Goal: Contribute content: Contribute content

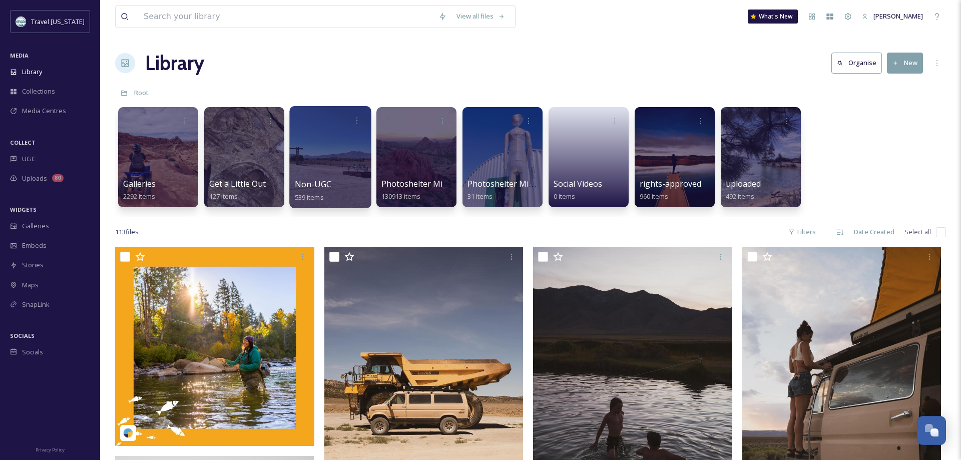
click at [326, 159] on div at bounding box center [330, 157] width 82 height 102
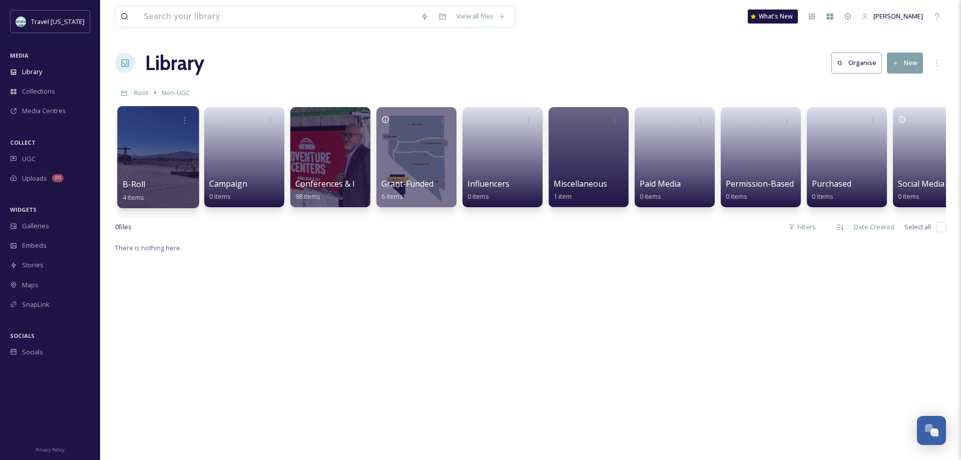
click at [161, 162] on div at bounding box center [158, 157] width 82 height 102
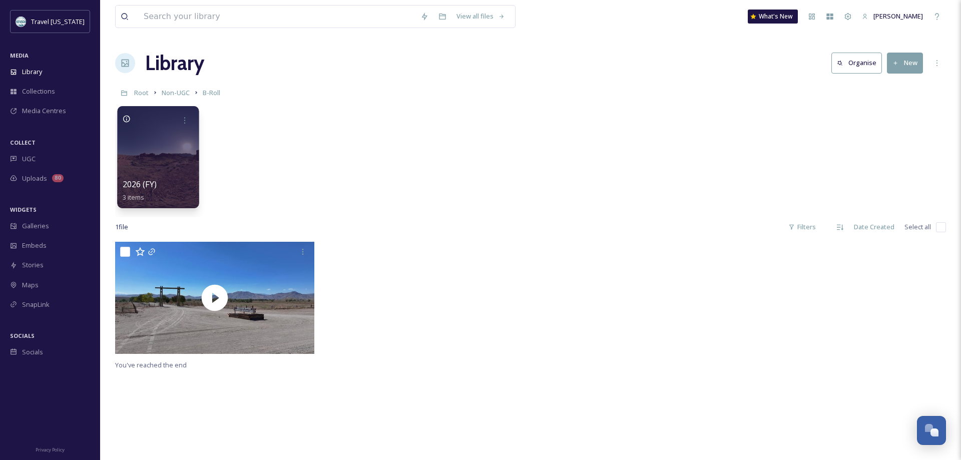
click at [150, 169] on div at bounding box center [158, 157] width 82 height 102
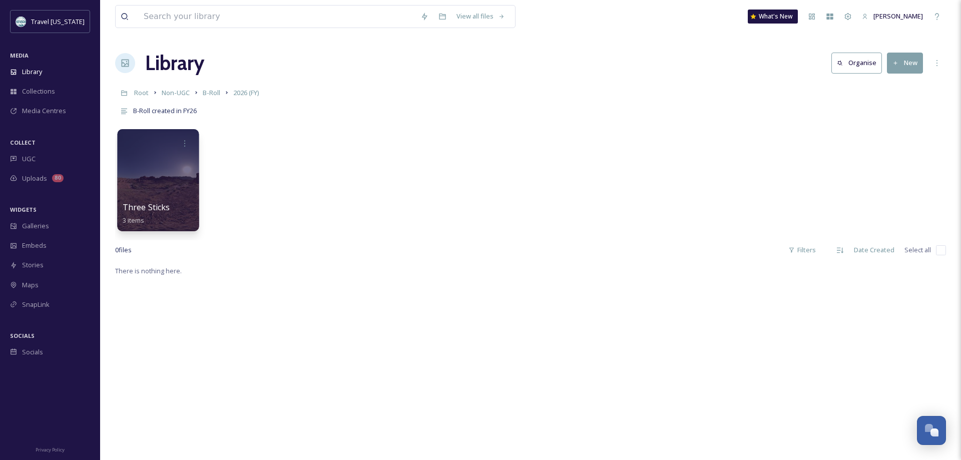
click at [159, 183] on div at bounding box center [158, 180] width 82 height 102
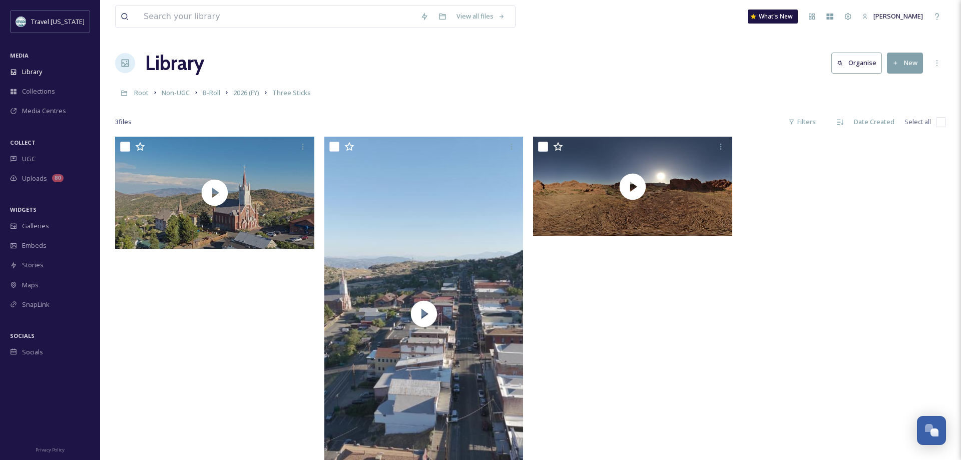
click at [898, 64] on icon at bounding box center [895, 63] width 7 height 7
click at [292, 95] on span "Three Sticks" at bounding box center [291, 92] width 39 height 9
click at [907, 59] on button "New" at bounding box center [905, 63] width 36 height 21
click at [892, 126] on span "Folder" at bounding box center [893, 126] width 19 height 10
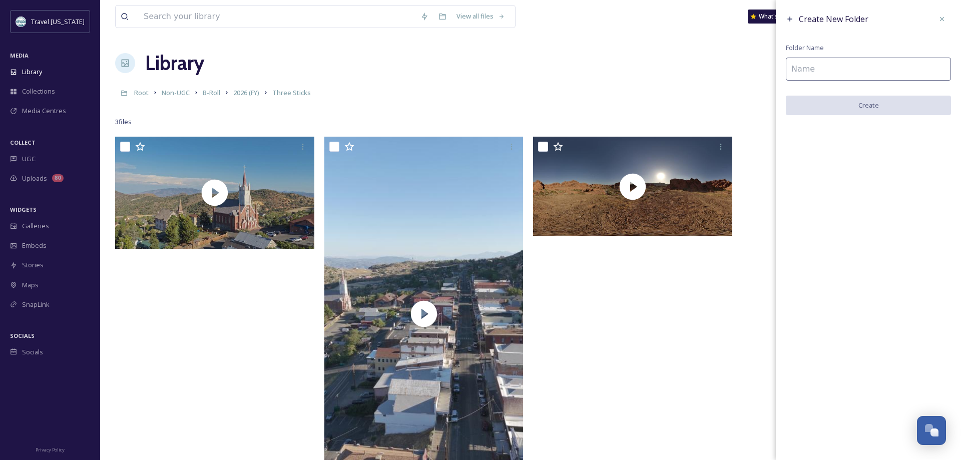
click at [832, 65] on input at bounding box center [868, 69] width 165 height 23
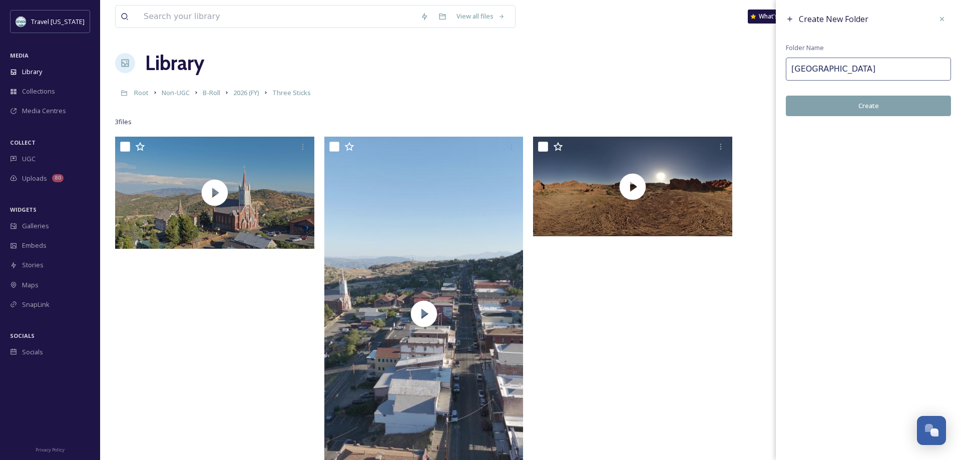
type input "Boulder City"
click at [853, 112] on button "Create" at bounding box center [868, 106] width 165 height 21
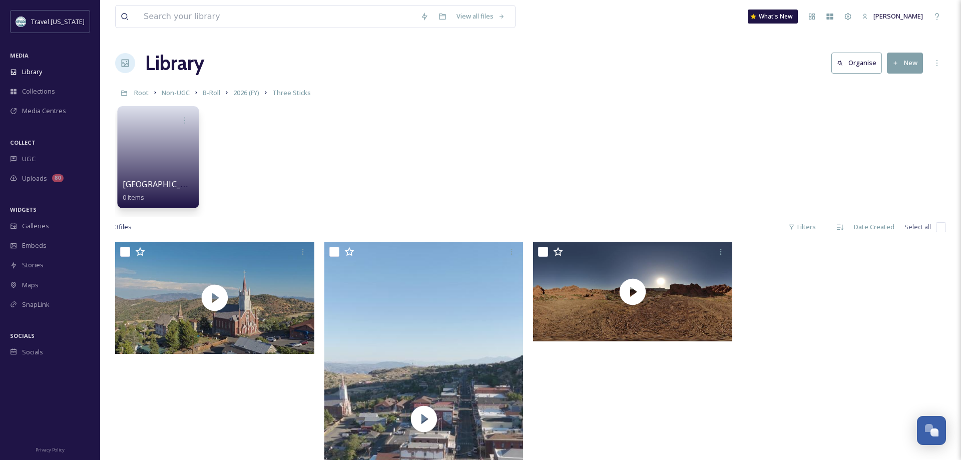
click at [149, 142] on link at bounding box center [159, 154] width 72 height 49
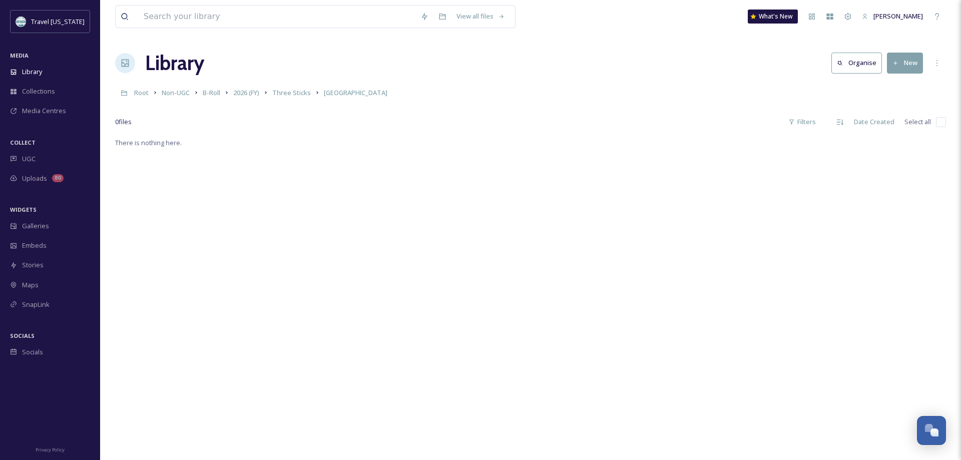
click at [897, 60] on icon at bounding box center [895, 63] width 7 height 7
click at [900, 85] on span "File Upload" at bounding box center [900, 87] width 33 height 10
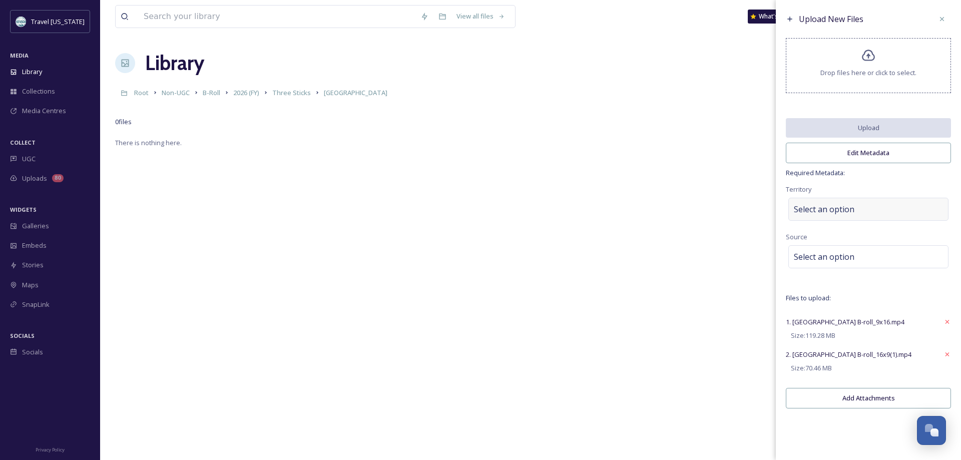
click at [813, 199] on div "Select an option" at bounding box center [868, 209] width 160 height 23
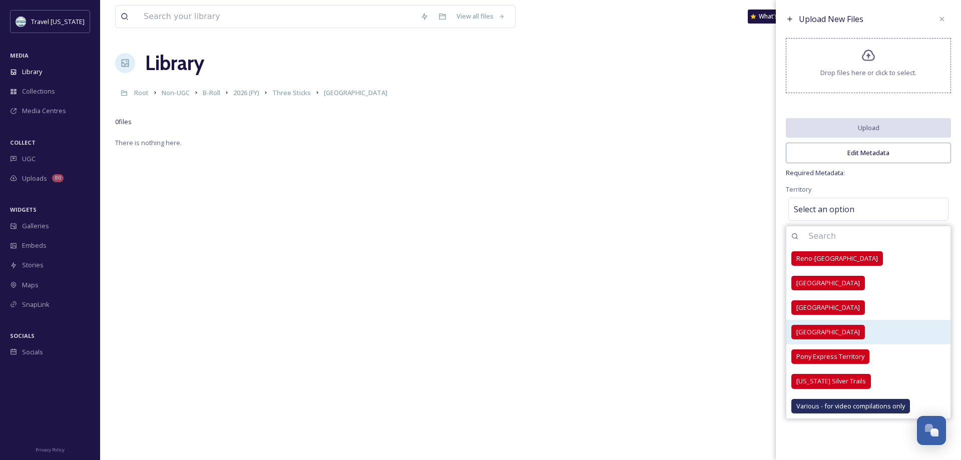
click at [813, 328] on span "Las Vegas Territory" at bounding box center [828, 332] width 64 height 10
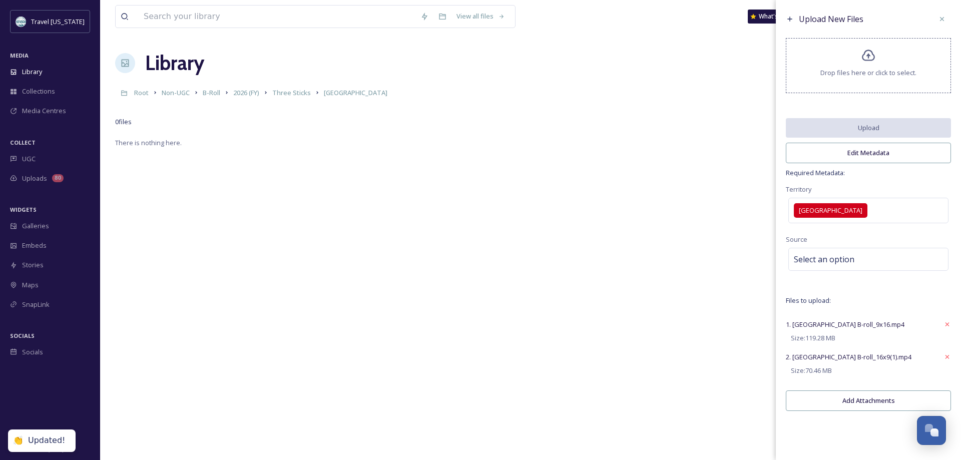
click at [914, 187] on div "Territory Las Vegas Territory" at bounding box center [868, 204] width 165 height 43
click at [845, 258] on span "Select an option" at bounding box center [824, 259] width 61 height 12
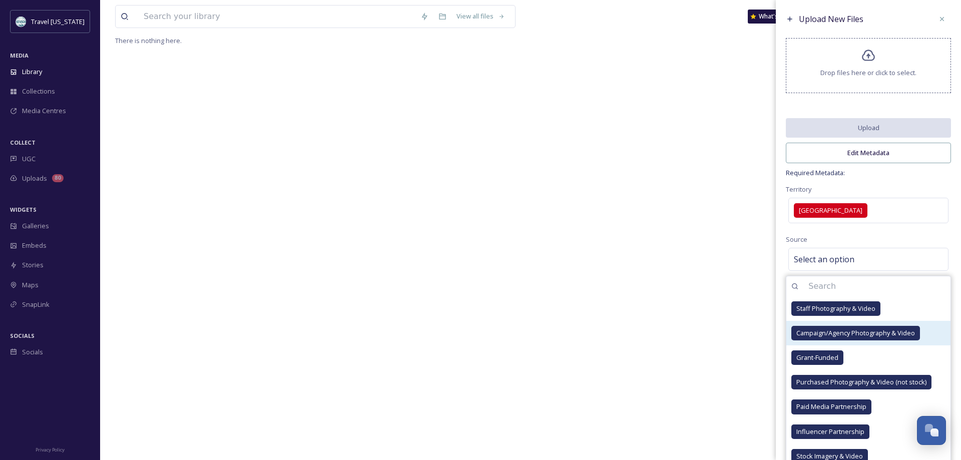
click at [841, 335] on span "Campaign/Agency Photography & Video" at bounding box center [855, 333] width 119 height 10
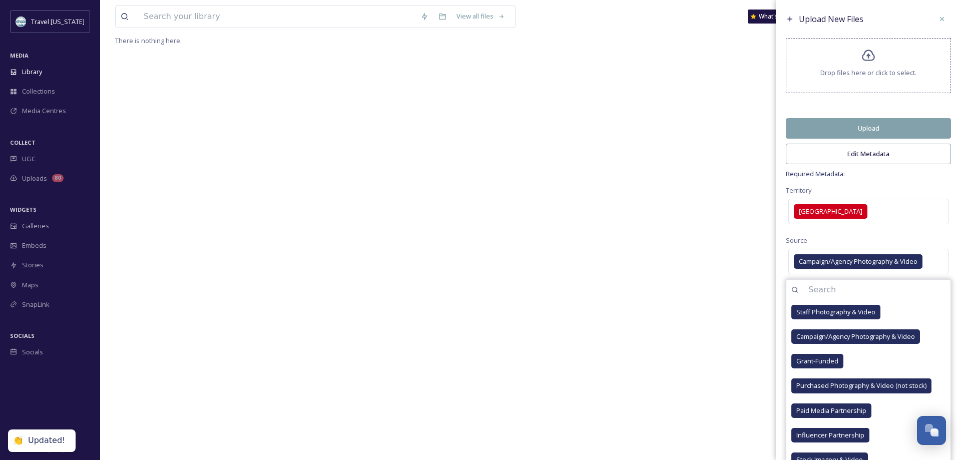
click at [920, 172] on span "Required Metadata:" at bounding box center [868, 174] width 165 height 10
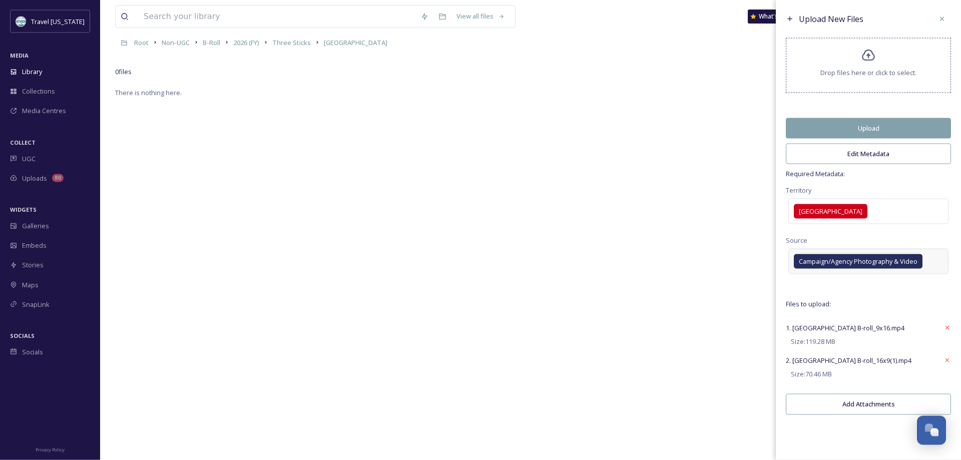
scroll to position [35, 0]
click at [867, 148] on button "Edit Metadata" at bounding box center [868, 154] width 165 height 21
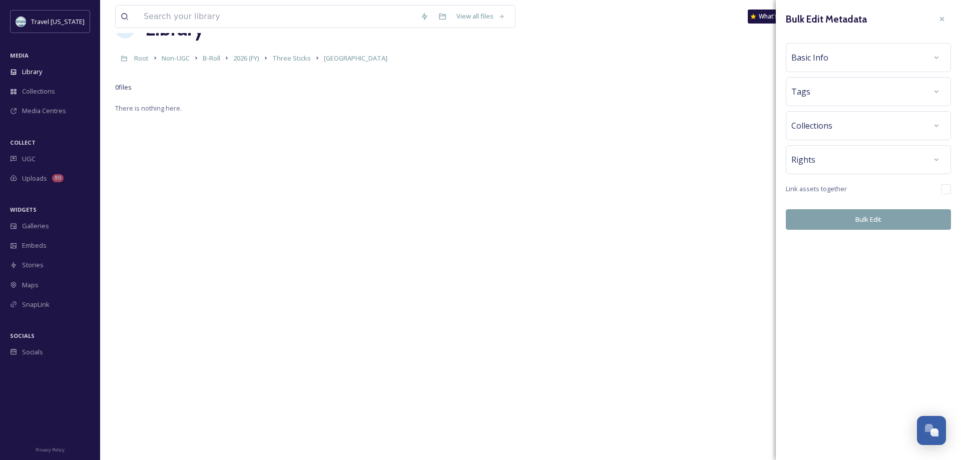
click at [883, 57] on div "Basic Info" at bounding box center [868, 58] width 154 height 18
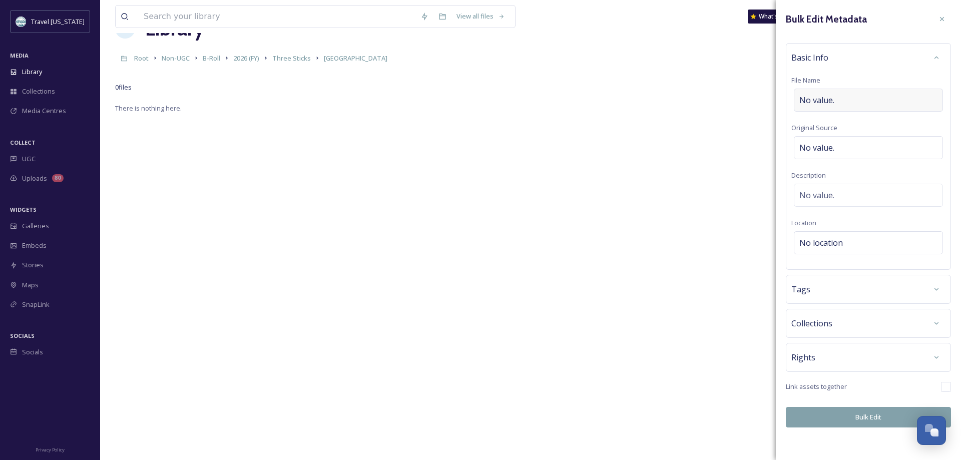
click at [855, 103] on div "No value." at bounding box center [868, 100] width 149 height 23
type input "Boulder City Broll FY 25"
click at [875, 188] on div "No value." at bounding box center [868, 195] width 149 height 23
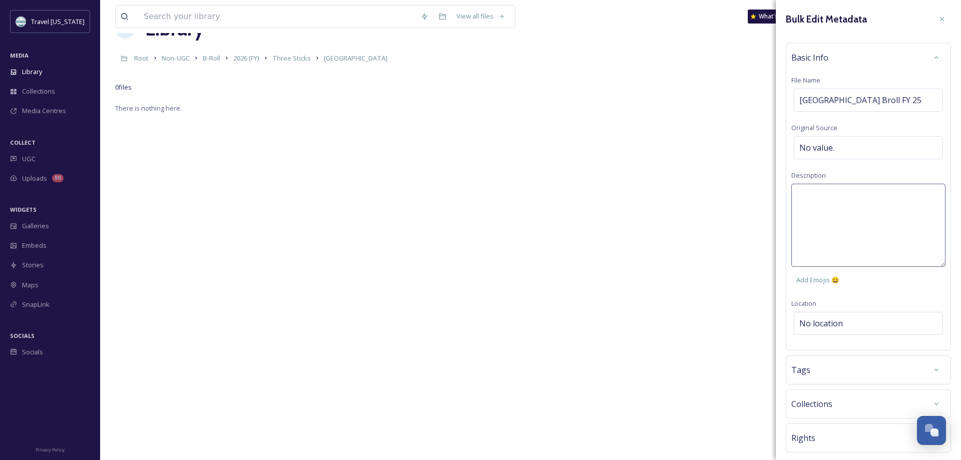
click at [868, 193] on textarea at bounding box center [868, 225] width 154 height 83
click at [897, 195] on textarea "Areial shots from Boulder CIty" at bounding box center [868, 225] width 154 height 83
drag, startPoint x: 797, startPoint y: 197, endPoint x: 806, endPoint y: 199, distance: 9.4
click at [798, 197] on textarea "Areial shots from Boulder City" at bounding box center [868, 225] width 154 height 83
click at [807, 197] on textarea "Areial shots from Boulder City" at bounding box center [868, 225] width 154 height 83
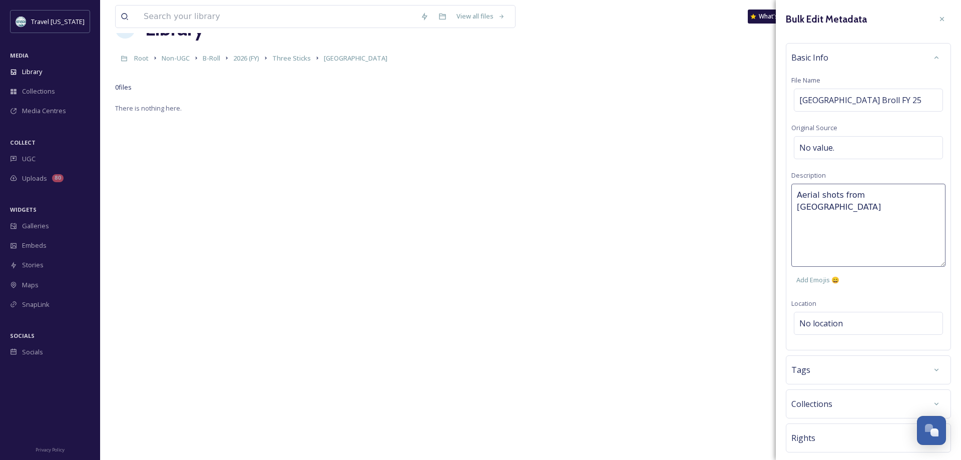
click at [806, 194] on textarea "Aerial shots from Boulder City" at bounding box center [868, 225] width 154 height 83
click at [806, 199] on textarea "Aerial shots from Boulder City" at bounding box center [868, 225] width 154 height 83
click at [801, 193] on textarea "Aerial shots from Boulder City" at bounding box center [868, 225] width 154 height 83
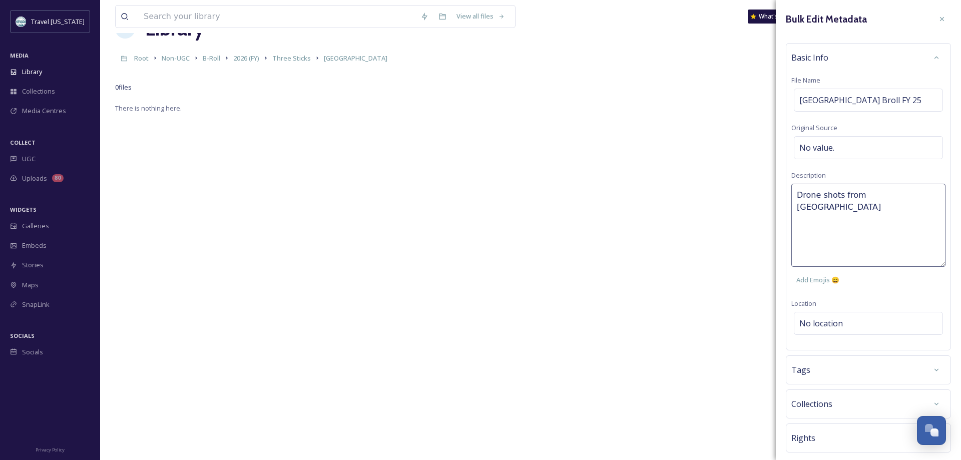
click at [834, 198] on textarea "Drone shots from Boulder City" at bounding box center [868, 225] width 154 height 83
type textarea "Drone footage from Boulder City"
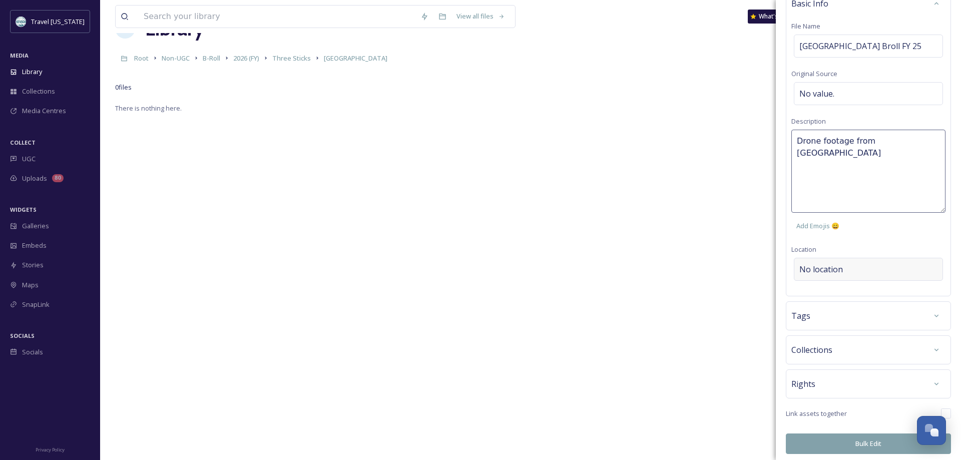
scroll to position [56, 0]
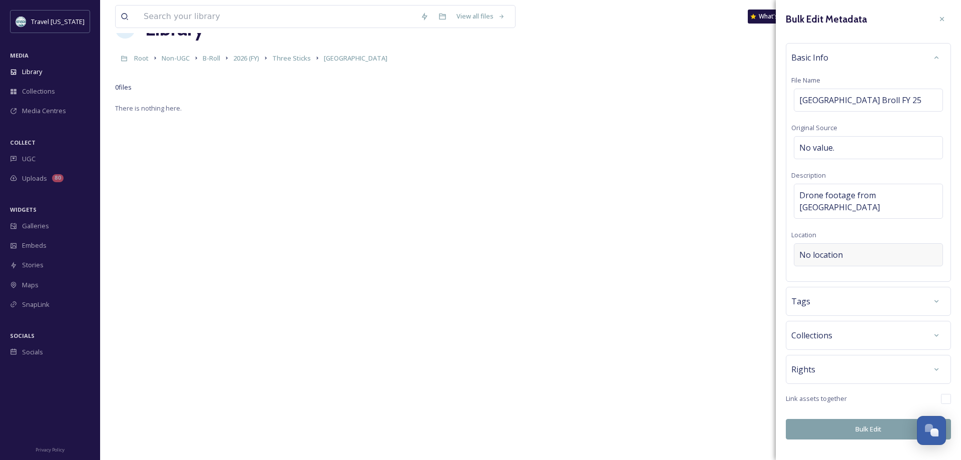
click at [820, 264] on div "Basic Info File Name Boulder City Broll FY 25 Original Source No value. Descrip…" at bounding box center [868, 162] width 165 height 239
click at [816, 249] on span "No location" at bounding box center [821, 255] width 44 height 12
click at [816, 244] on input at bounding box center [868, 255] width 148 height 22
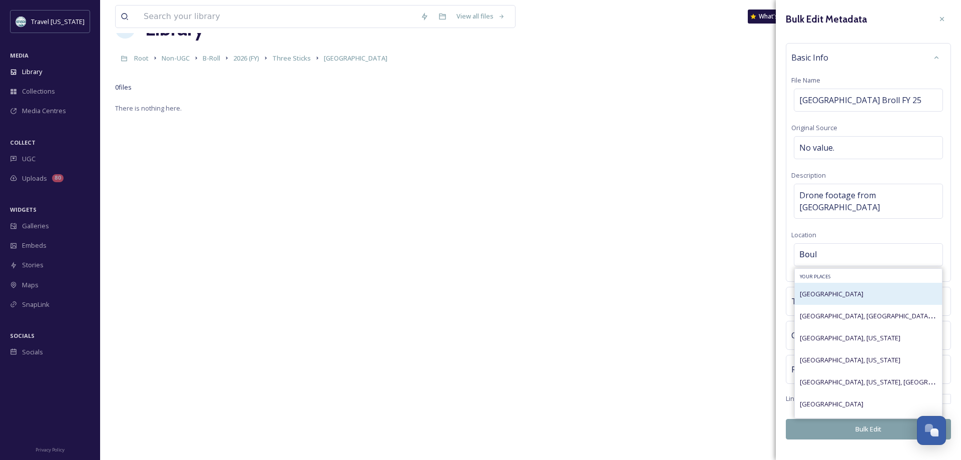
type input "Boul"
click at [820, 289] on span "Boulder City" at bounding box center [832, 293] width 64 height 9
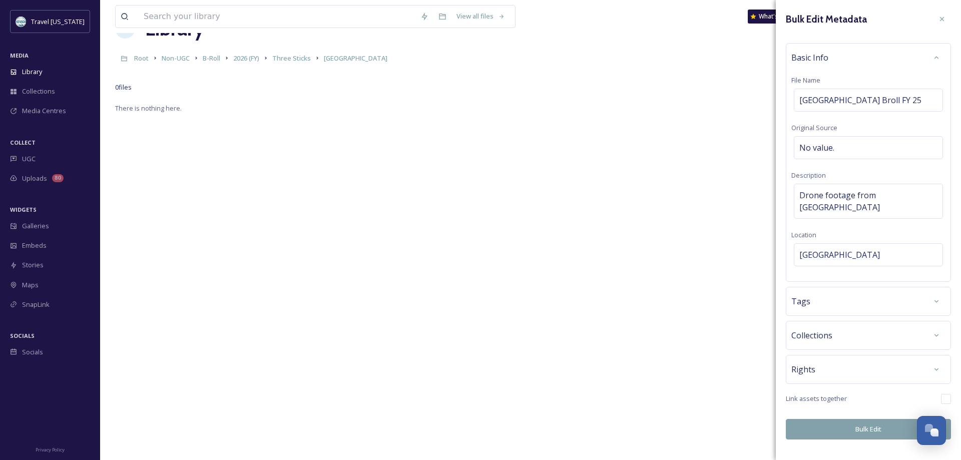
click at [818, 292] on div "Tags" at bounding box center [868, 301] width 154 height 18
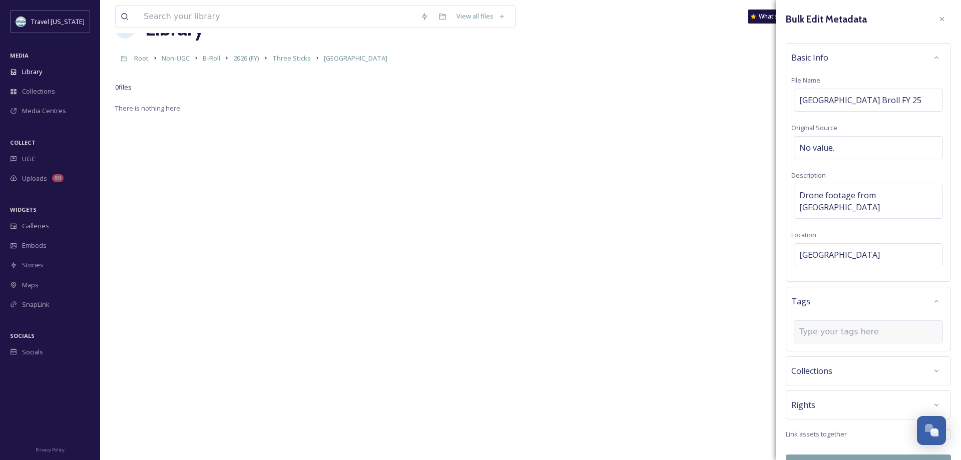
click at [818, 326] on input at bounding box center [849, 332] width 100 height 12
type input "c"
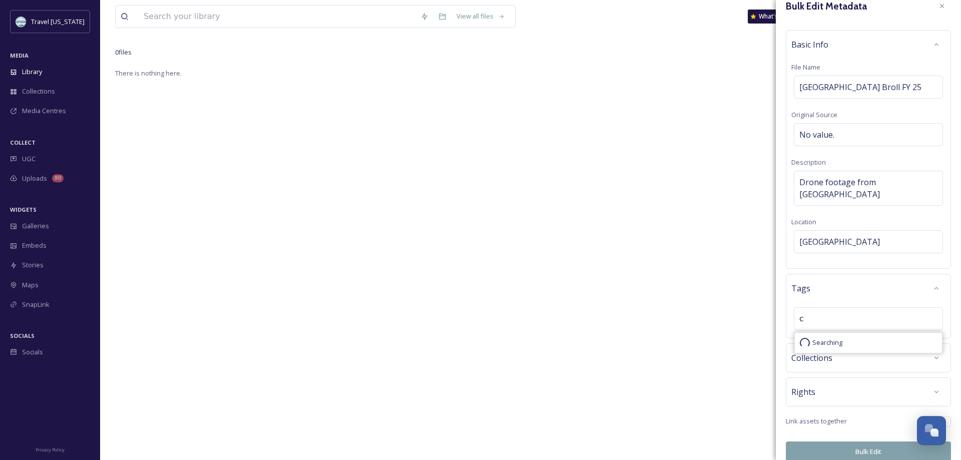
scroll to position [86, 0]
click at [813, 352] on span "Collections" at bounding box center [811, 358] width 41 height 12
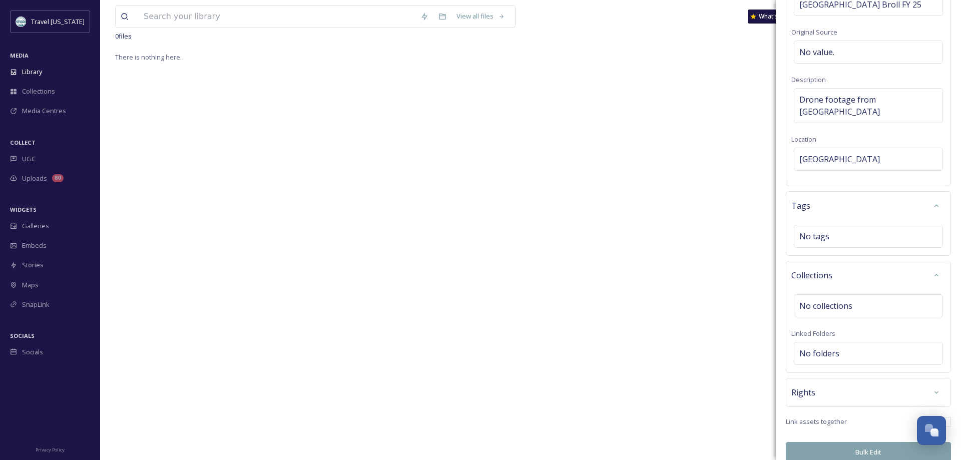
scroll to position [96, 0]
click at [801, 386] on span "Rights" at bounding box center [803, 392] width 24 height 12
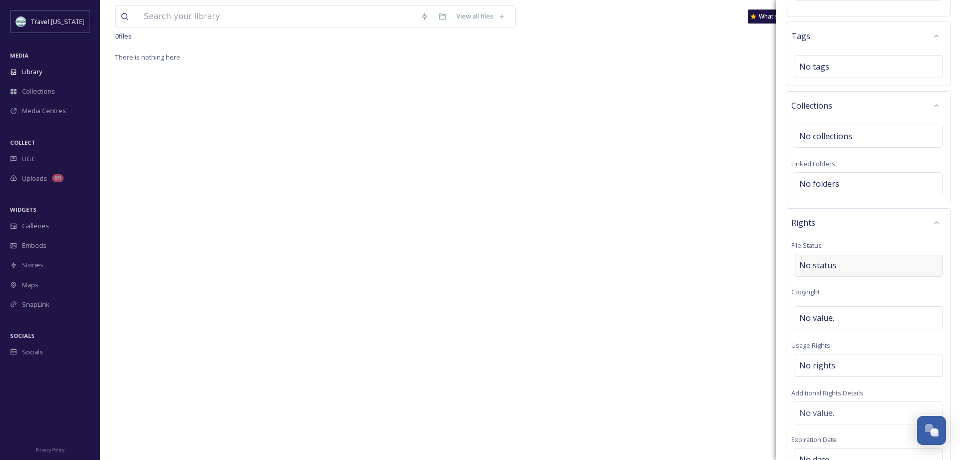
scroll to position [285, 0]
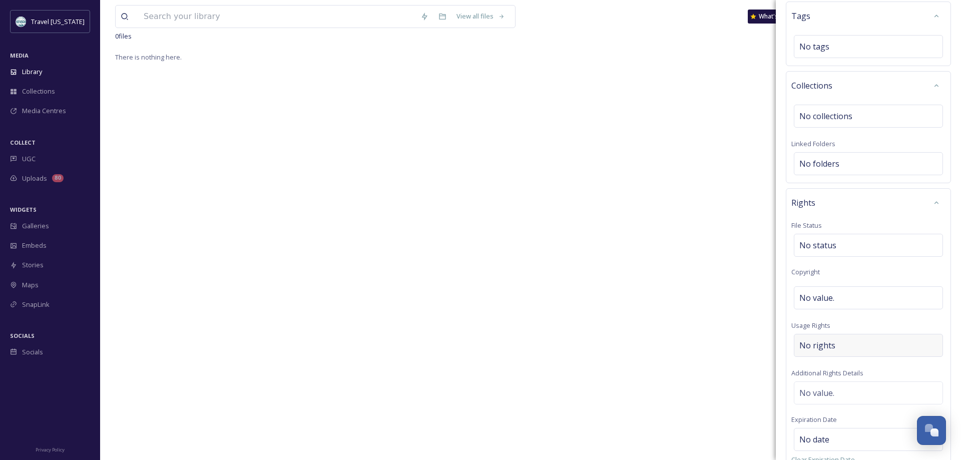
click at [821, 339] on span "No rights" at bounding box center [817, 345] width 36 height 12
click at [818, 337] on input at bounding box center [852, 348] width 110 height 22
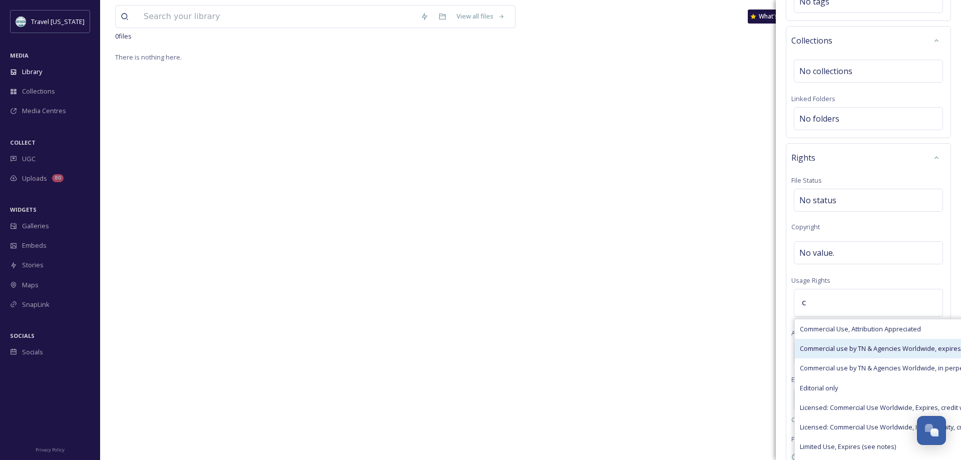
scroll to position [348, 0]
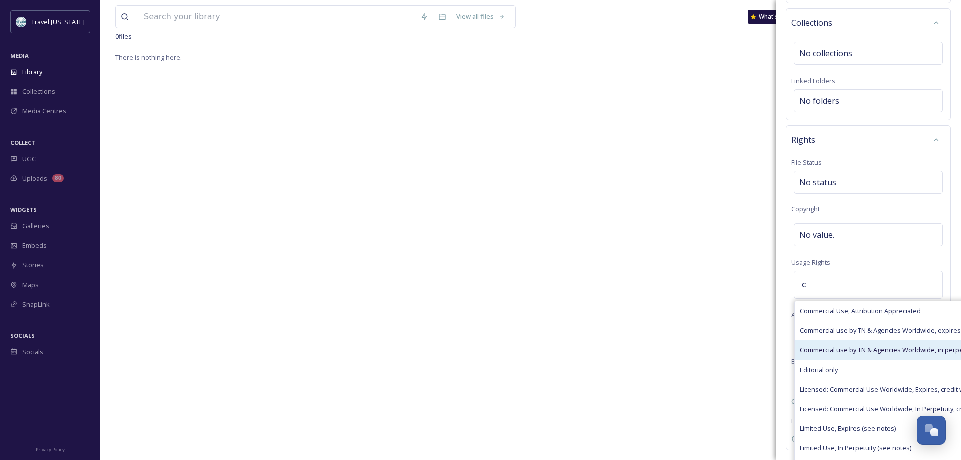
type input "c"
click at [828, 345] on span "Commercial use by TN & Agencies Worldwide, in perpetuity" at bounding box center [888, 350] width 176 height 10
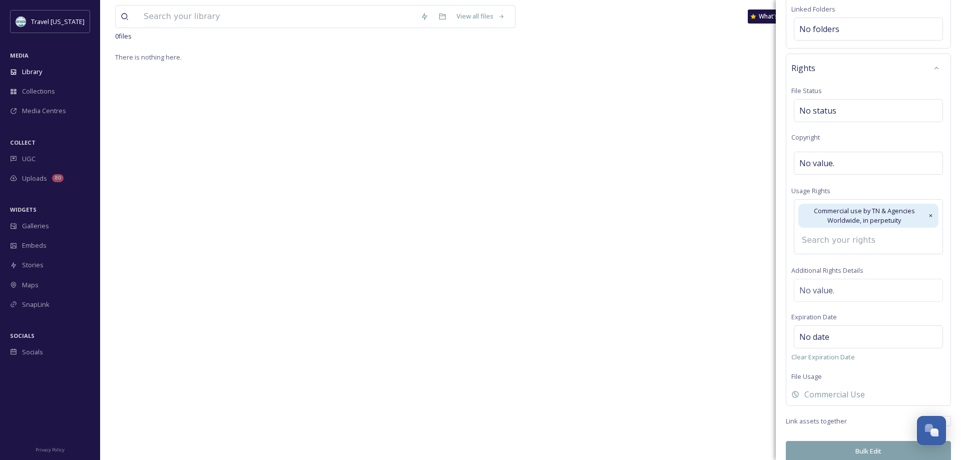
scroll to position [137, 0]
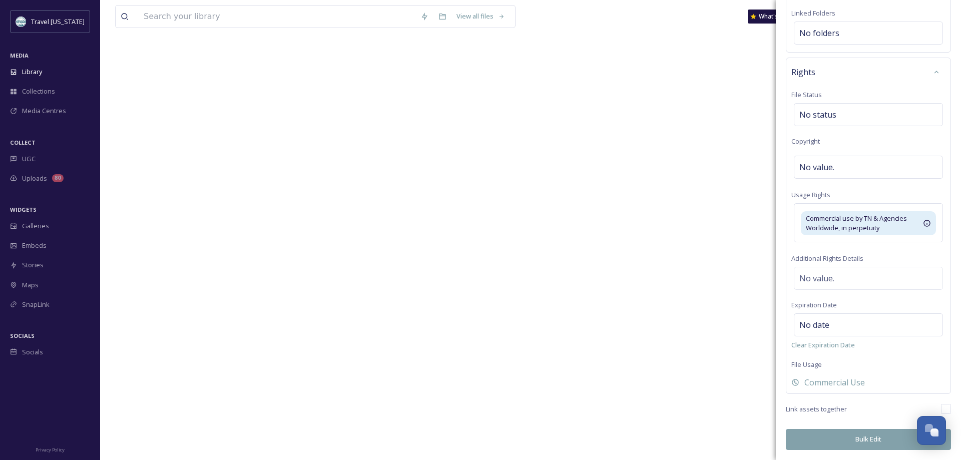
click at [860, 438] on button "Bulk Edit" at bounding box center [868, 439] width 165 height 21
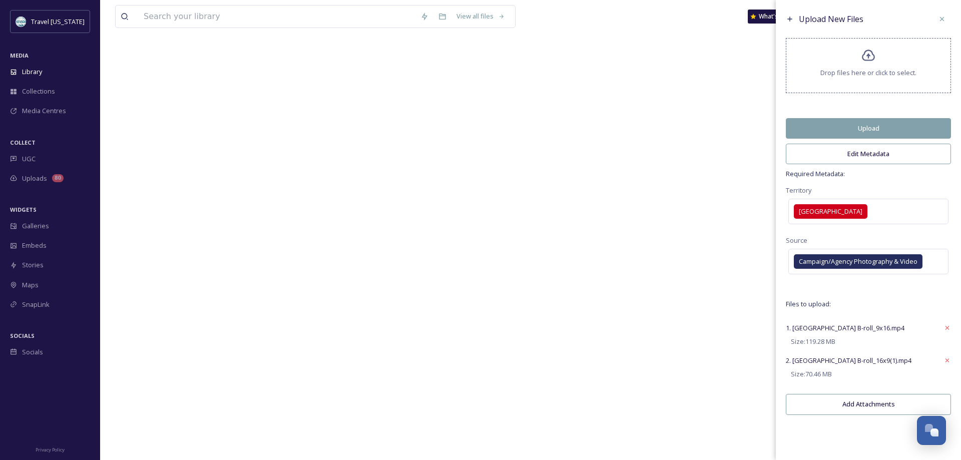
click at [822, 126] on button "Upload" at bounding box center [868, 128] width 165 height 21
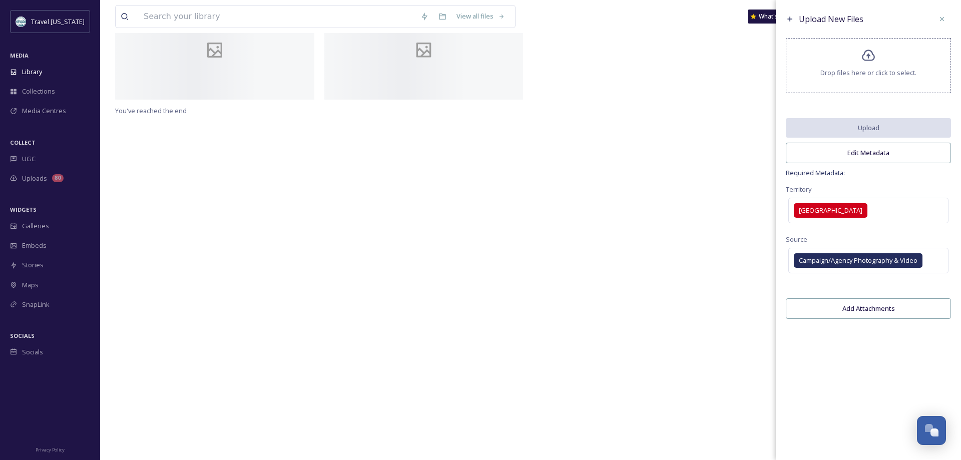
click at [670, 105] on div at bounding box center [635, 52] width 204 height 105
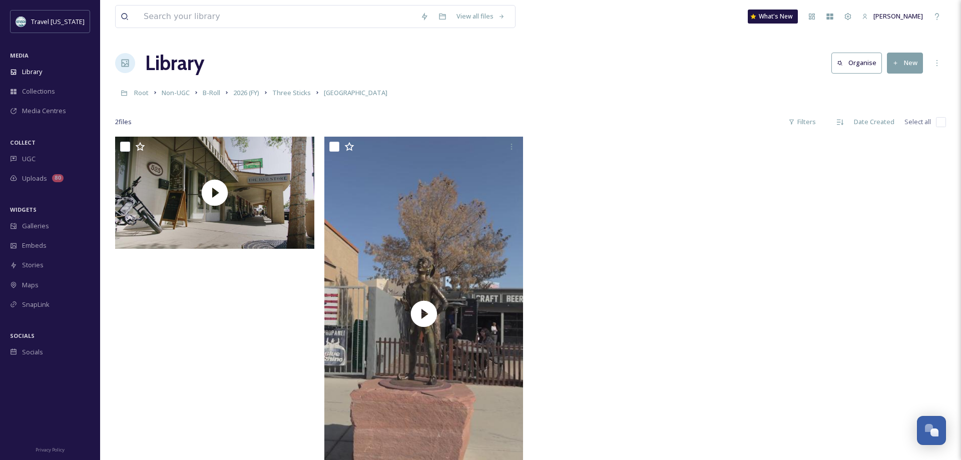
click at [706, 190] on div at bounding box center [635, 316] width 204 height 359
click at [42, 70] on span "Library" at bounding box center [32, 72] width 20 height 10
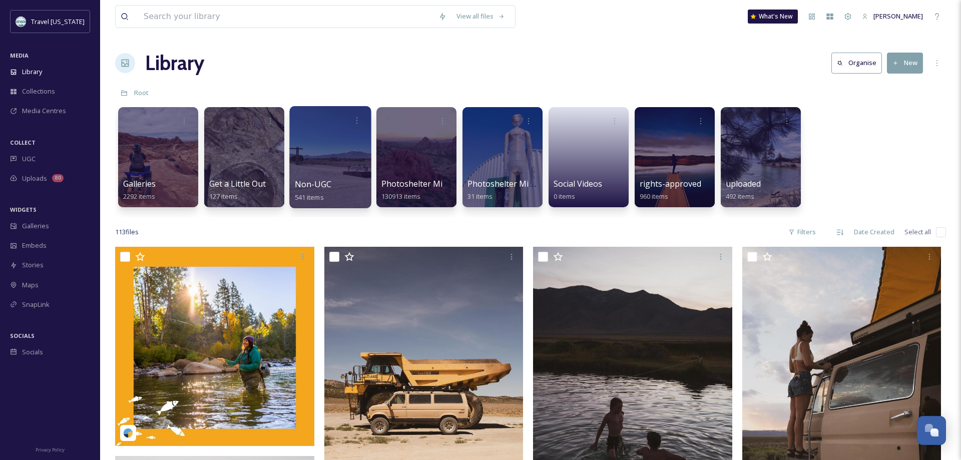
click at [342, 152] on div at bounding box center [330, 157] width 82 height 102
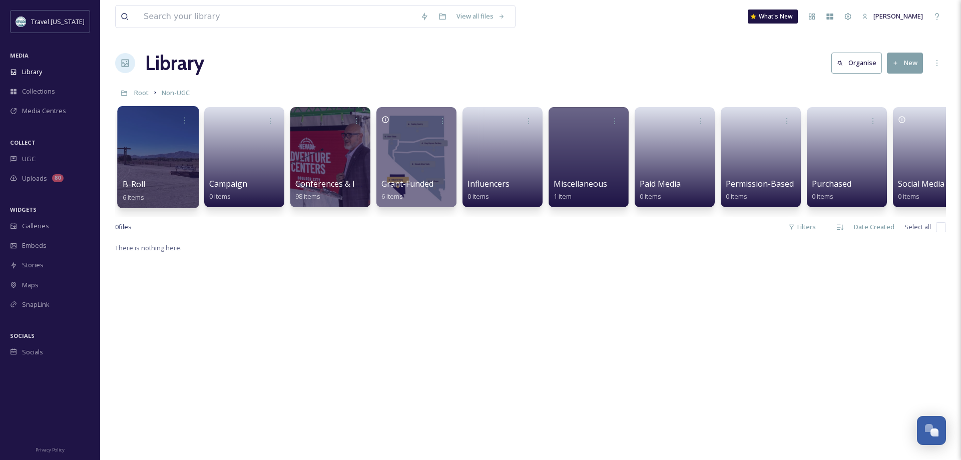
click at [139, 147] on div at bounding box center [158, 157] width 82 height 102
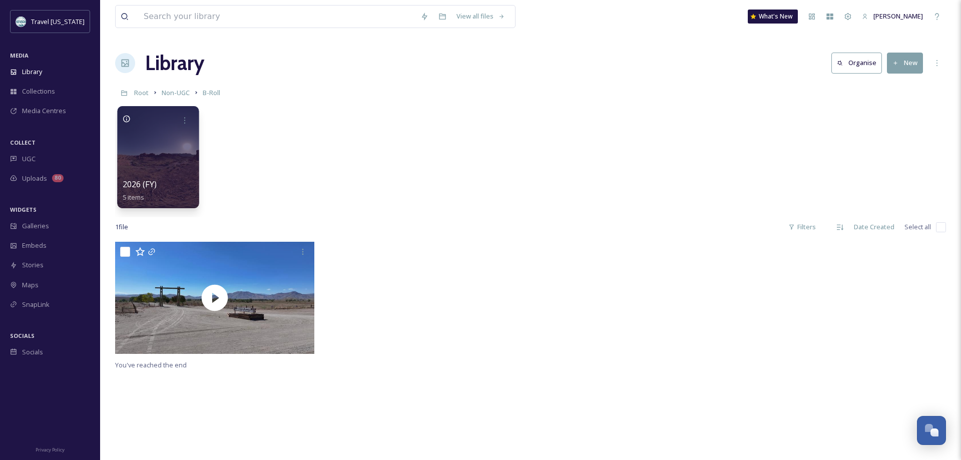
click at [174, 146] on div at bounding box center [158, 157] width 82 height 102
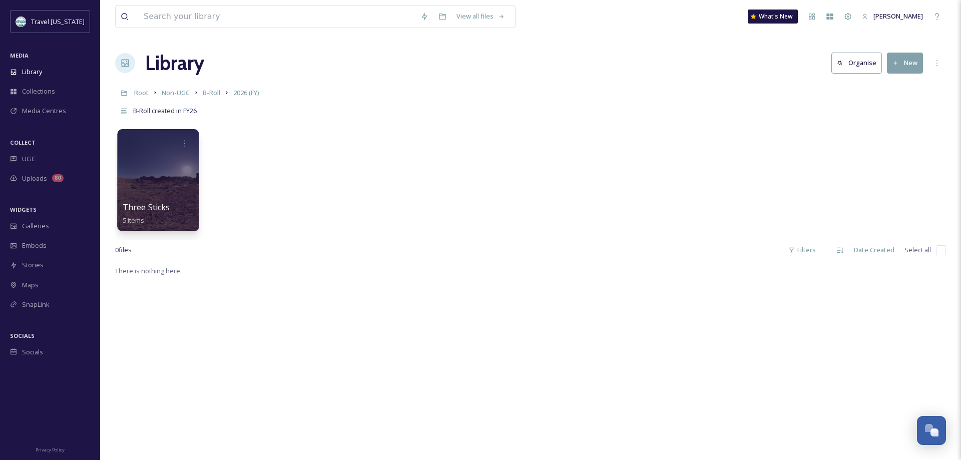
click at [154, 172] on div at bounding box center [158, 180] width 82 height 102
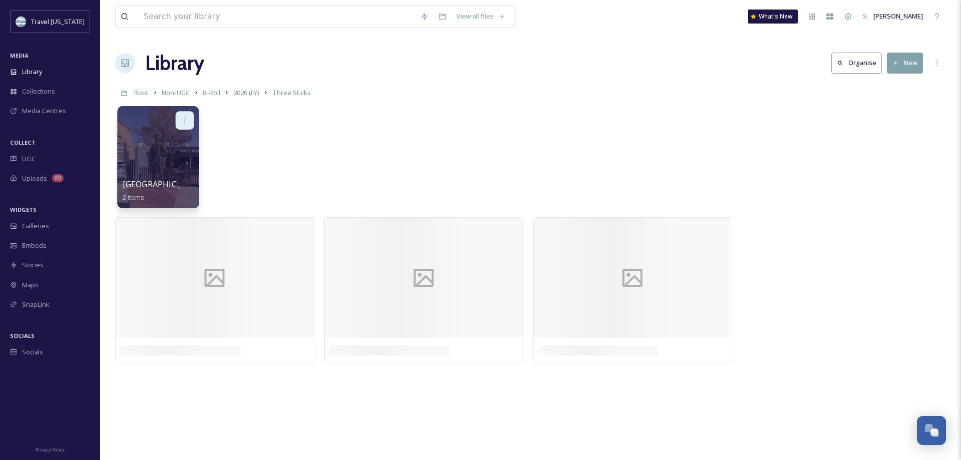
click at [184, 121] on icon at bounding box center [185, 120] width 8 height 8
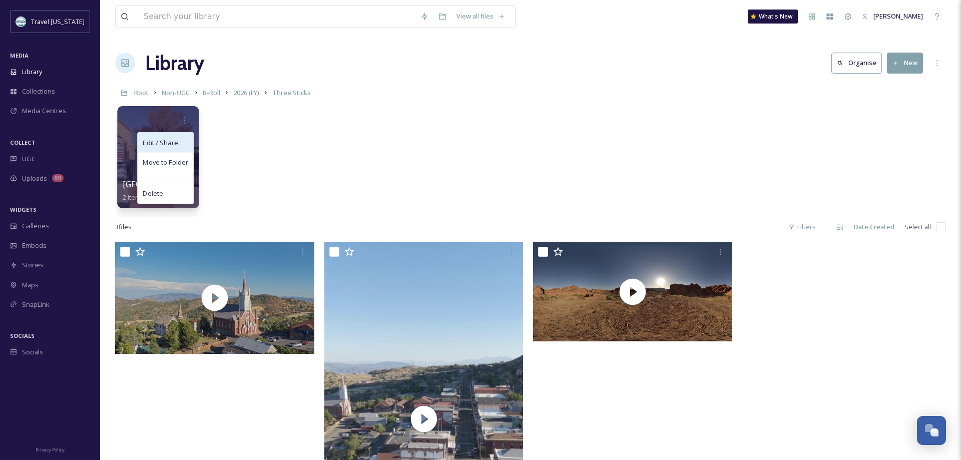
click at [173, 141] on span "Edit / Share" at bounding box center [160, 143] width 35 height 10
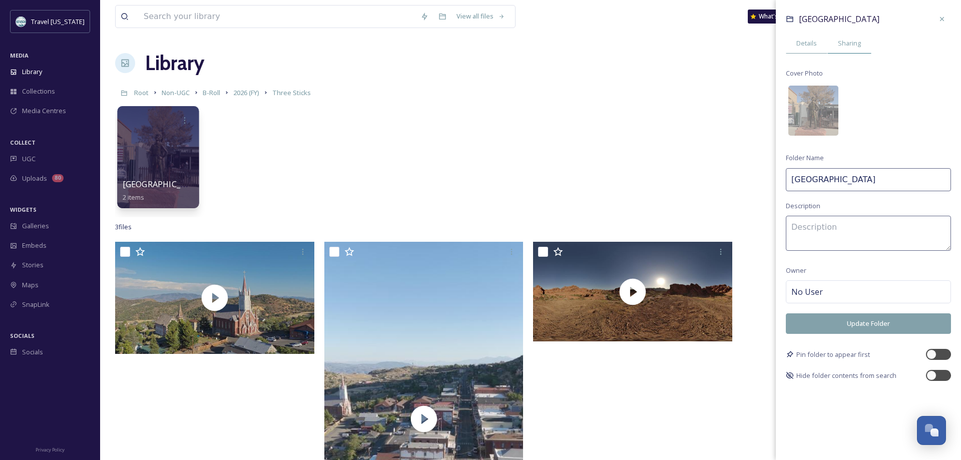
click at [843, 43] on span "Sharing" at bounding box center [849, 44] width 23 height 10
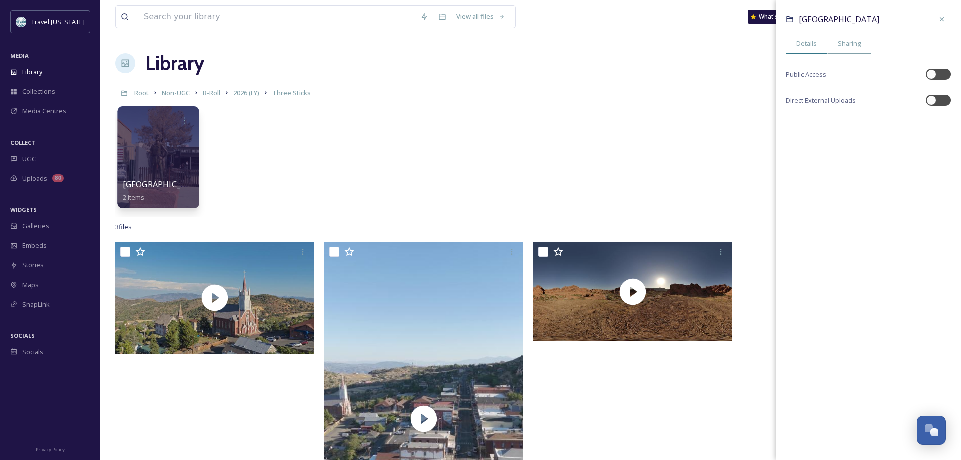
click at [795, 42] on div "Details" at bounding box center [807, 43] width 42 height 21
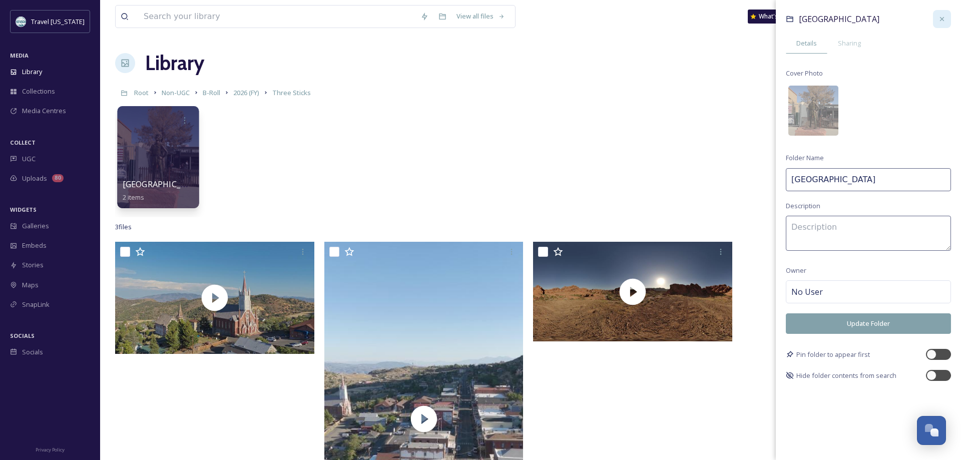
click at [946, 20] on div at bounding box center [942, 19] width 18 height 18
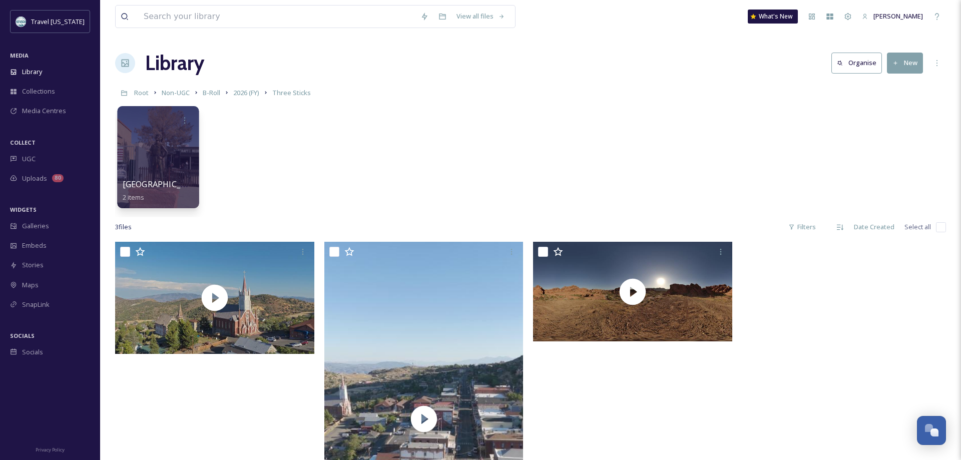
click at [165, 148] on div at bounding box center [158, 157] width 82 height 102
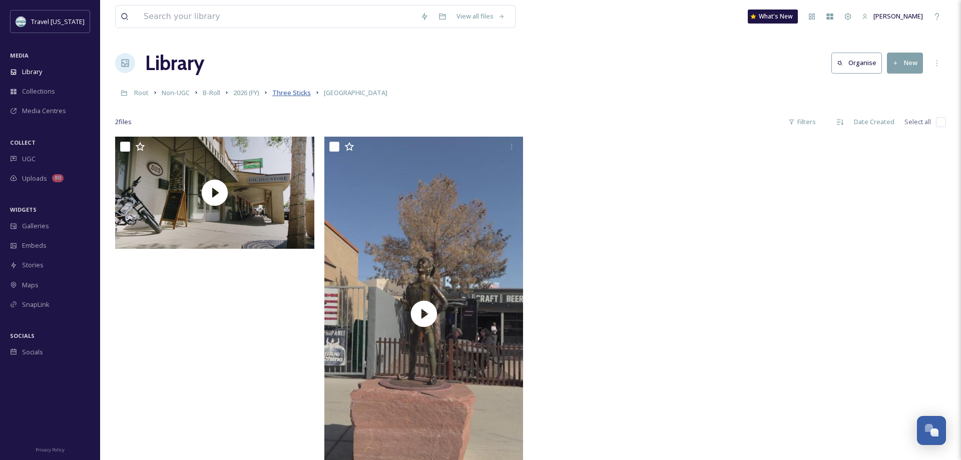
click at [286, 94] on span "Three Sticks" at bounding box center [291, 92] width 39 height 9
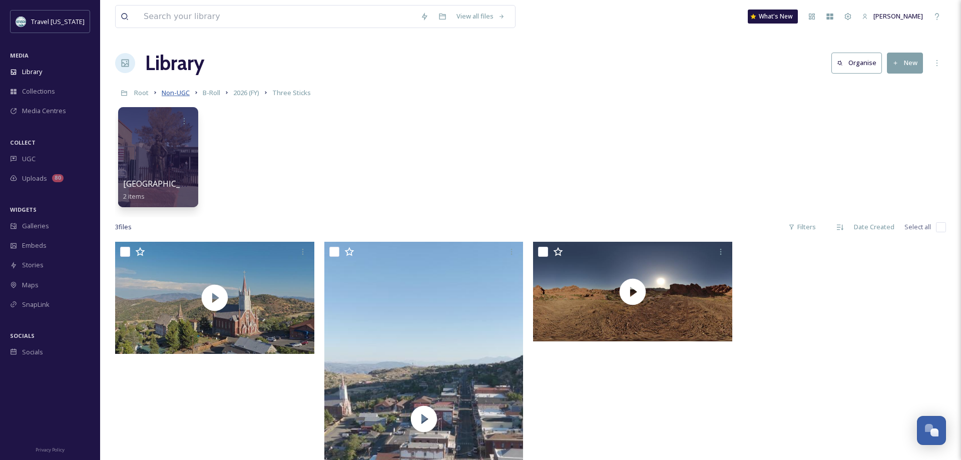
click at [179, 94] on span "Non-UGC" at bounding box center [176, 92] width 28 height 9
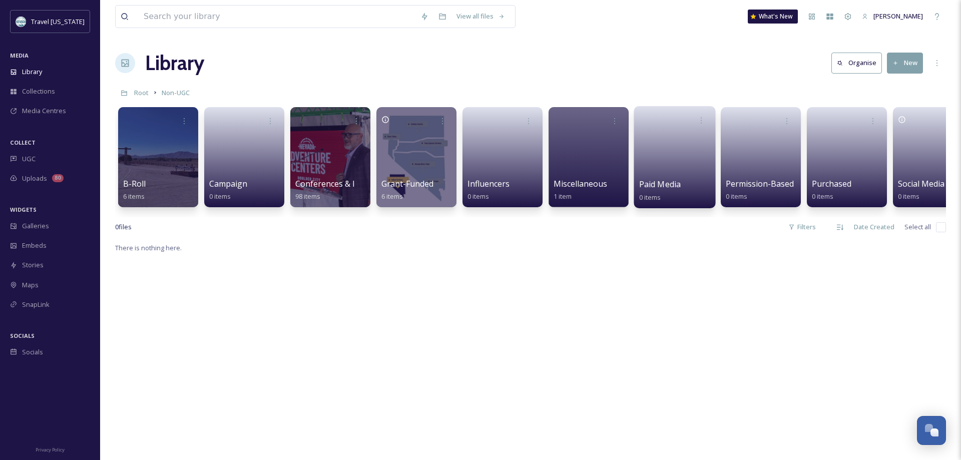
click at [664, 175] on link at bounding box center [675, 154] width 72 height 49
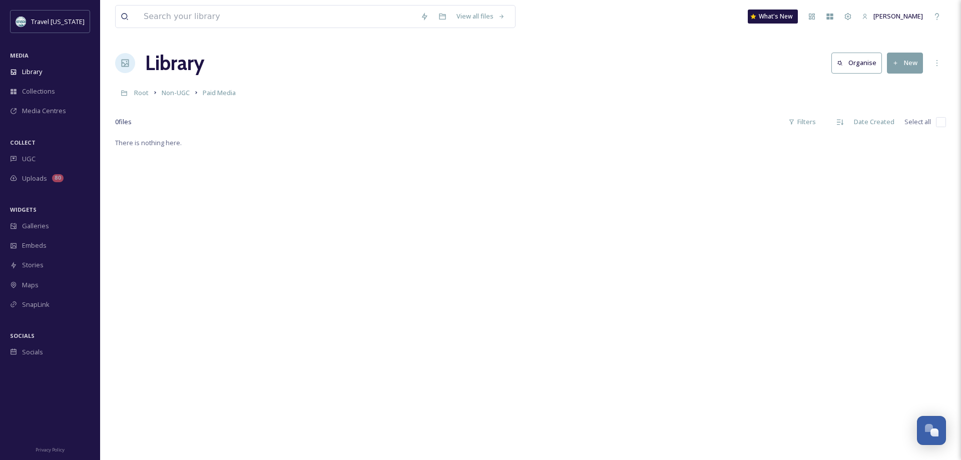
click at [892, 68] on button "New" at bounding box center [905, 63] width 36 height 21
click at [896, 125] on span "Folder" at bounding box center [893, 126] width 19 height 10
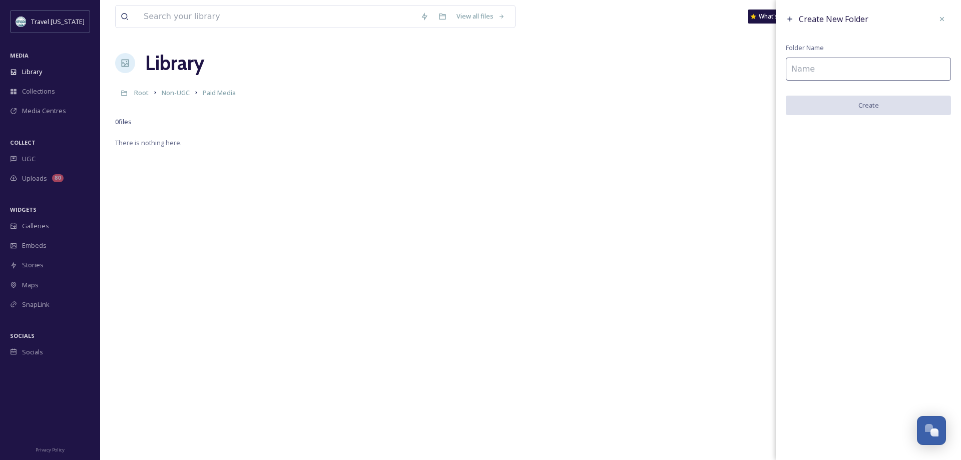
click at [820, 67] on input at bounding box center [868, 69] width 165 height 23
type input "Matador"
click at [793, 110] on button "Create" at bounding box center [868, 106] width 165 height 21
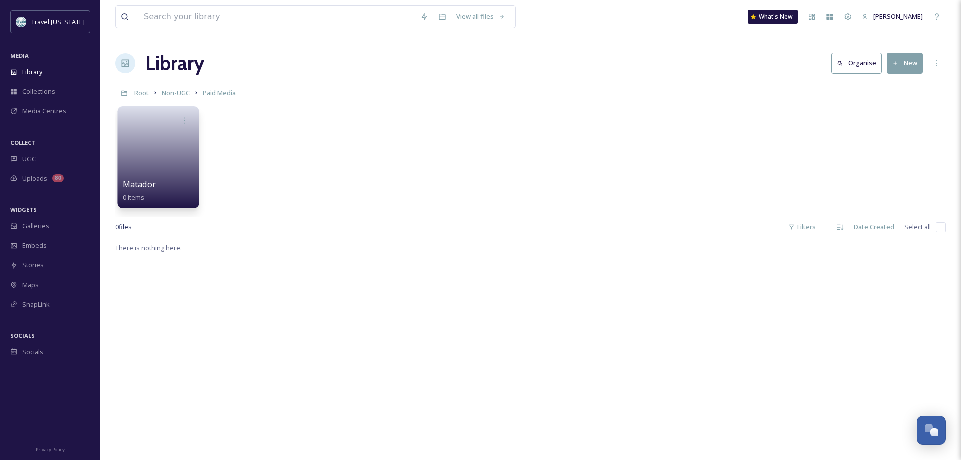
click at [146, 161] on link at bounding box center [159, 154] width 72 height 49
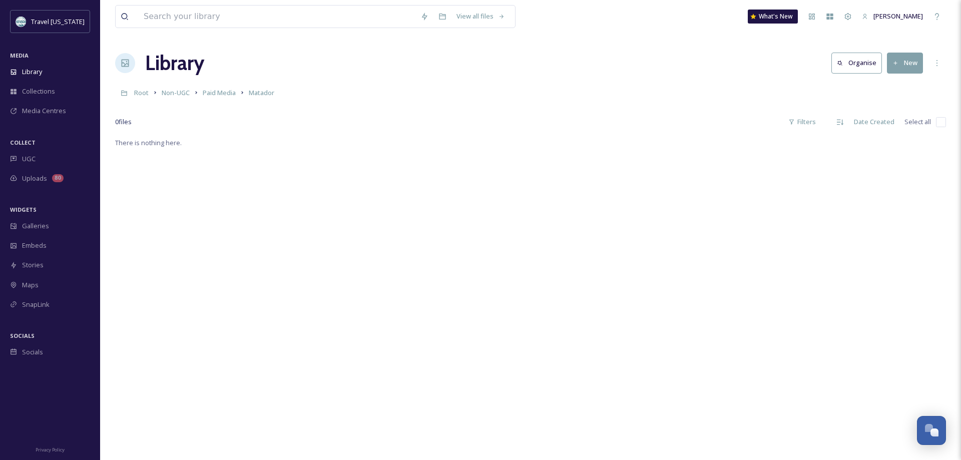
click at [910, 70] on button "New" at bounding box center [905, 63] width 36 height 21
click at [881, 128] on div "Folder" at bounding box center [894, 126] width 57 height 20
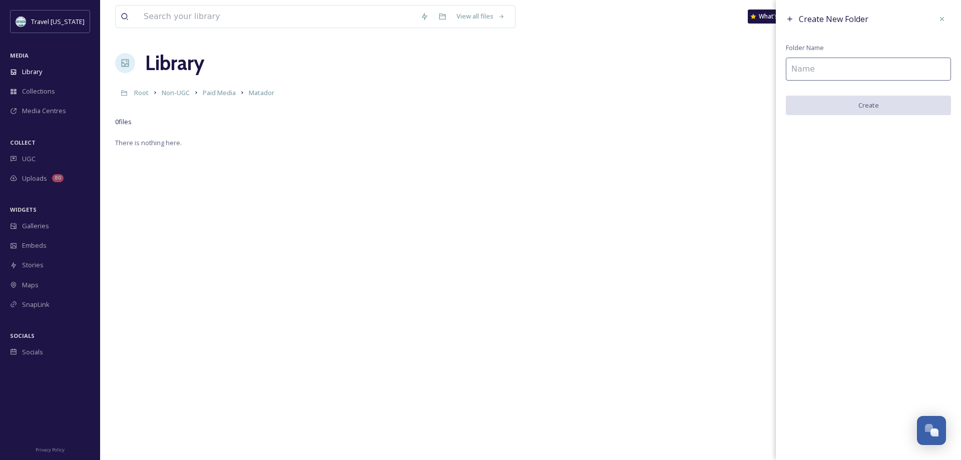
click at [879, 67] on input at bounding box center [868, 69] width 165 height 23
type input "FY 25"
click at [863, 104] on button "Create" at bounding box center [868, 106] width 165 height 21
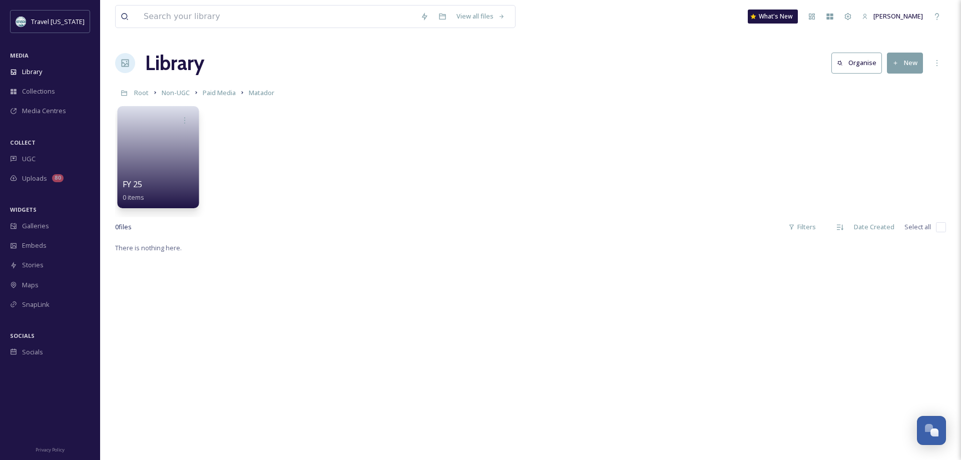
click at [165, 179] on div "FY 25 0 items" at bounding box center [159, 190] width 72 height 25
click at [363, 162] on div "FY 25 0 items" at bounding box center [530, 159] width 831 height 115
click at [154, 166] on link at bounding box center [159, 154] width 72 height 49
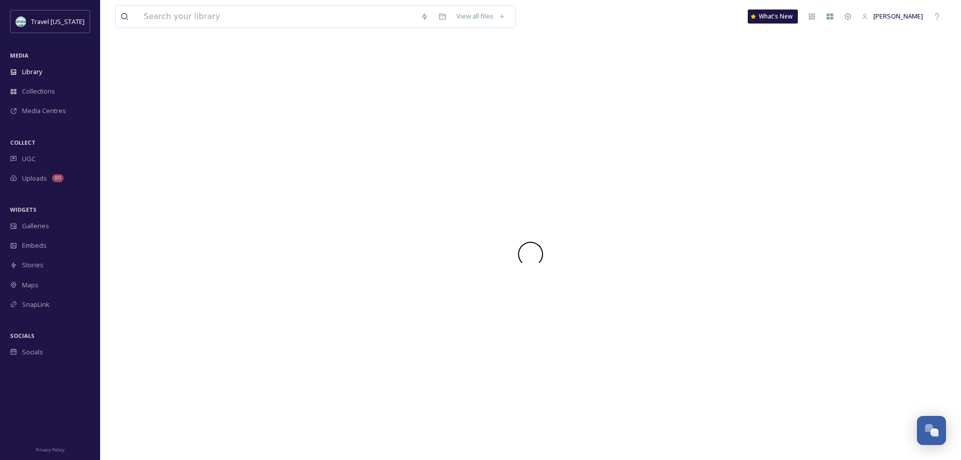
click at [154, 166] on div at bounding box center [530, 254] width 831 height 412
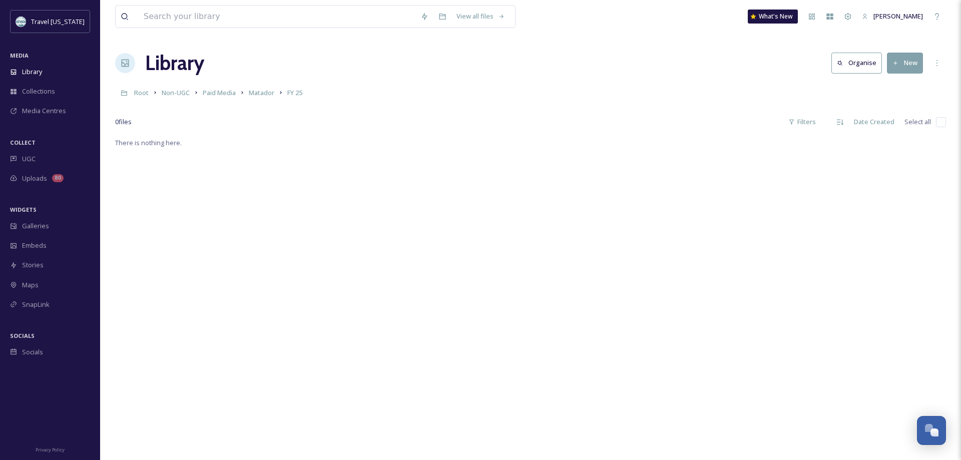
click at [910, 64] on button "New" at bounding box center [905, 63] width 36 height 21
click at [885, 127] on span "Folder" at bounding box center [893, 126] width 19 height 10
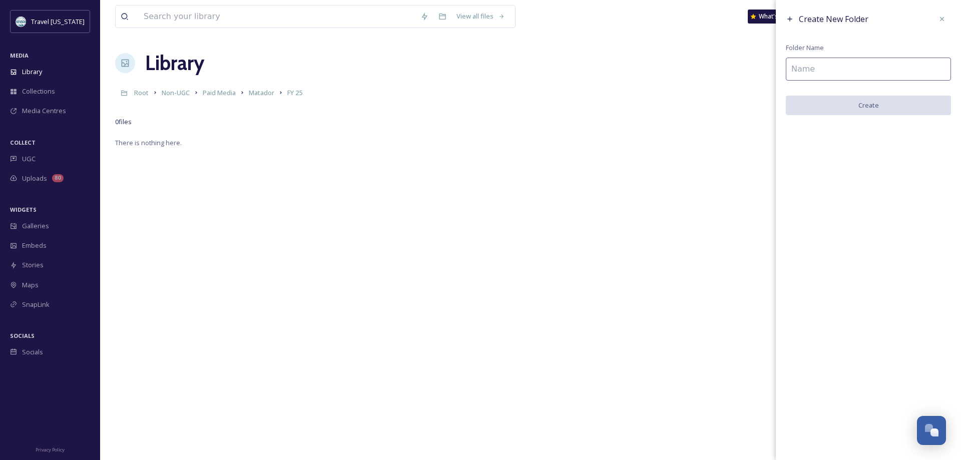
click at [814, 74] on input at bounding box center [868, 69] width 165 height 23
type input "Video"
click at [828, 104] on button "Create" at bounding box center [868, 106] width 165 height 21
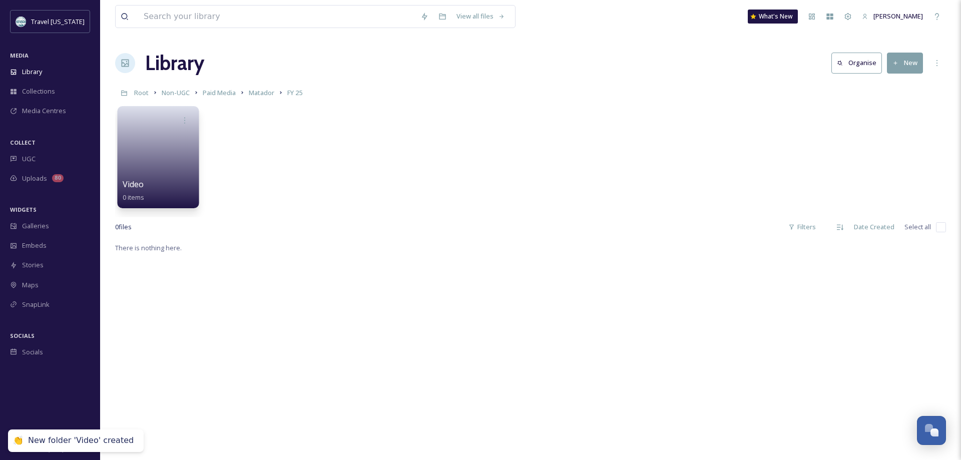
click at [170, 148] on link at bounding box center [159, 154] width 72 height 49
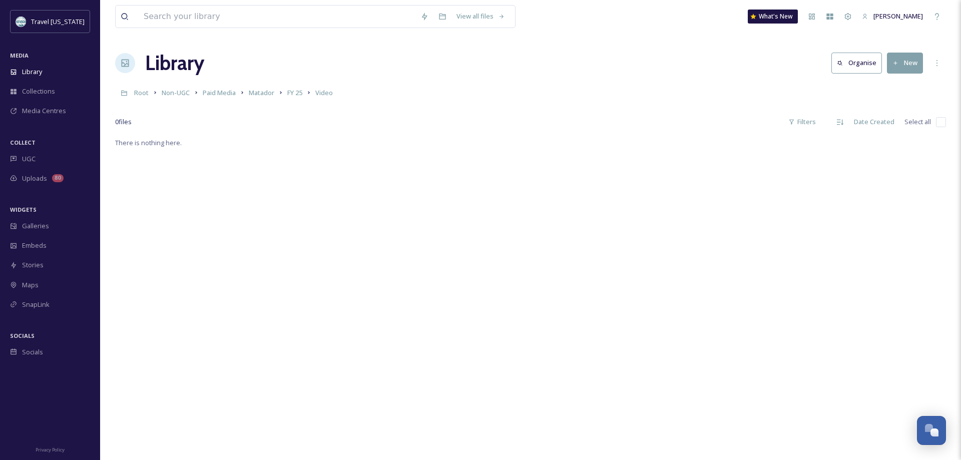
click at [900, 70] on button "New" at bounding box center [905, 63] width 36 height 21
click at [900, 86] on span "File Upload" at bounding box center [900, 87] width 33 height 10
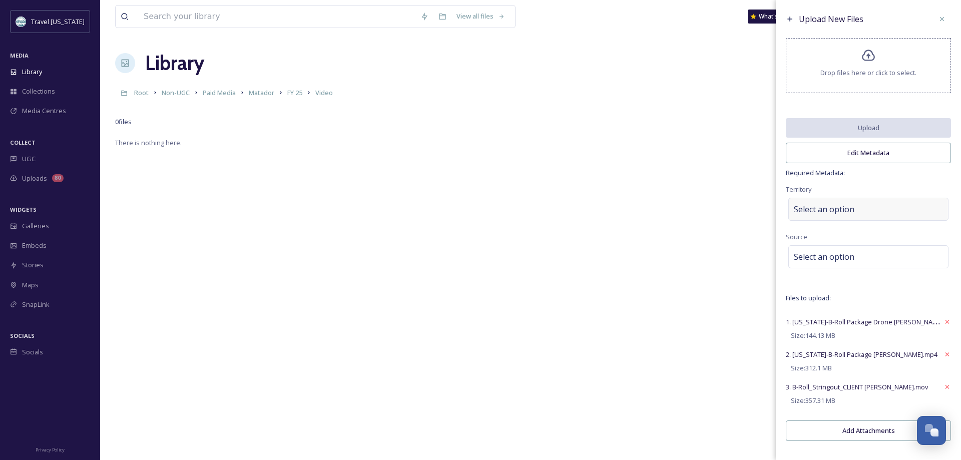
click at [803, 212] on span "Select an option" at bounding box center [824, 209] width 61 height 12
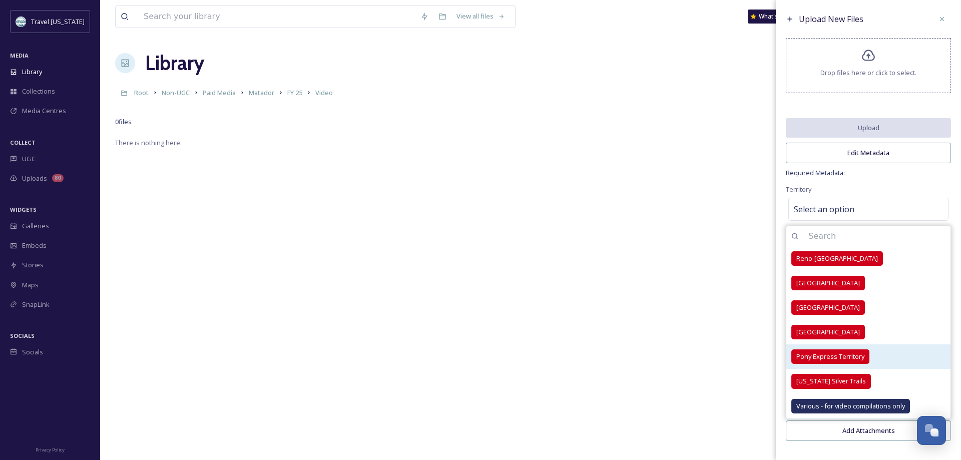
click at [822, 361] on span "Pony Express Territory" at bounding box center [830, 357] width 68 height 10
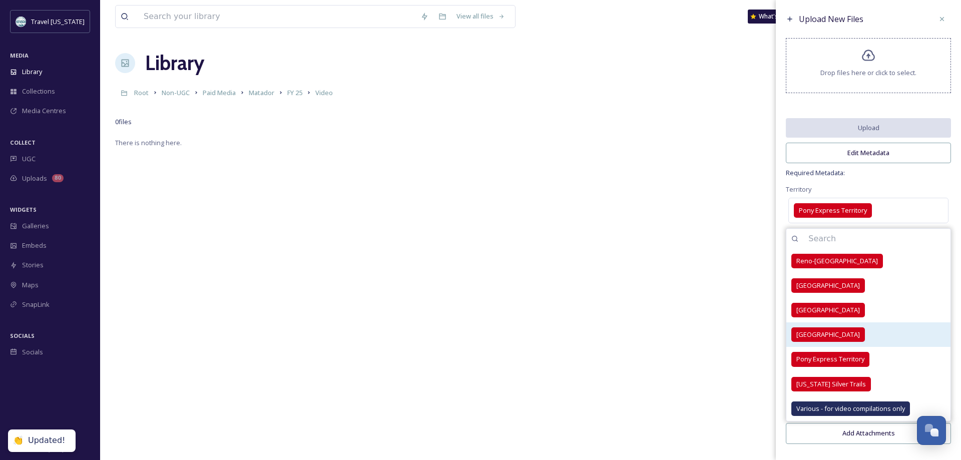
click at [822, 338] on span "Las Vegas Territory" at bounding box center [828, 335] width 64 height 10
click at [814, 363] on span "Pony Express Territory" at bounding box center [830, 359] width 68 height 10
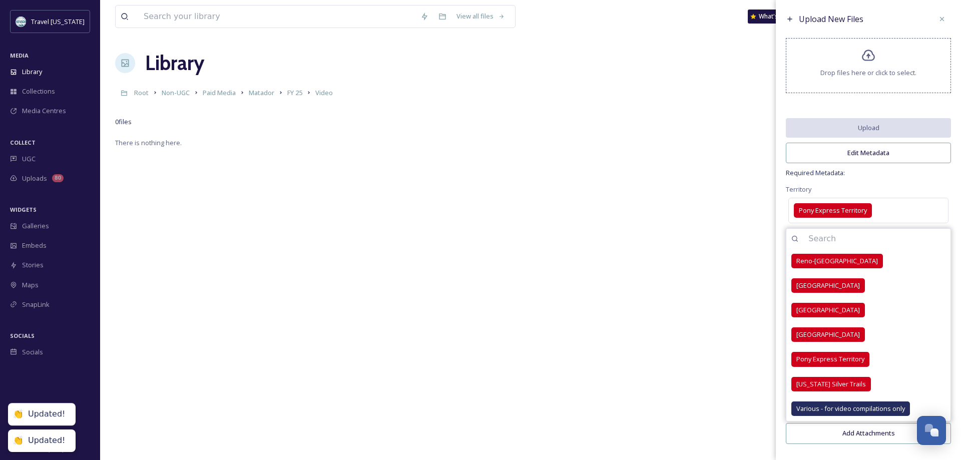
click at [834, 183] on div "Upload New Files Drop files here or click to select. Upload Edit Metadata Requi…" at bounding box center [868, 229] width 185 height 459
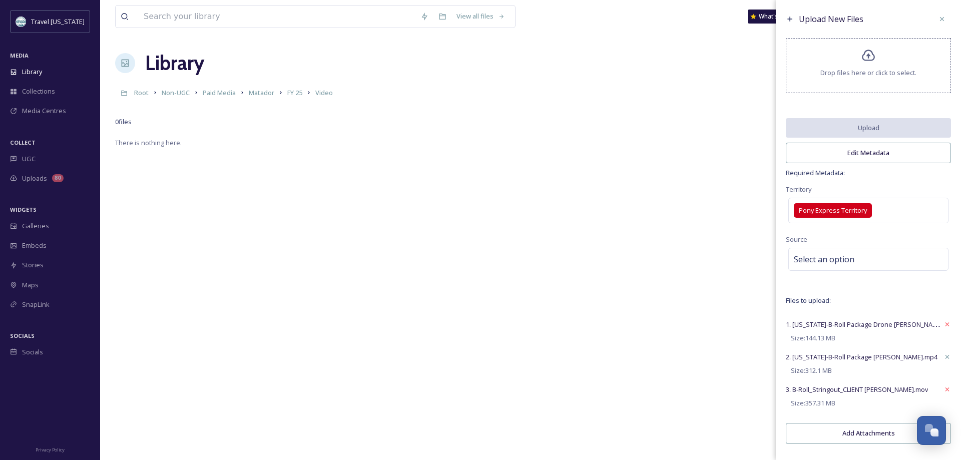
click at [948, 357] on icon at bounding box center [947, 357] width 4 height 4
click at [946, 324] on icon at bounding box center [947, 324] width 8 height 8
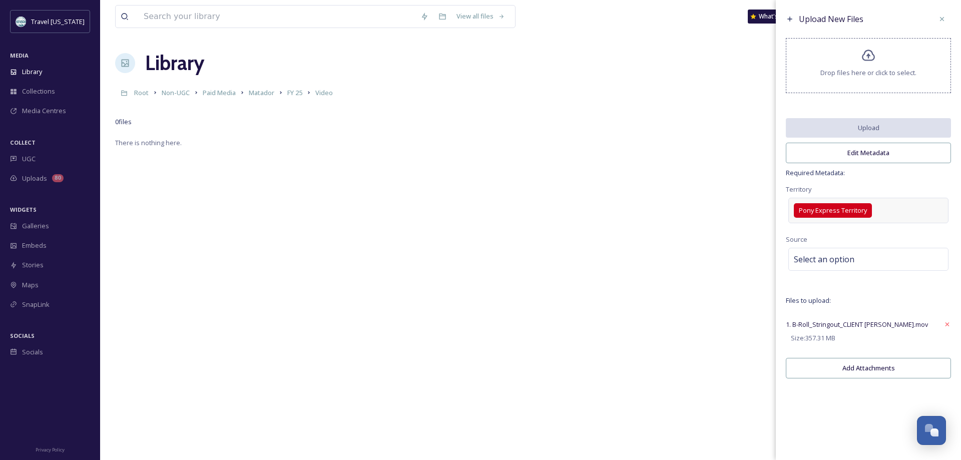
click at [870, 212] on div "Pony Express Territory" at bounding box center [833, 210] width 78 height 15
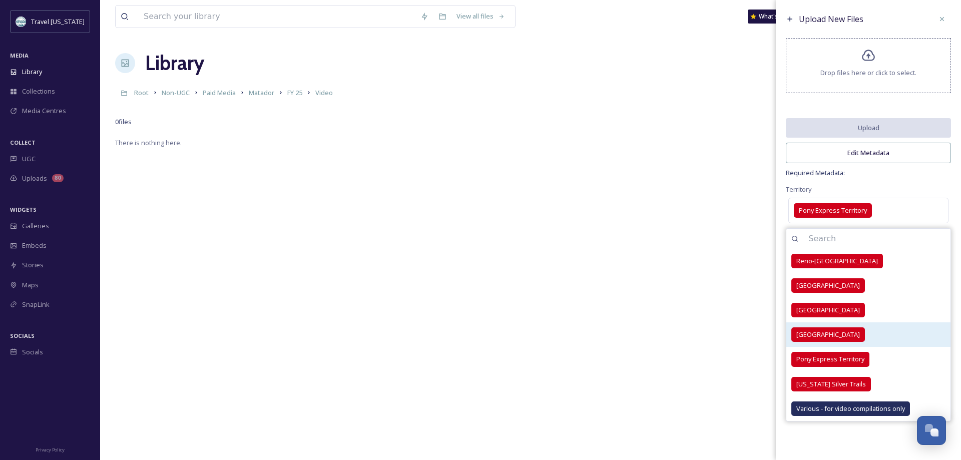
click at [820, 334] on span "Las Vegas Territory" at bounding box center [828, 335] width 64 height 10
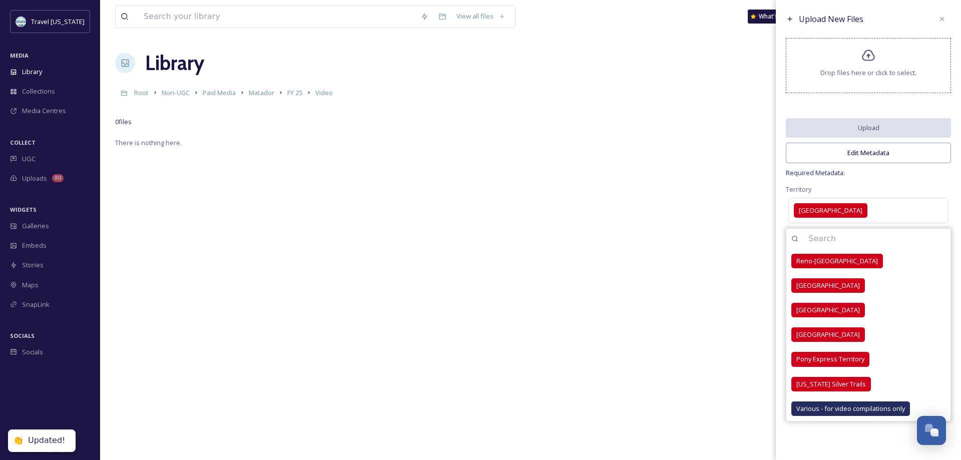
click at [865, 174] on span "Required Metadata:" at bounding box center [868, 173] width 165 height 10
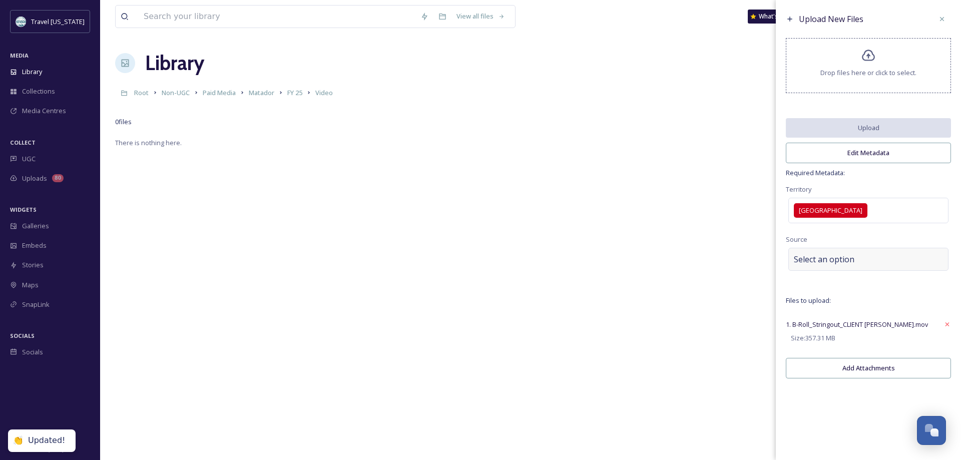
click at [827, 267] on div "Select an option" at bounding box center [868, 259] width 160 height 23
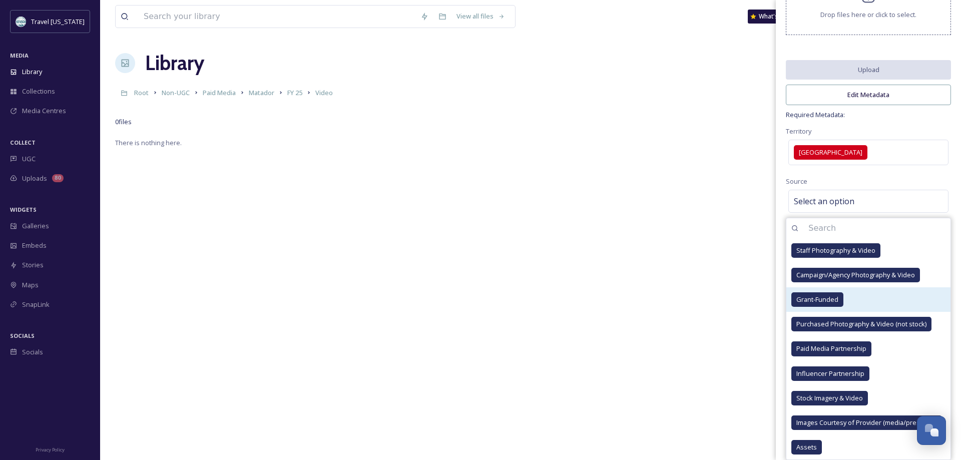
scroll to position [51, 0]
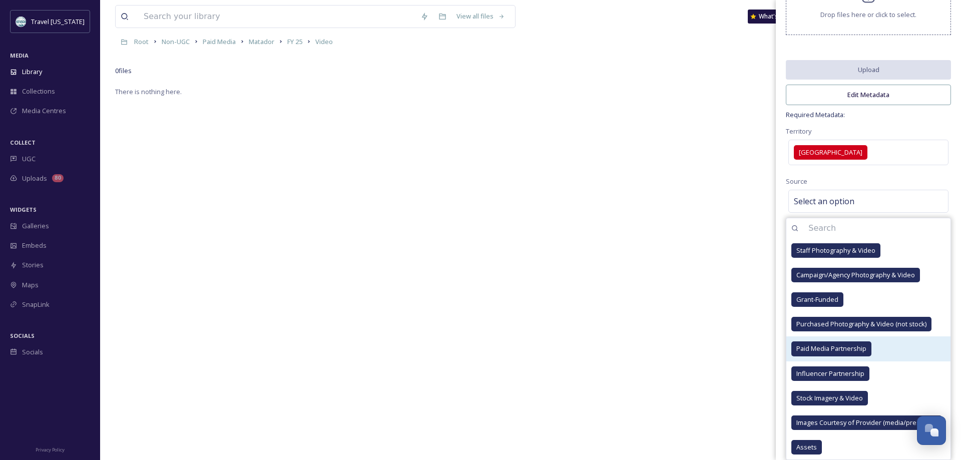
click at [845, 344] on span "Paid Media Partnership" at bounding box center [831, 349] width 70 height 10
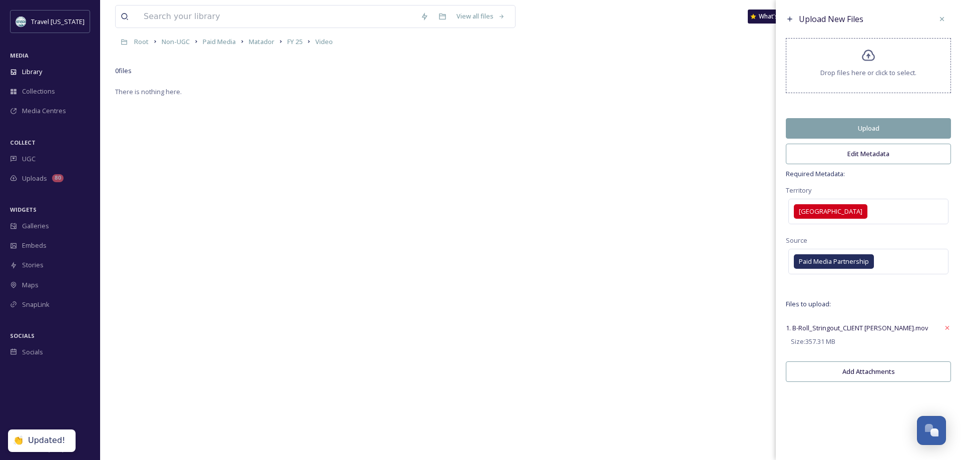
scroll to position [0, 0]
click at [925, 169] on div "Upload New Files Drop files here or click to select. Upload Edit Metadata Requi…" at bounding box center [868, 198] width 185 height 397
click at [899, 154] on button "Edit Metadata" at bounding box center [868, 154] width 165 height 21
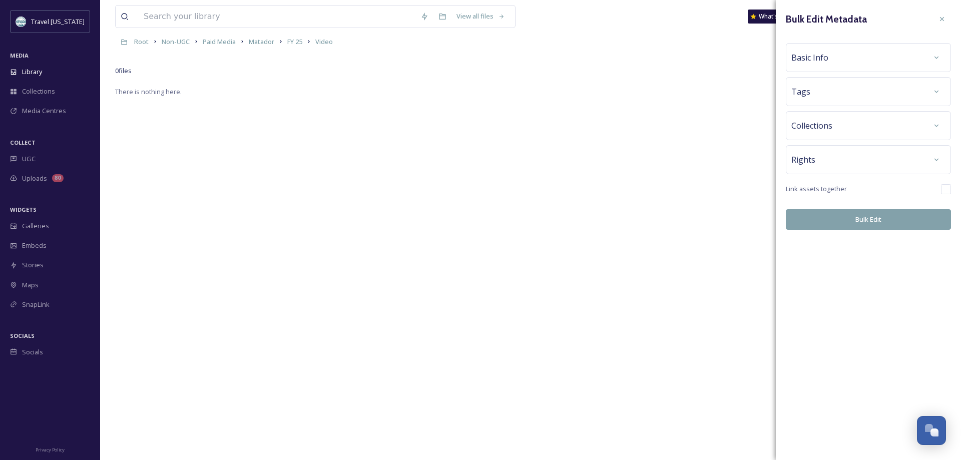
click at [811, 164] on span "Rights" at bounding box center [803, 160] width 24 height 12
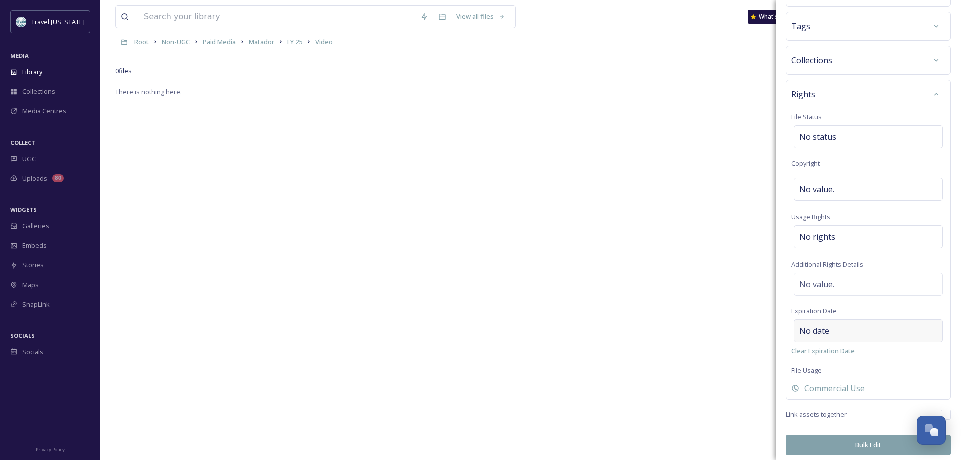
scroll to position [71, 0]
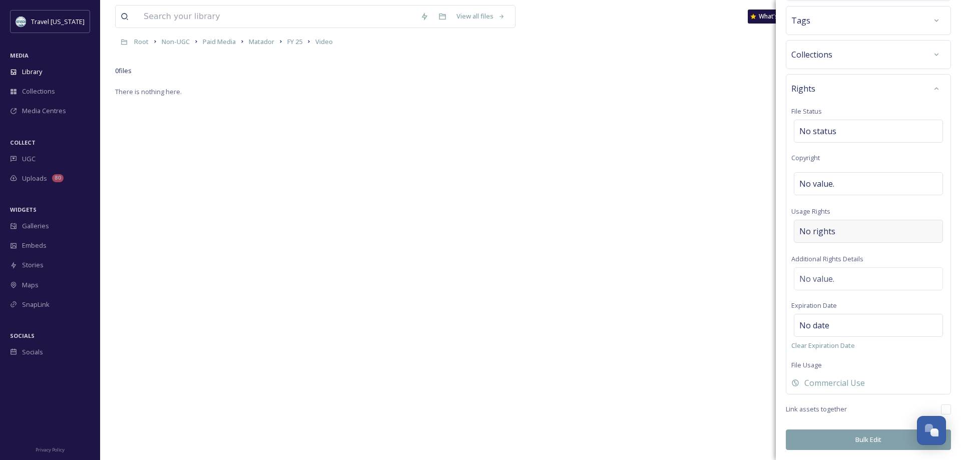
click at [832, 228] on span "No rights" at bounding box center [817, 231] width 36 height 12
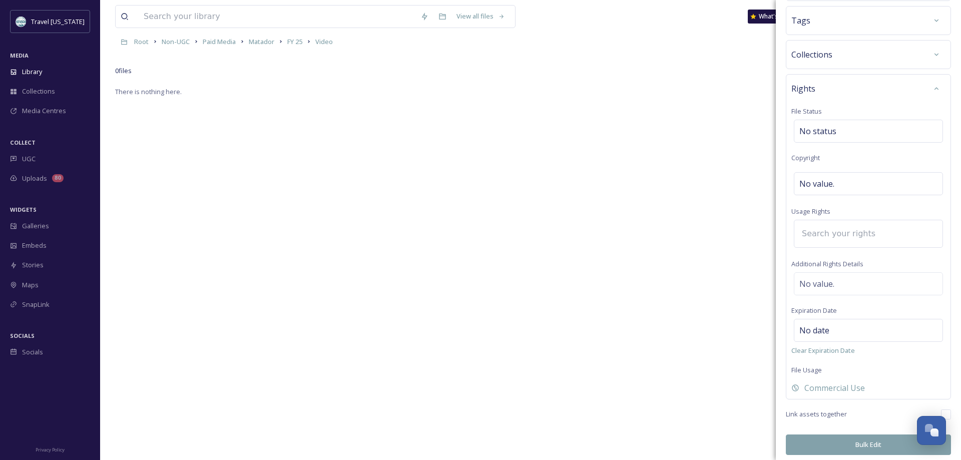
click at [824, 238] on input at bounding box center [852, 234] width 110 height 22
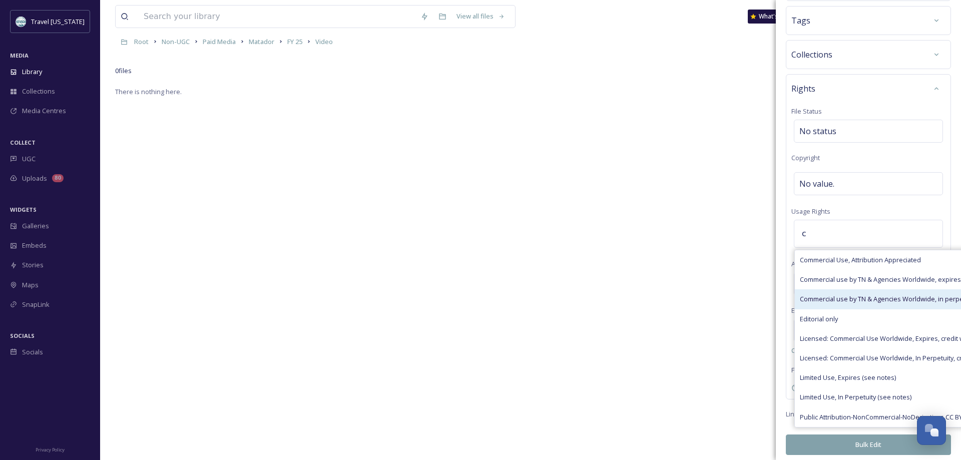
type input "c"
click at [811, 299] on span "Commercial use by TN & Agencies Worldwide, in perpetuity" at bounding box center [888, 299] width 176 height 10
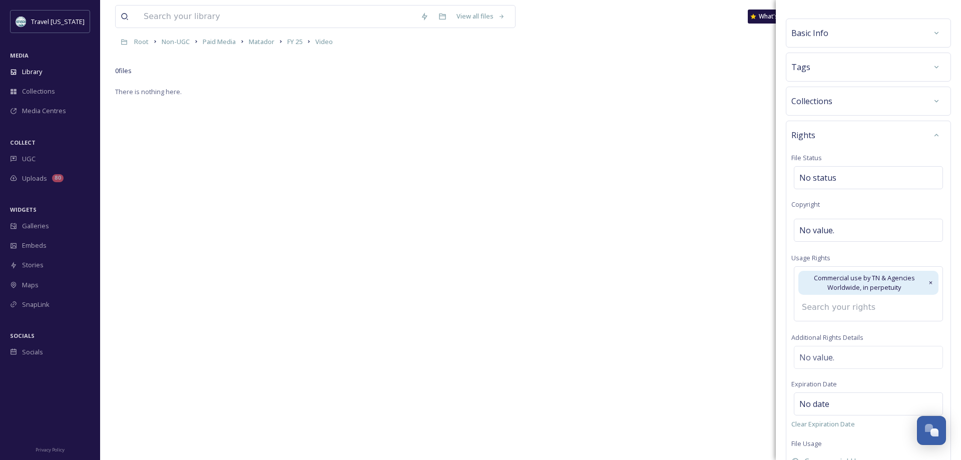
scroll to position [0, 0]
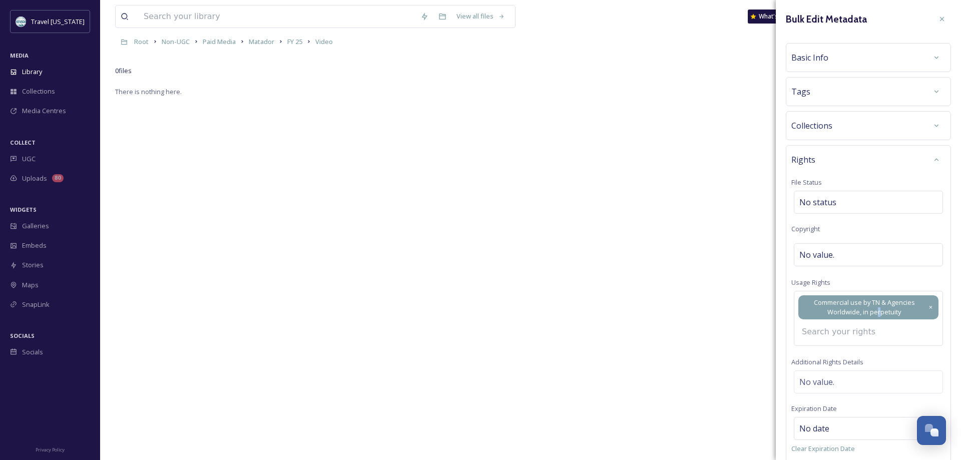
click at [879, 310] on span "Commercial use by TN & Agencies Worldwide, in perpetuity" at bounding box center [864, 307] width 122 height 19
click at [838, 331] on input at bounding box center [852, 332] width 110 height 22
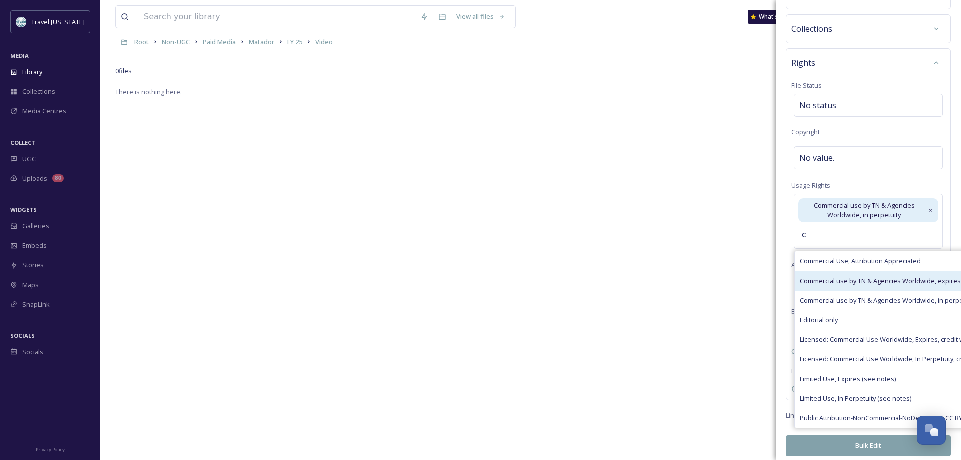
scroll to position [104, 0]
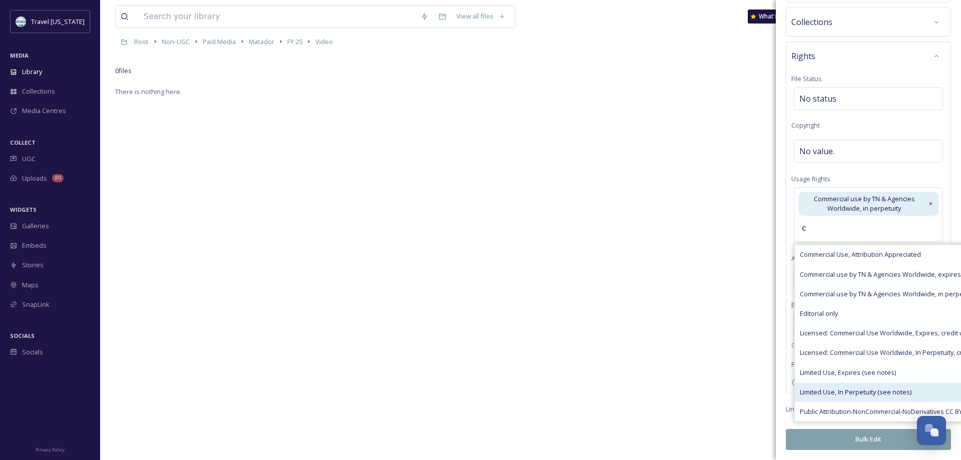
type input "c"
click at [843, 402] on div "Limited Use, In Perpetuity (see notes)" at bounding box center [919, 392] width 249 height 20
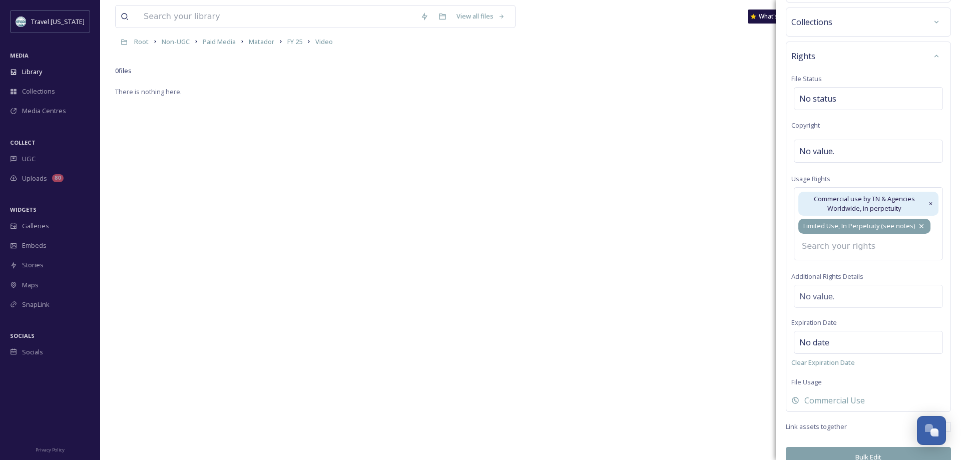
click at [923, 228] on icon at bounding box center [921, 226] width 8 height 8
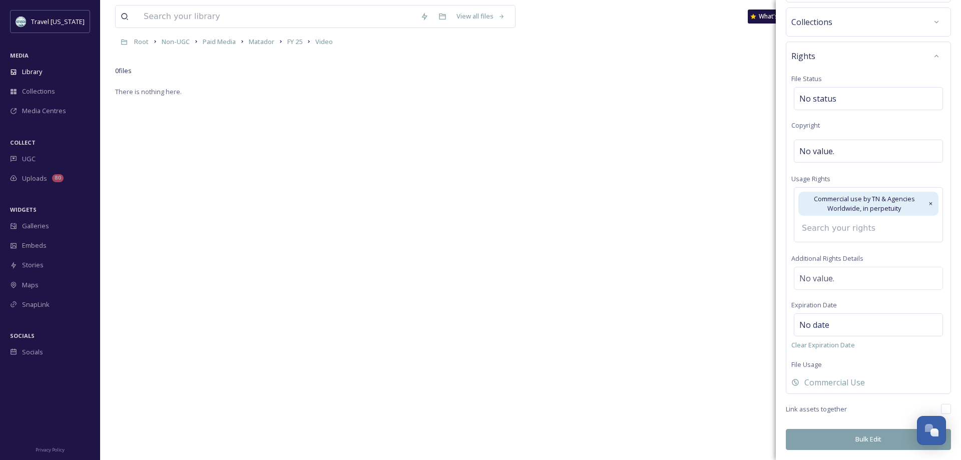
scroll to position [0, 0]
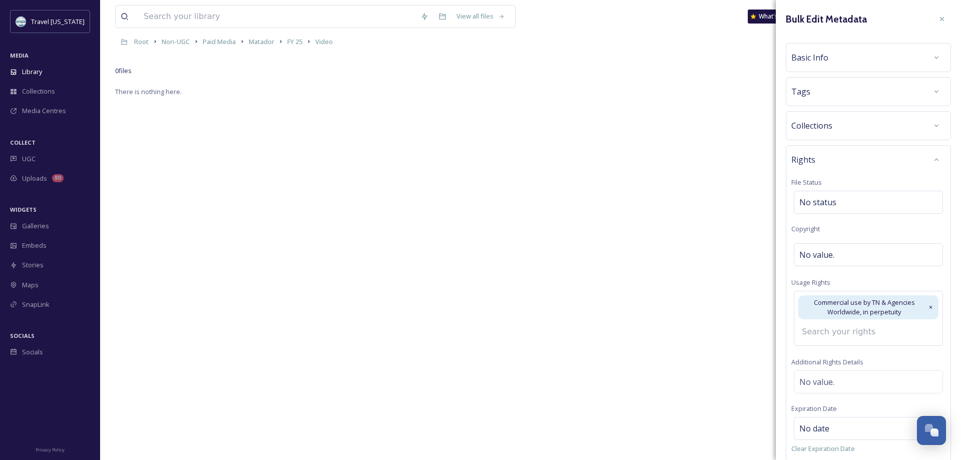
click at [827, 97] on div "Tags" at bounding box center [868, 92] width 154 height 18
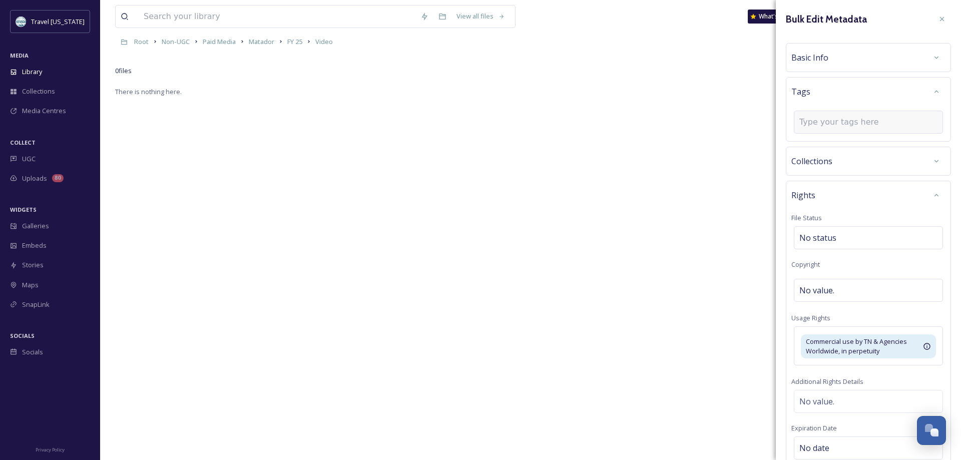
click at [820, 124] on input at bounding box center [849, 122] width 100 height 12
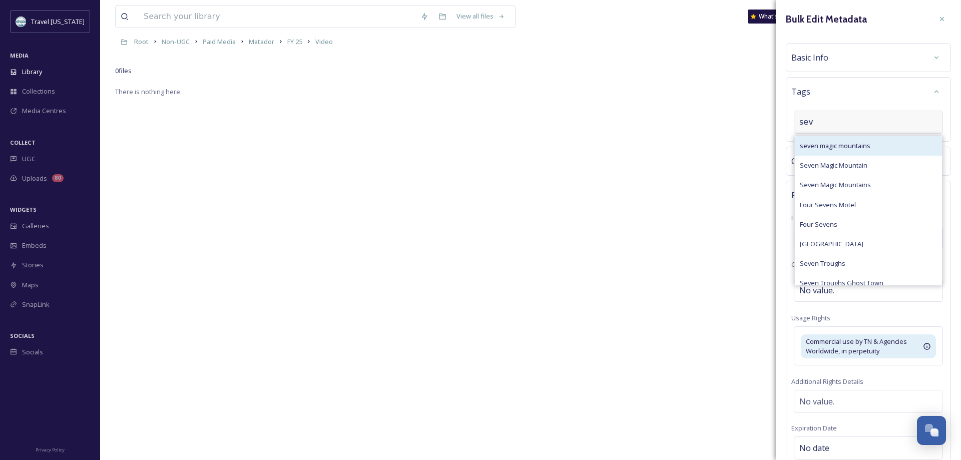
type input "sev"
click at [853, 146] on span "seven magic mountains" at bounding box center [835, 146] width 71 height 10
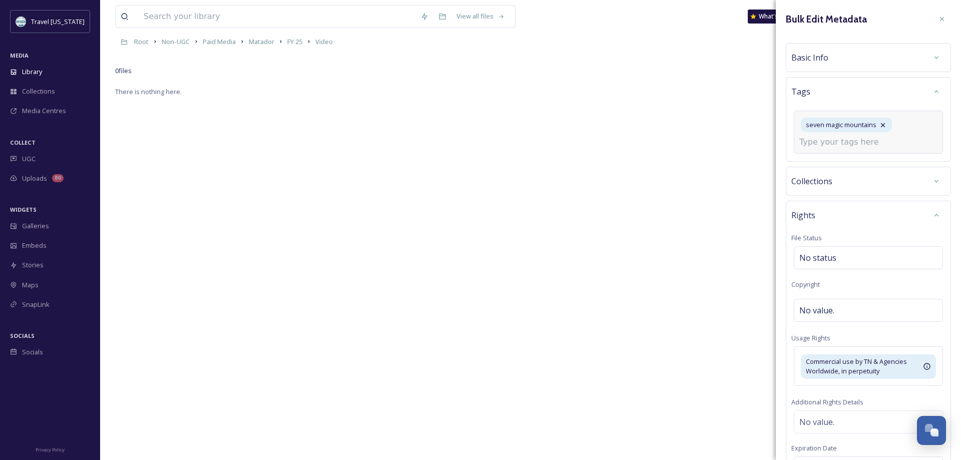
click at [853, 142] on input at bounding box center [849, 142] width 100 height 12
click at [841, 144] on input at bounding box center [849, 142] width 100 height 12
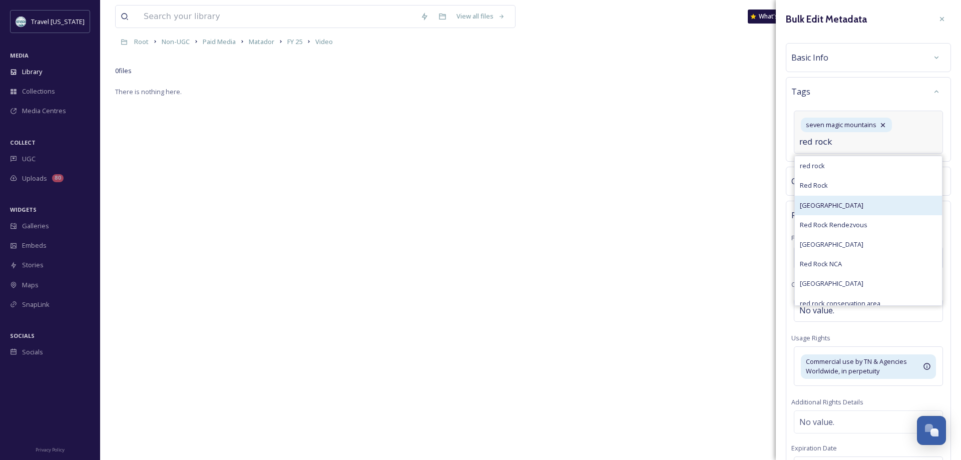
type input "red rock"
click at [862, 204] on span "Red Rock Canyon National Conservation Area" at bounding box center [832, 206] width 64 height 10
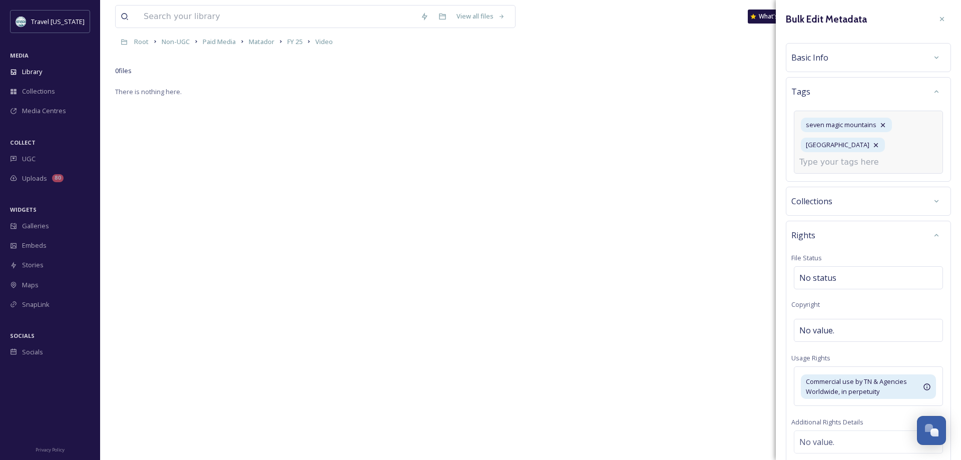
click at [841, 168] on input at bounding box center [849, 162] width 100 height 12
click at [822, 168] on input at bounding box center [849, 162] width 100 height 12
type input "cottonwood station"
click at [874, 191] on span "Create " cottonwood station "" at bounding box center [845, 186] width 91 height 10
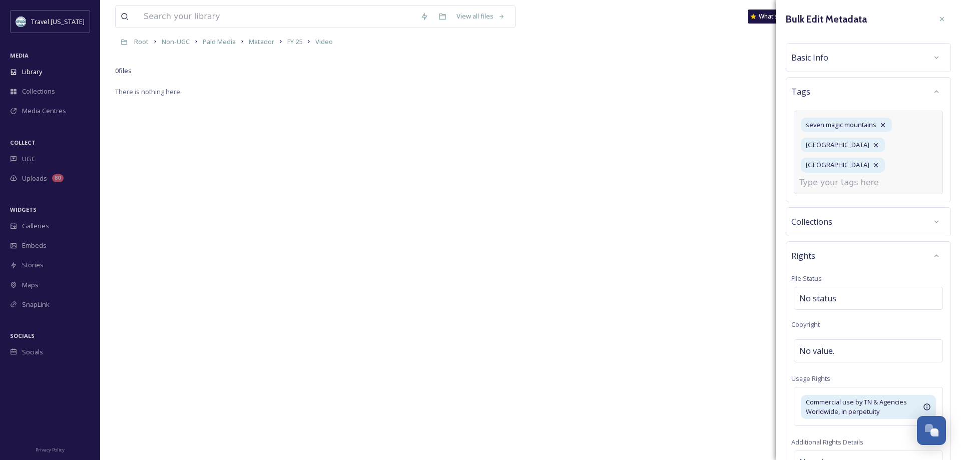
click at [840, 189] on input at bounding box center [849, 183] width 100 height 12
click at [821, 189] on input at bounding box center [849, 183] width 100 height 12
click at [842, 189] on input at bounding box center [849, 183] width 100 height 12
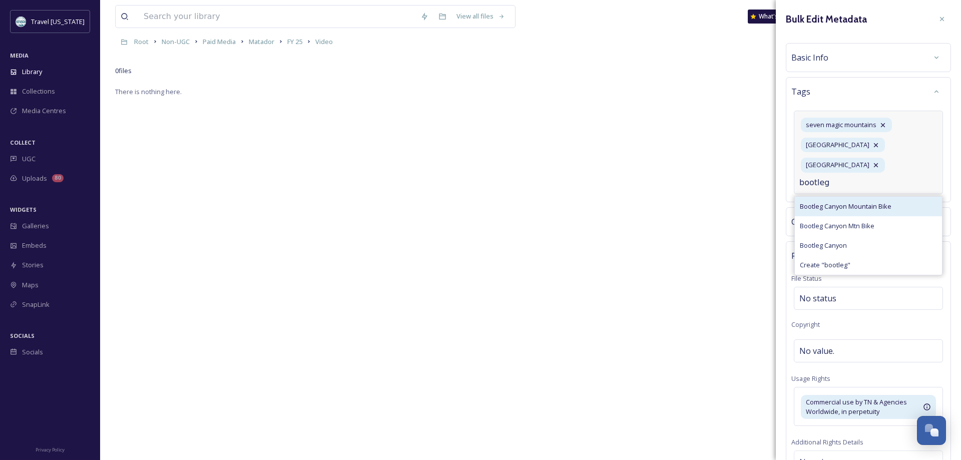
type input "bootleg"
click at [848, 211] on span "Bootleg Canyon Mountain Bike" at bounding box center [846, 207] width 92 height 10
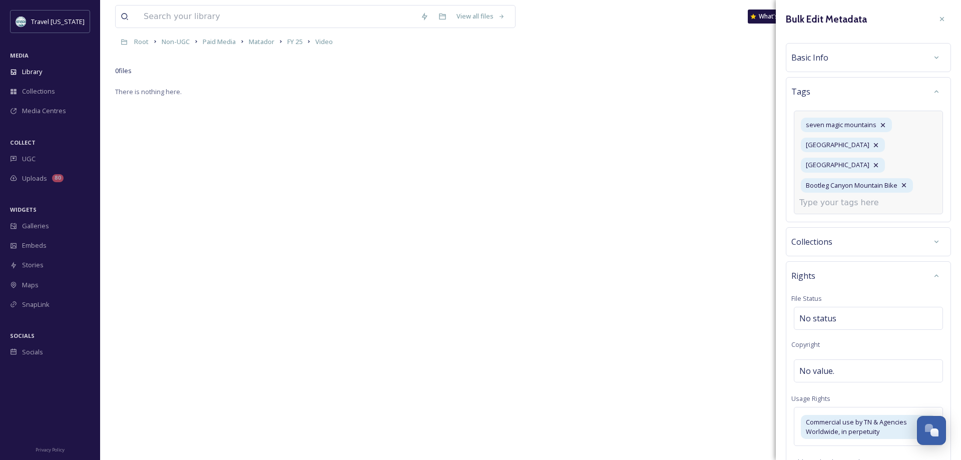
click at [827, 209] on input at bounding box center [849, 203] width 100 height 12
type input "neon mus"
click at [844, 231] on span "Nevada Neon Museum" at bounding box center [849, 227] width 98 height 10
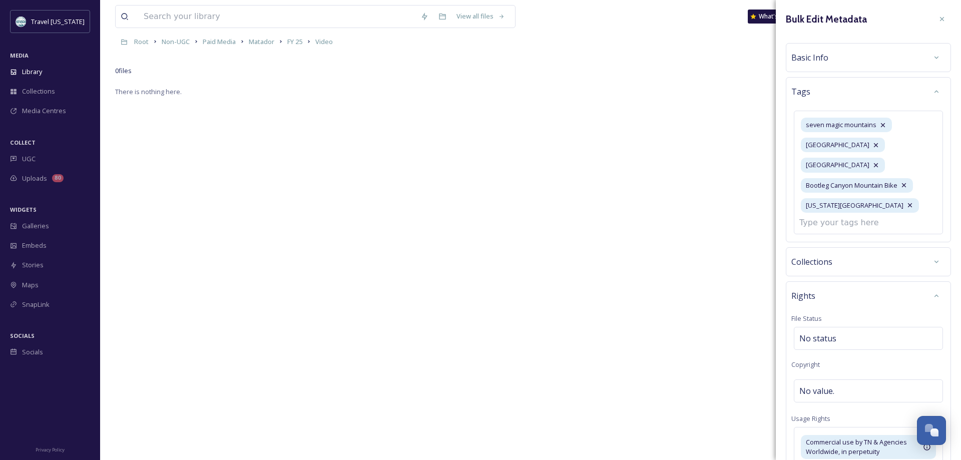
click at [893, 66] on div "Basic Info" at bounding box center [868, 58] width 154 height 18
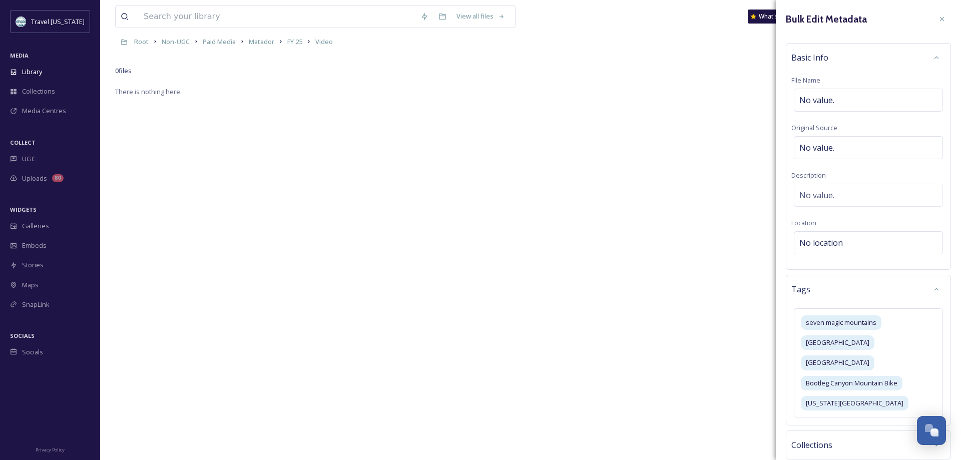
click at [893, 66] on div "Basic Info" at bounding box center [868, 58] width 154 height 18
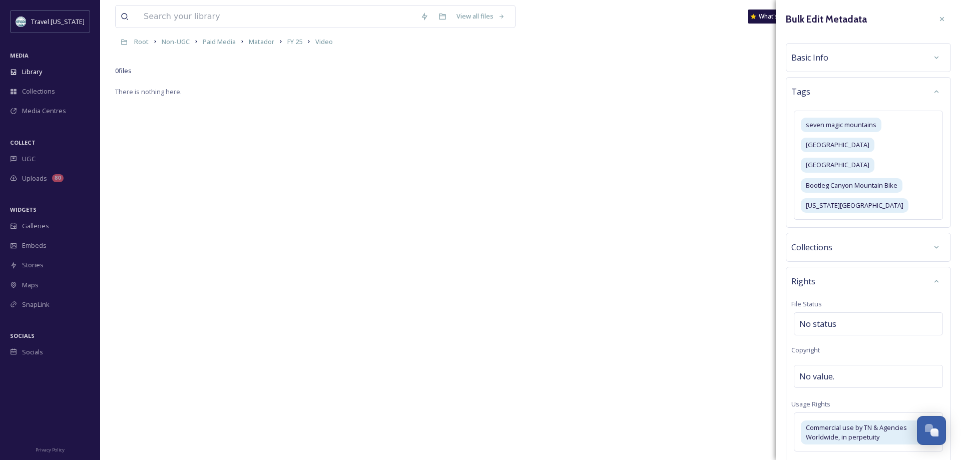
click at [893, 66] on div "Basic Info" at bounding box center [868, 58] width 154 height 18
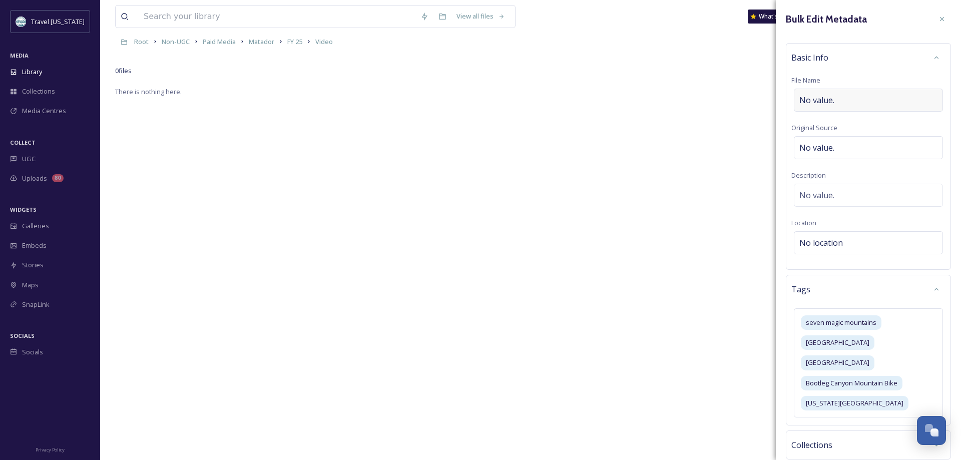
click at [824, 95] on span "No value." at bounding box center [816, 100] width 35 height 12
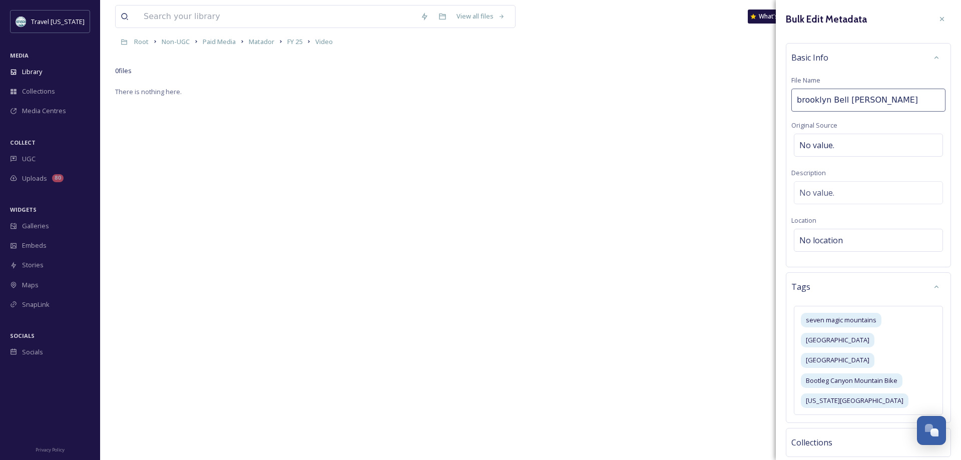
click at [800, 102] on input "brooklyn Bell Broll" at bounding box center [868, 100] width 154 height 23
type input "Brooklyn Bell Broll"
click at [909, 59] on div "Basic Info" at bounding box center [868, 58] width 154 height 18
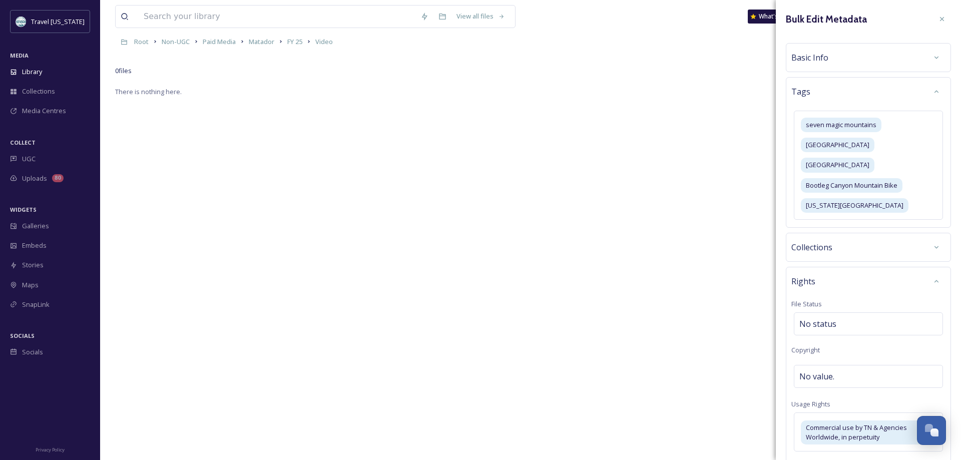
click at [864, 50] on div "Basic Info" at bounding box center [868, 58] width 154 height 18
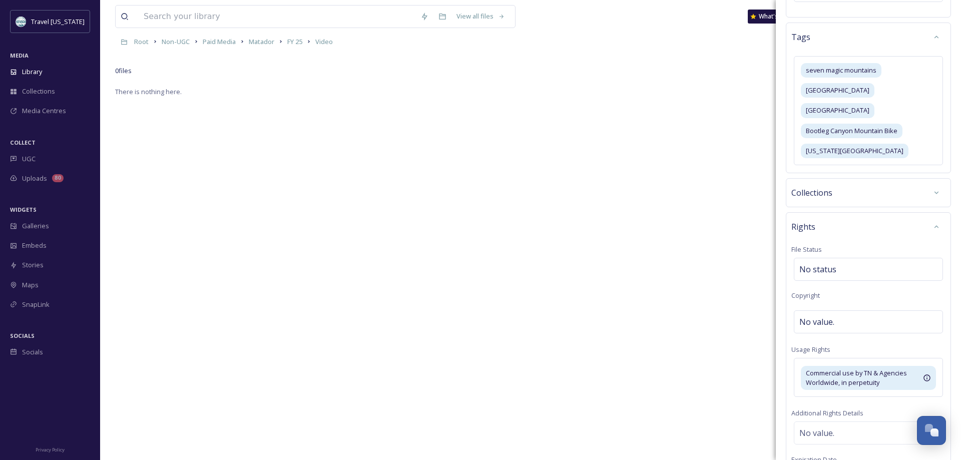
scroll to position [416, 0]
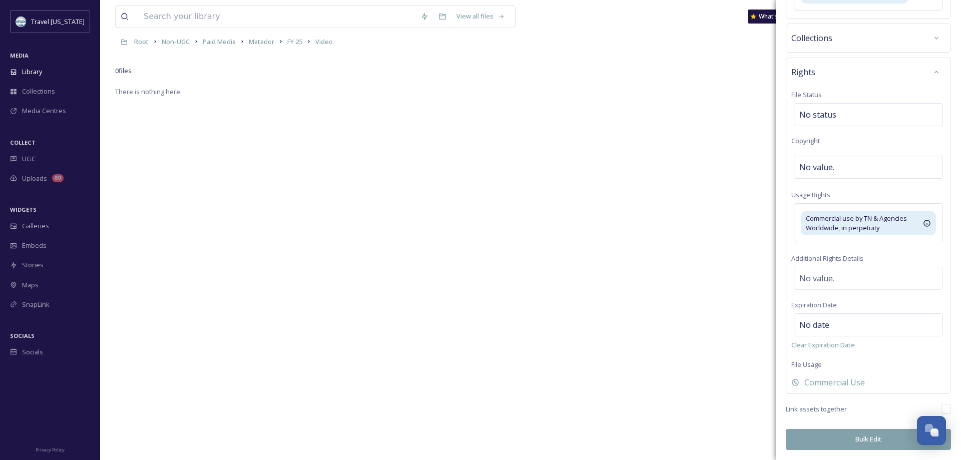
click at [821, 444] on button "Bulk Edit" at bounding box center [868, 439] width 165 height 21
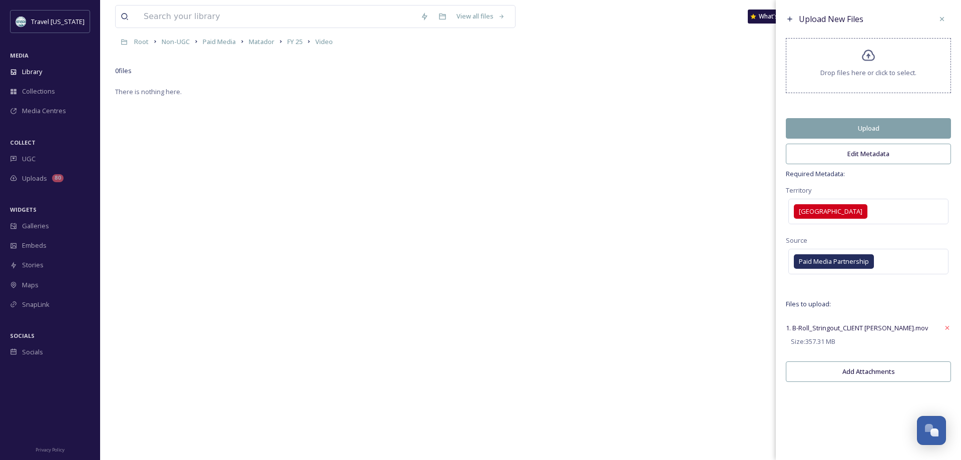
scroll to position [0, 0]
drag, startPoint x: 849, startPoint y: 373, endPoint x: 769, endPoint y: 381, distance: 80.5
click at [849, 374] on button "Add Attachments" at bounding box center [868, 371] width 165 height 21
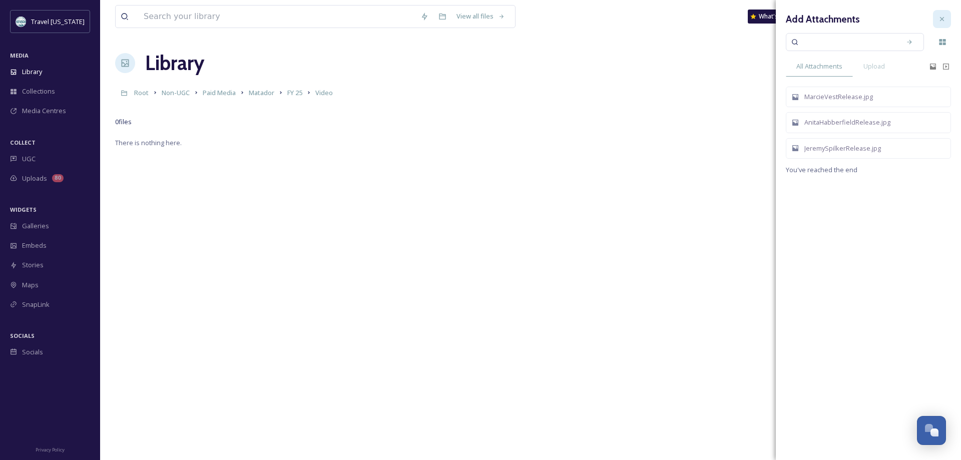
click at [945, 18] on icon at bounding box center [942, 19] width 8 height 8
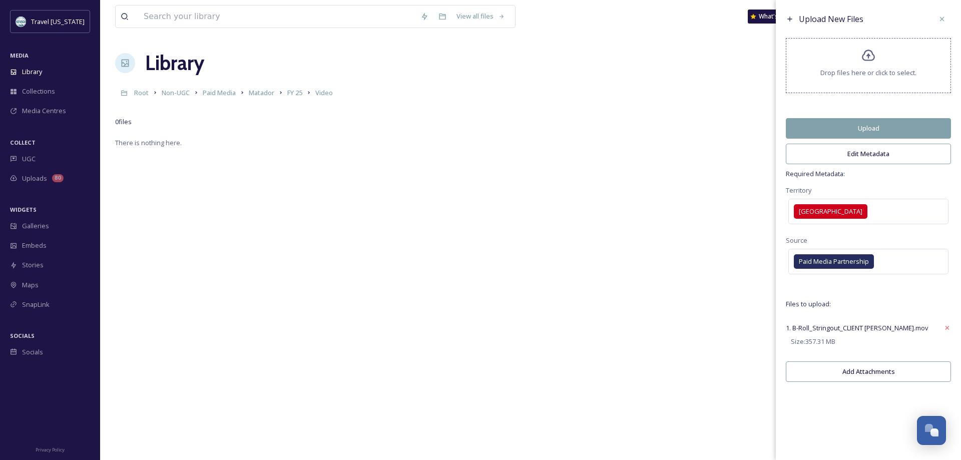
click at [854, 126] on button "Upload" at bounding box center [868, 128] width 165 height 21
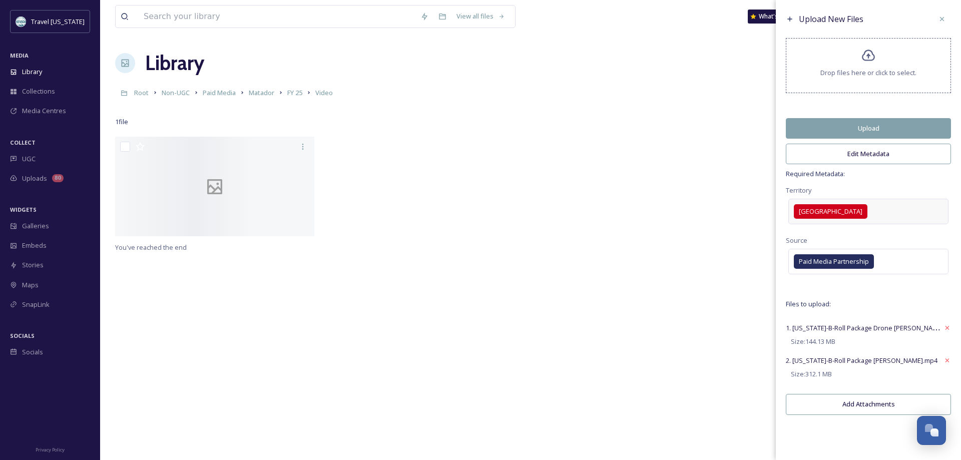
click at [854, 210] on span "Las Vegas Territory" at bounding box center [831, 212] width 64 height 10
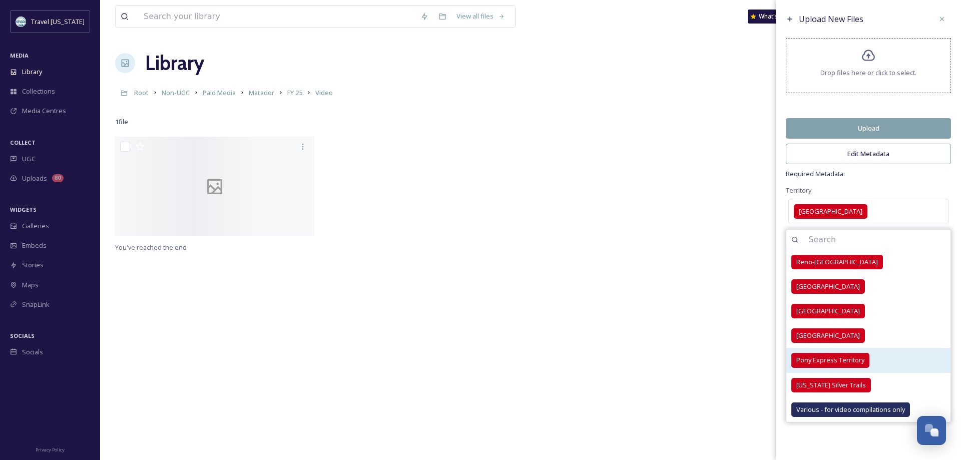
click at [824, 355] on div "Pony Express Territory" at bounding box center [830, 360] width 78 height 15
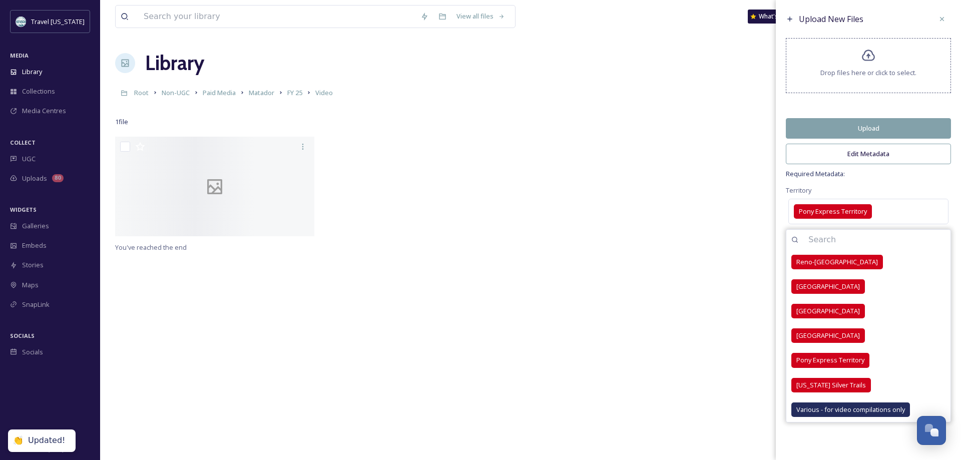
click at [903, 179] on span "Required Metadata:" at bounding box center [868, 174] width 165 height 10
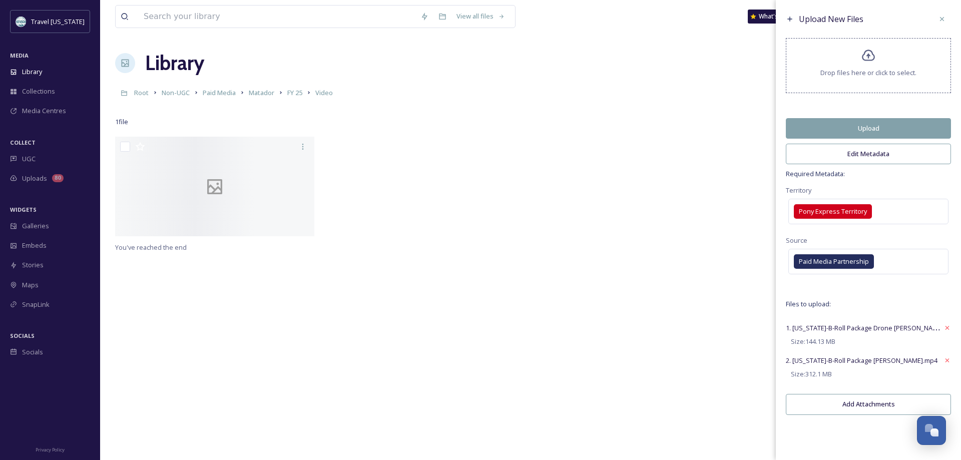
click at [843, 151] on button "Edit Metadata" at bounding box center [868, 154] width 165 height 21
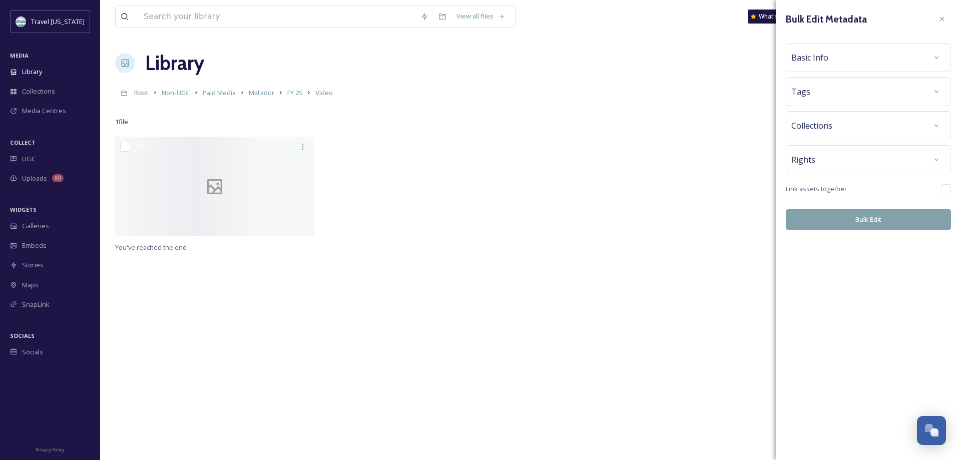
click at [815, 156] on div "Rights" at bounding box center [868, 160] width 154 height 18
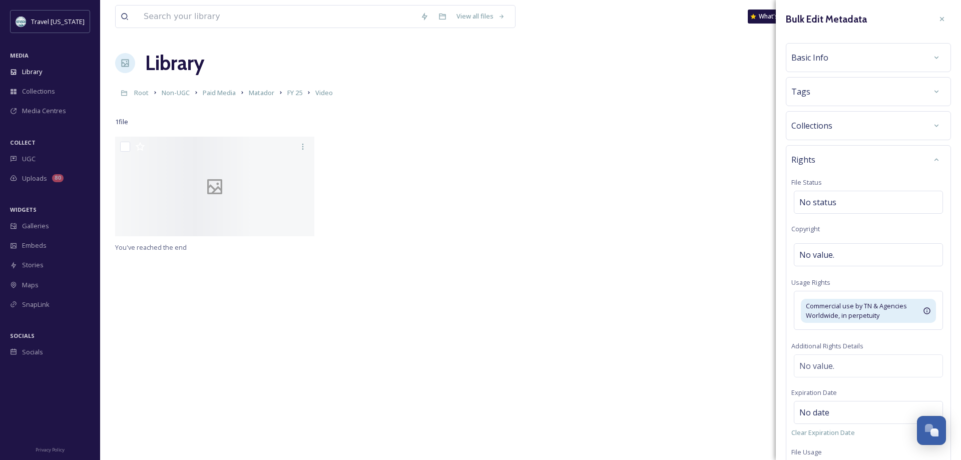
click at [849, 91] on div "Tags" at bounding box center [868, 92] width 154 height 18
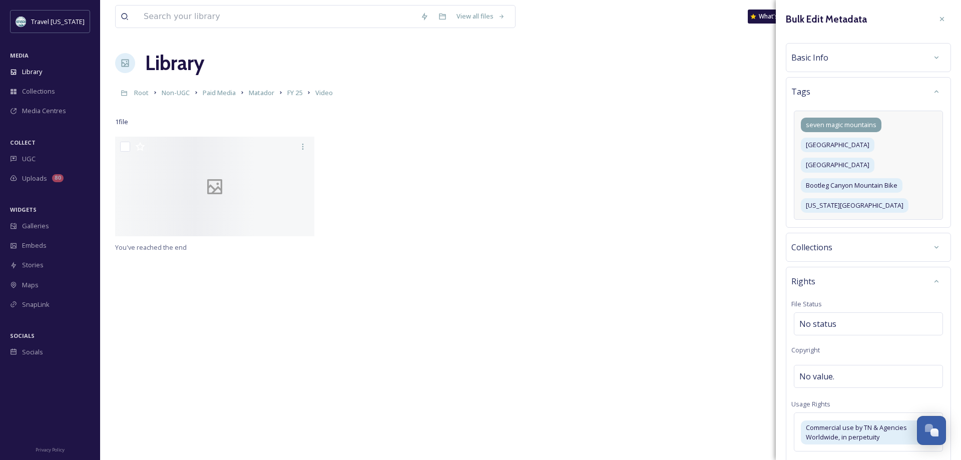
click at [875, 124] on span "seven magic mountains" at bounding box center [841, 125] width 71 height 10
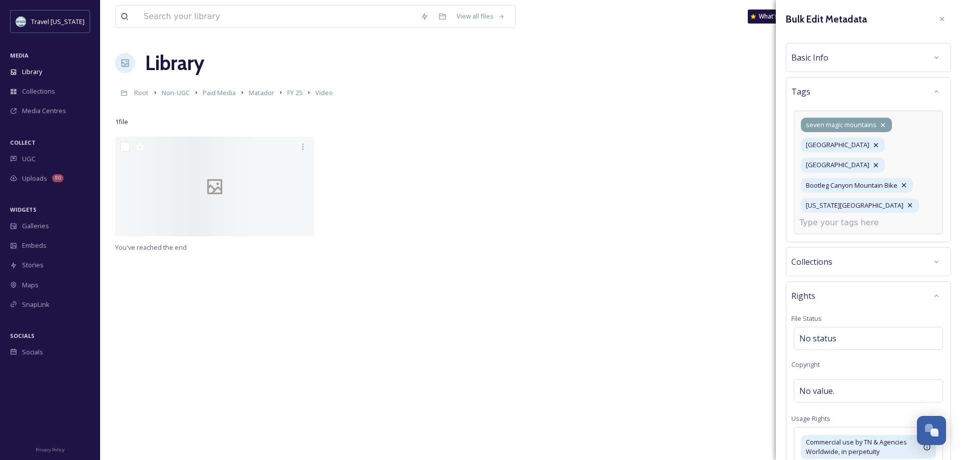
click at [885, 124] on icon at bounding box center [883, 125] width 8 height 8
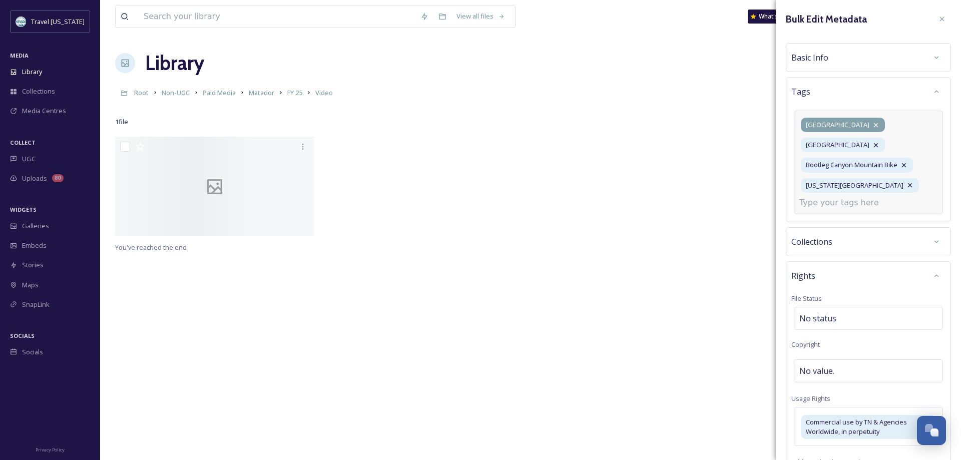
click at [880, 128] on icon at bounding box center [876, 125] width 8 height 8
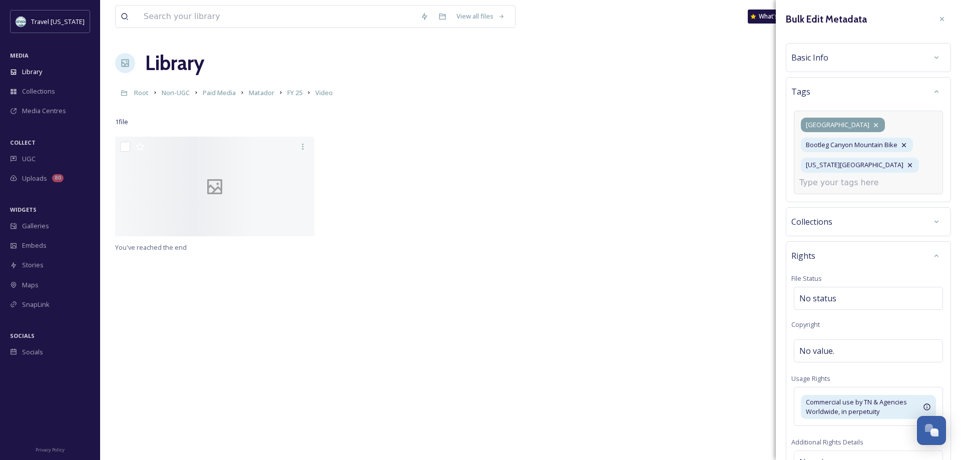
click at [874, 124] on icon at bounding box center [876, 125] width 4 height 4
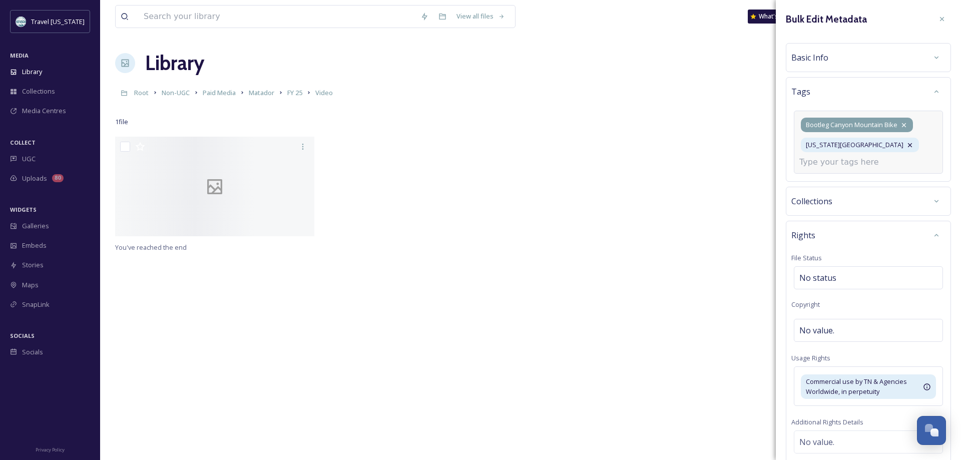
click at [907, 126] on icon at bounding box center [904, 125] width 8 height 8
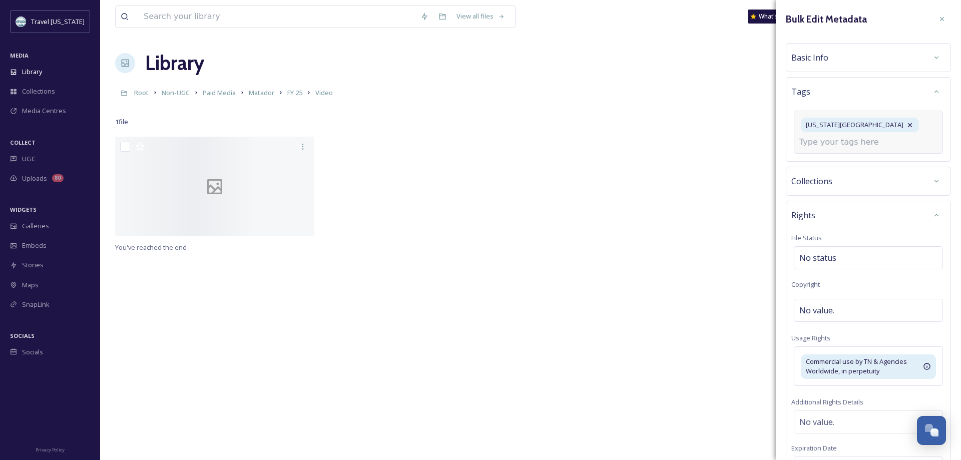
click at [906, 125] on icon at bounding box center [910, 125] width 8 height 8
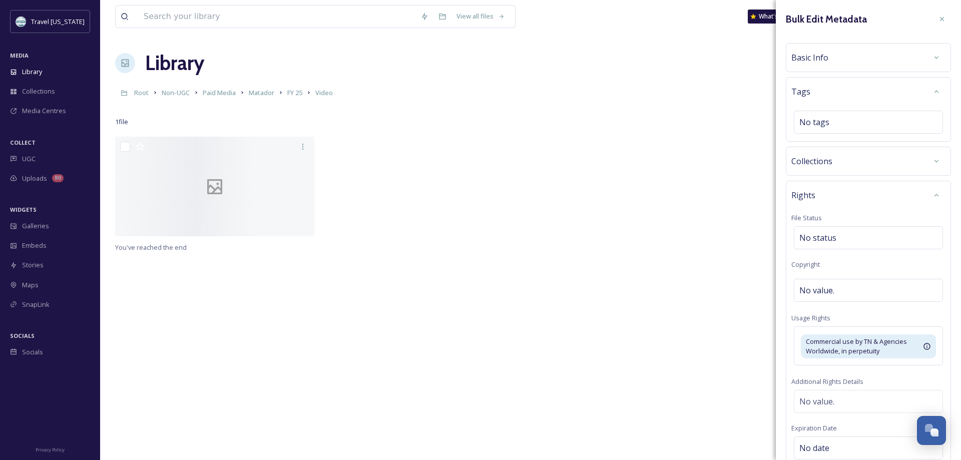
click at [847, 62] on div "Basic Info" at bounding box center [868, 58] width 154 height 18
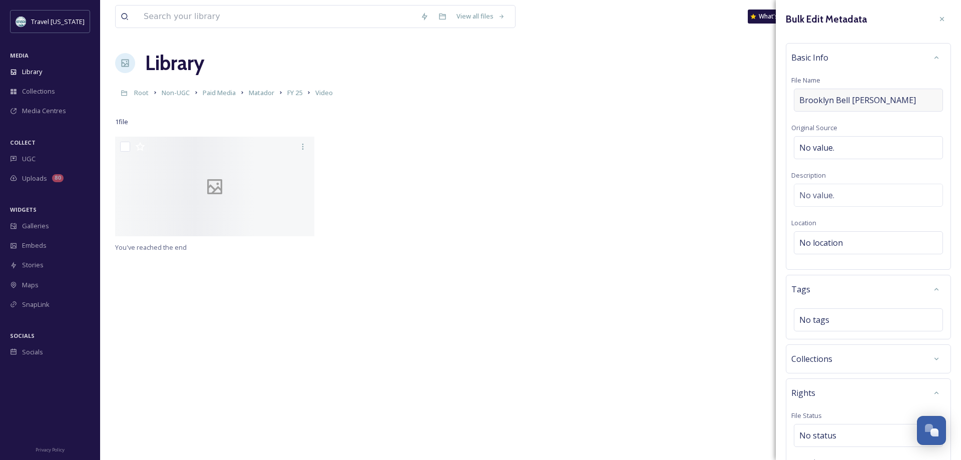
click at [820, 101] on span "Brooklyn Bell Broll" at bounding box center [857, 100] width 117 height 12
drag, startPoint x: 823, startPoint y: 96, endPoint x: 779, endPoint y: 95, distance: 44.1
click at [791, 95] on input "Brooklyn Bell Broll" at bounding box center [868, 100] width 154 height 23
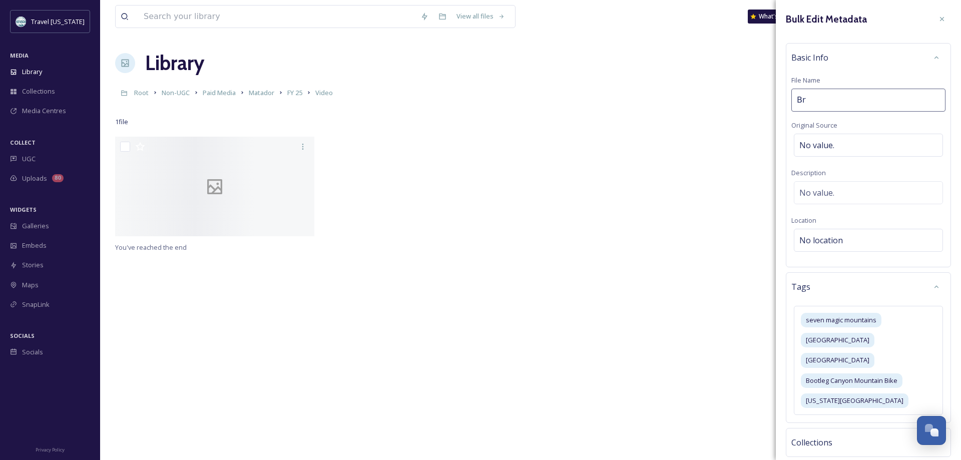
type input "B"
type input "Brooklyn Bell Brol"
click at [943, 17] on icon at bounding box center [942, 19] width 8 height 8
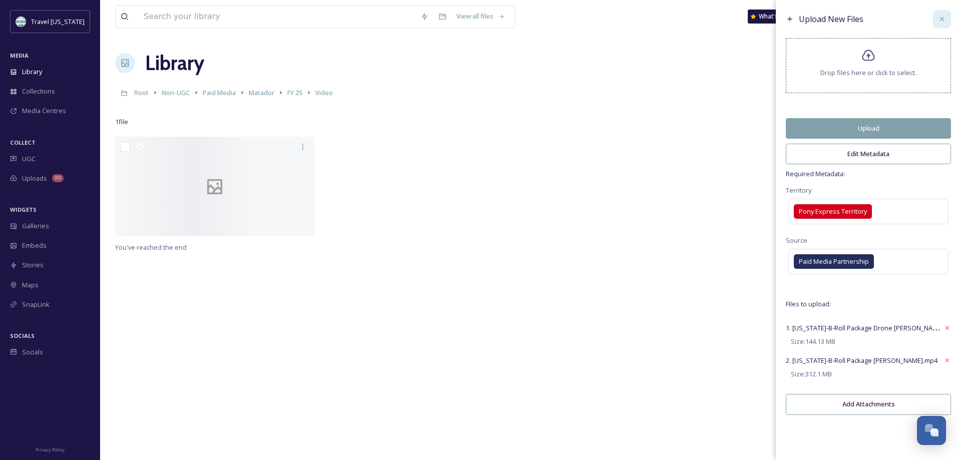
click at [940, 16] on icon at bounding box center [942, 19] width 8 height 8
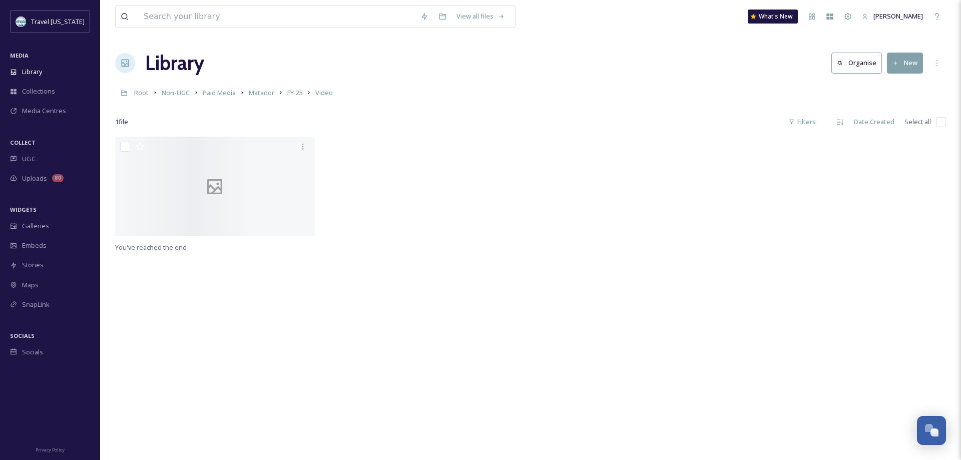
click at [510, 139] on div at bounding box center [426, 189] width 204 height 105
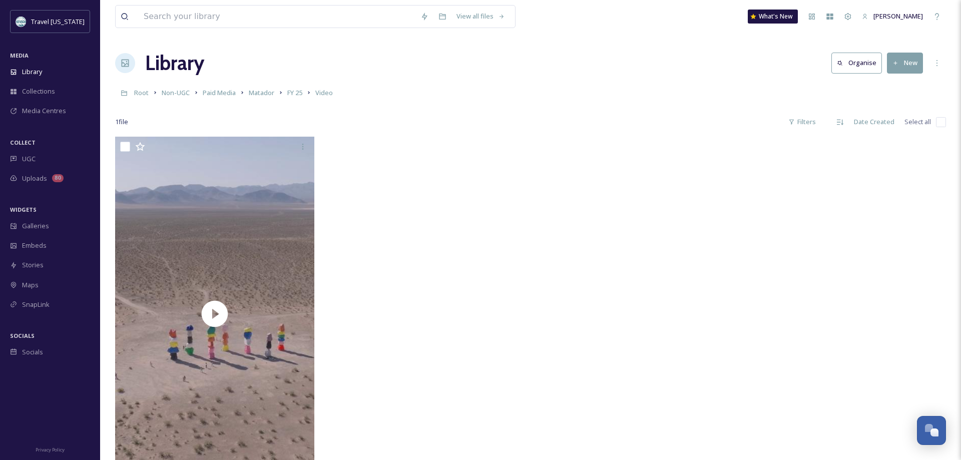
click at [911, 61] on button "New" at bounding box center [905, 63] width 36 height 21
click at [903, 85] on span "File Upload" at bounding box center [900, 87] width 33 height 10
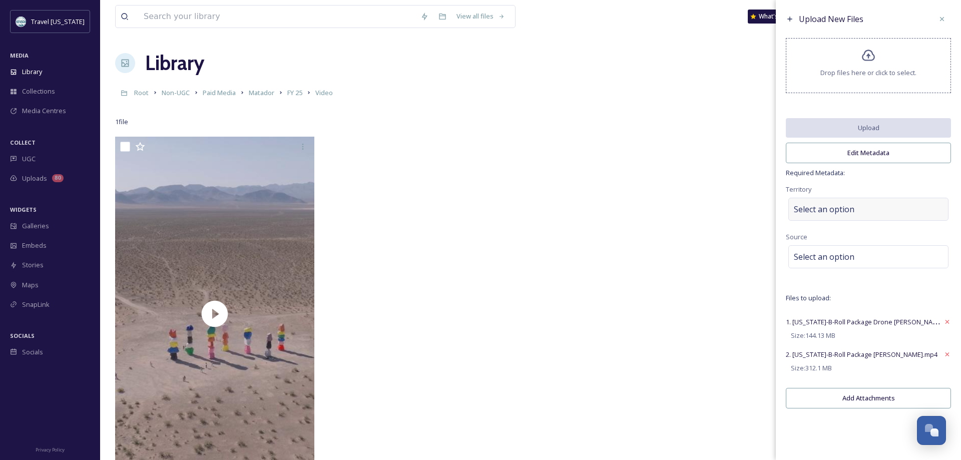
click at [815, 217] on div "Select an option" at bounding box center [868, 209] width 160 height 23
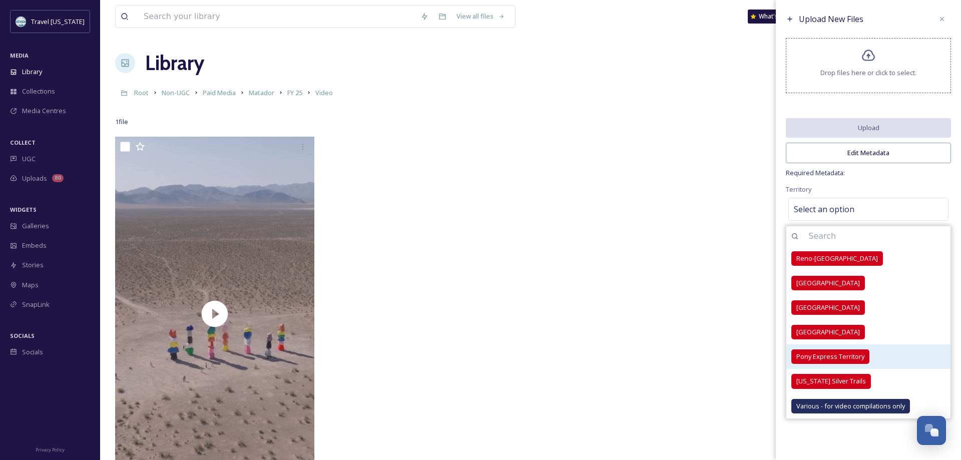
click at [813, 357] on span "Pony Express Territory" at bounding box center [830, 357] width 68 height 10
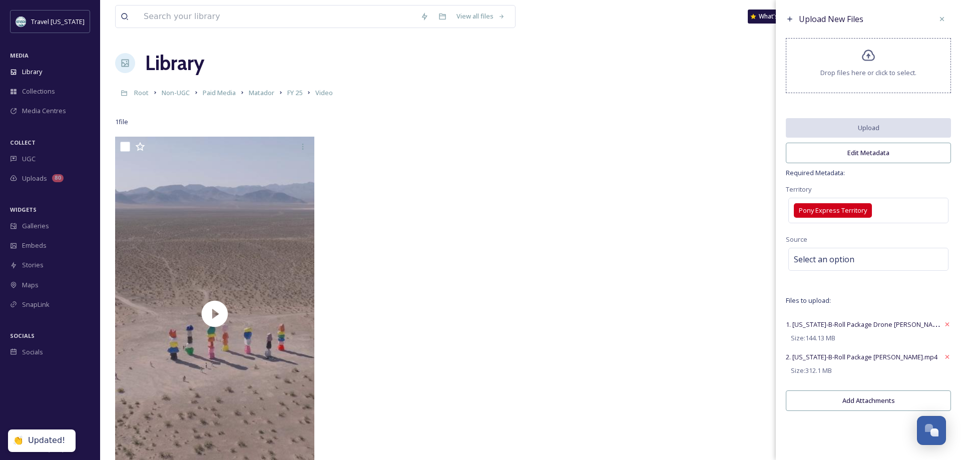
click at [908, 182] on div "Upload New Files Drop files here or click to select. Upload Edit Metadata Requi…" at bounding box center [868, 213] width 185 height 426
click at [842, 262] on span "Select an option" at bounding box center [824, 259] width 61 height 12
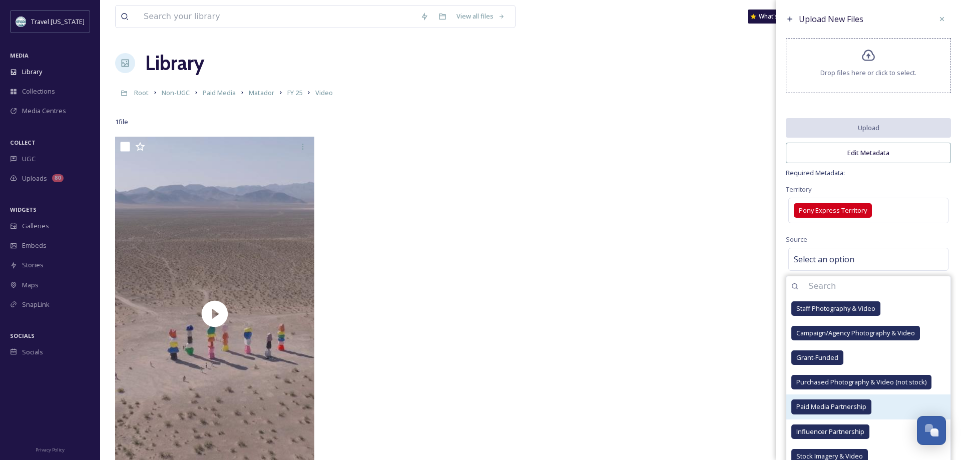
click at [815, 404] on span "Paid Media Partnership" at bounding box center [831, 407] width 70 height 10
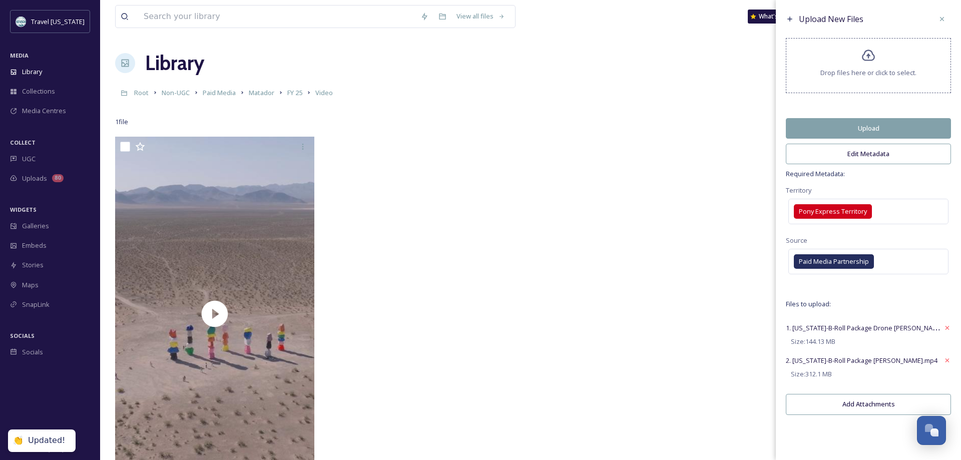
click at [916, 180] on div "Upload New Files Drop files here or click to select. Upload Edit Metadata Requi…" at bounding box center [868, 215] width 185 height 430
click at [855, 152] on button "Edit Metadata" at bounding box center [868, 154] width 165 height 21
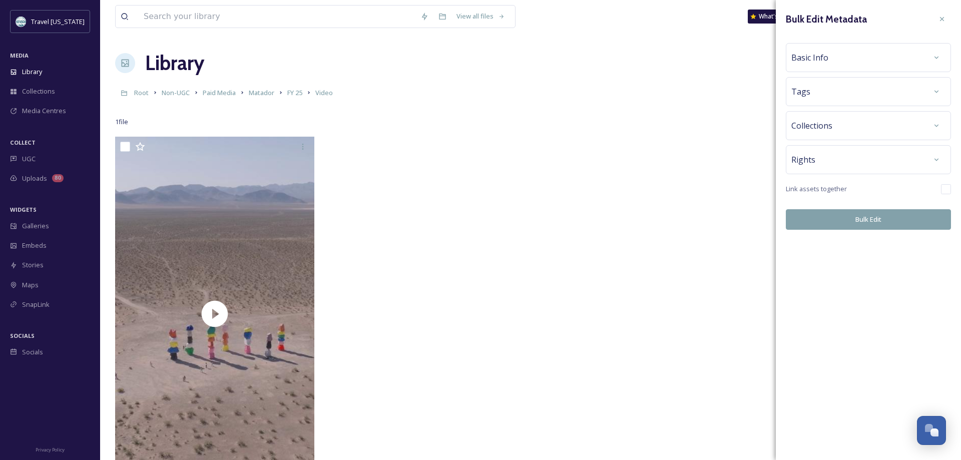
click at [809, 155] on span "Rights" at bounding box center [803, 160] width 24 height 12
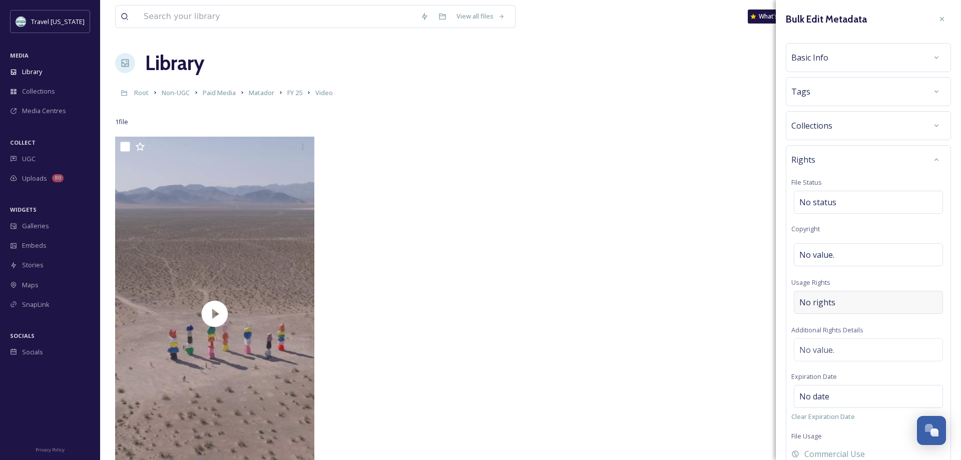
click at [835, 304] on div "No rights" at bounding box center [868, 302] width 149 height 23
click at [831, 308] on input at bounding box center [852, 305] width 110 height 22
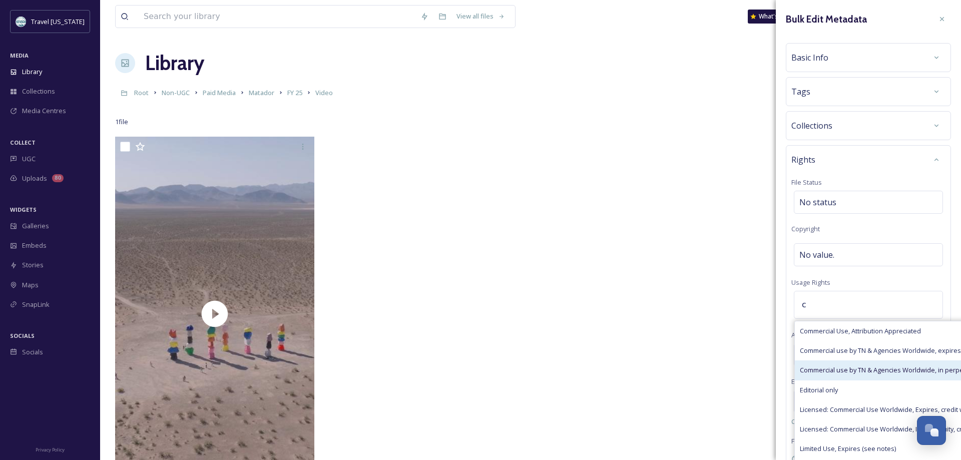
type input "c"
click at [830, 374] on span "Commercial use by TN & Agencies Worldwide, in perpetuity" at bounding box center [888, 370] width 176 height 10
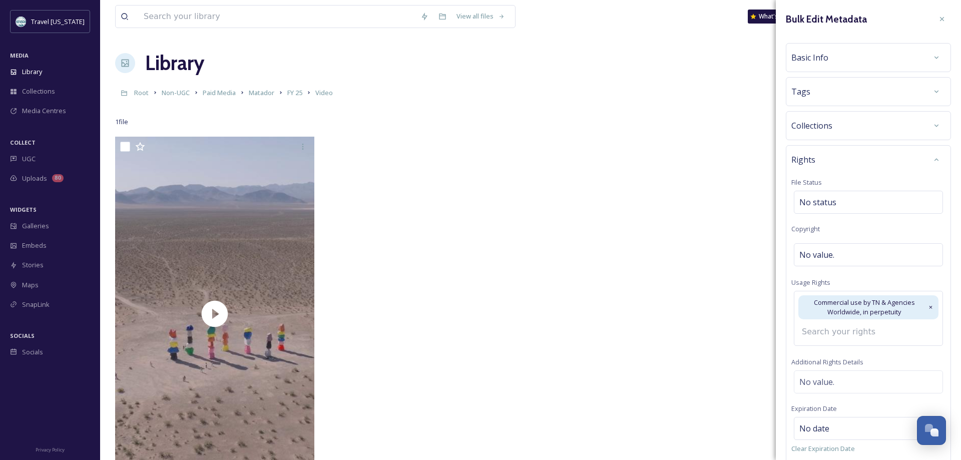
click at [881, 93] on div "Tags" at bounding box center [868, 92] width 154 height 18
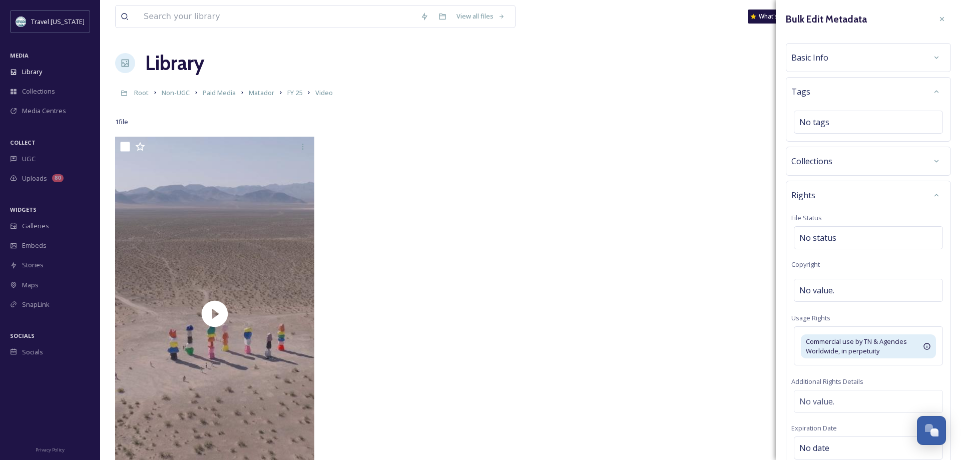
click at [877, 61] on div "Basic Info" at bounding box center [868, 58] width 154 height 18
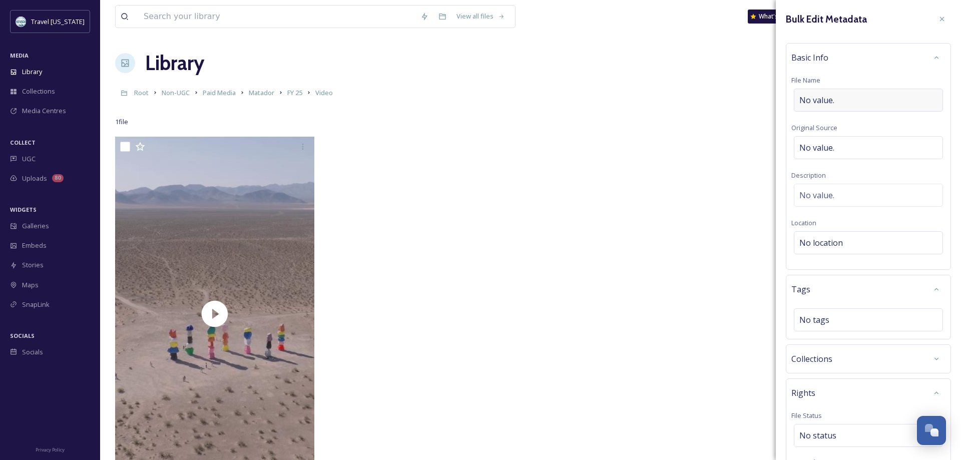
click at [820, 99] on span "No value." at bounding box center [816, 100] width 35 height 12
type input "Frank Coronado Broll"
click at [882, 51] on div "Basic Info" at bounding box center [868, 58] width 154 height 18
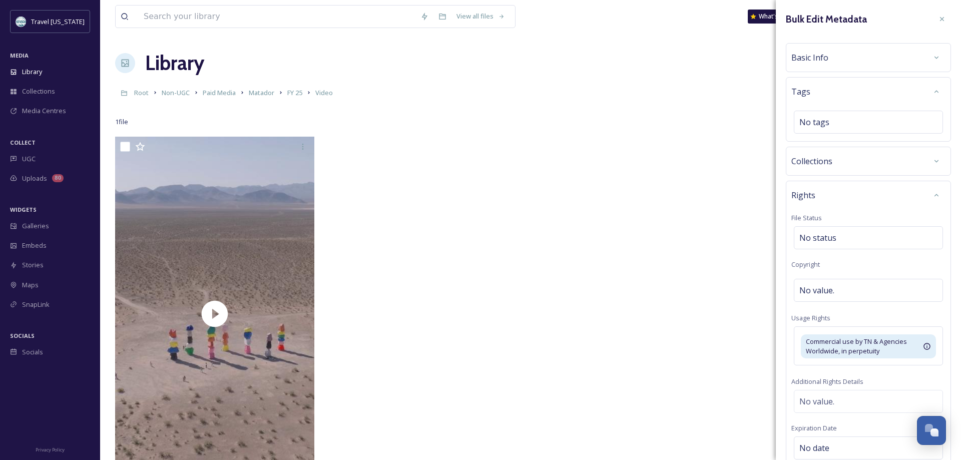
click at [878, 61] on div "Basic Info" at bounding box center [868, 58] width 154 height 18
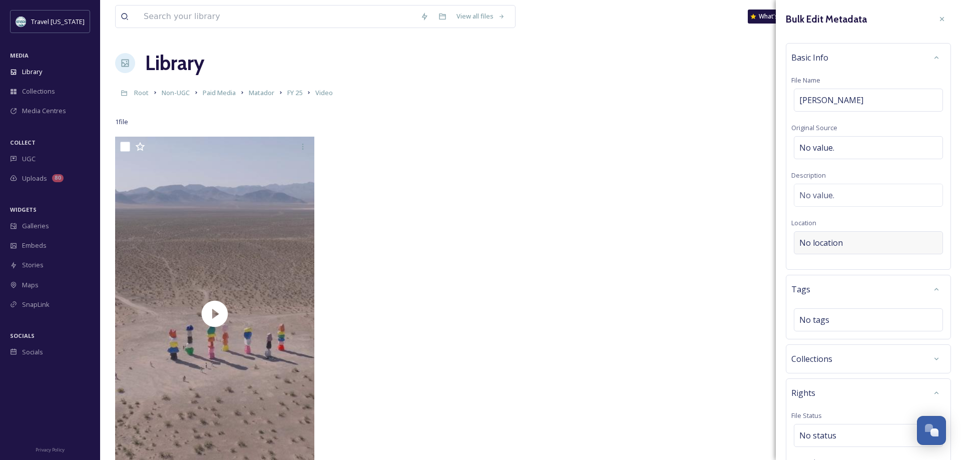
click at [819, 240] on span "No location" at bounding box center [821, 243] width 44 height 12
click at [819, 241] on input at bounding box center [868, 243] width 148 height 22
type input "Hwy"
click at [852, 281] on span "Hwy 50 - America's Lonliest Hwy" at bounding box center [847, 281] width 94 height 9
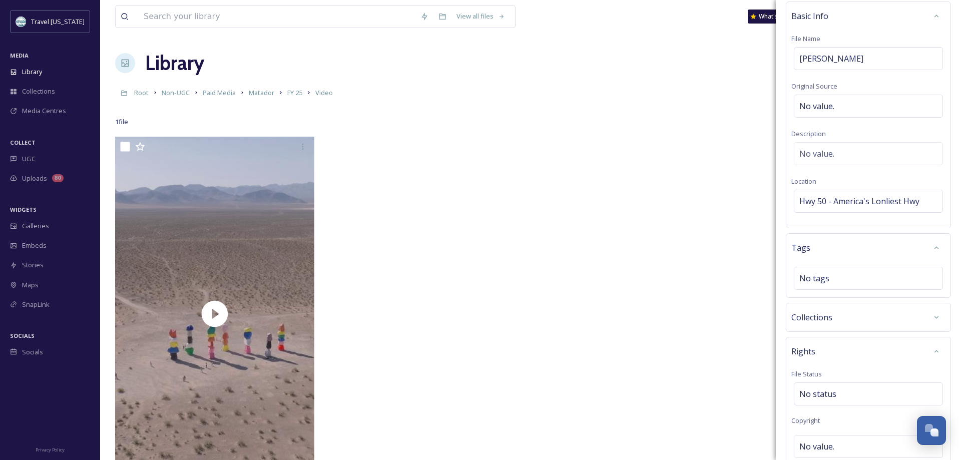
scroll to position [63, 0]
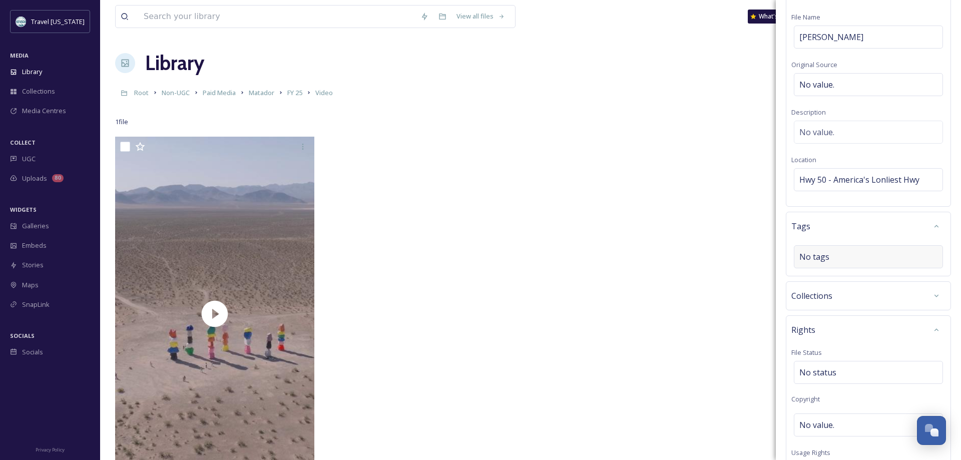
click at [826, 257] on span "No tags" at bounding box center [814, 257] width 30 height 12
click at [809, 257] on input at bounding box center [849, 257] width 100 height 12
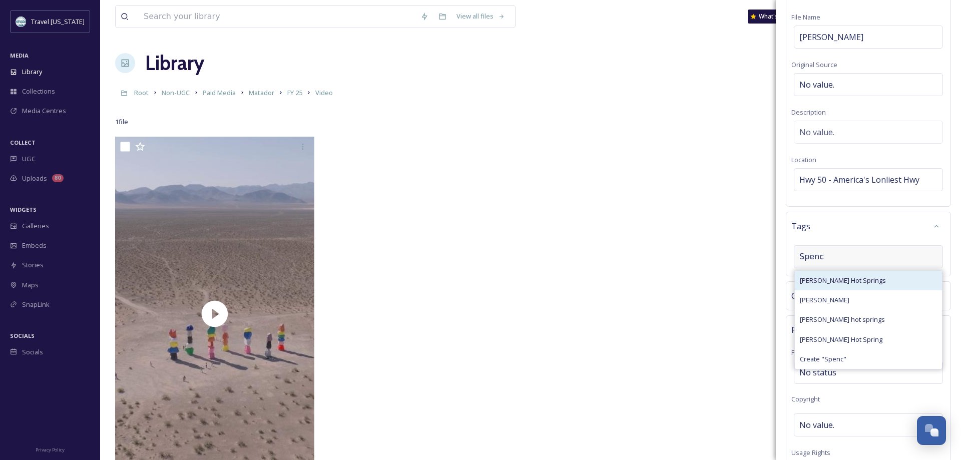
type input "Spenc"
click at [843, 281] on span "Spencer Hot Springs" at bounding box center [843, 281] width 86 height 10
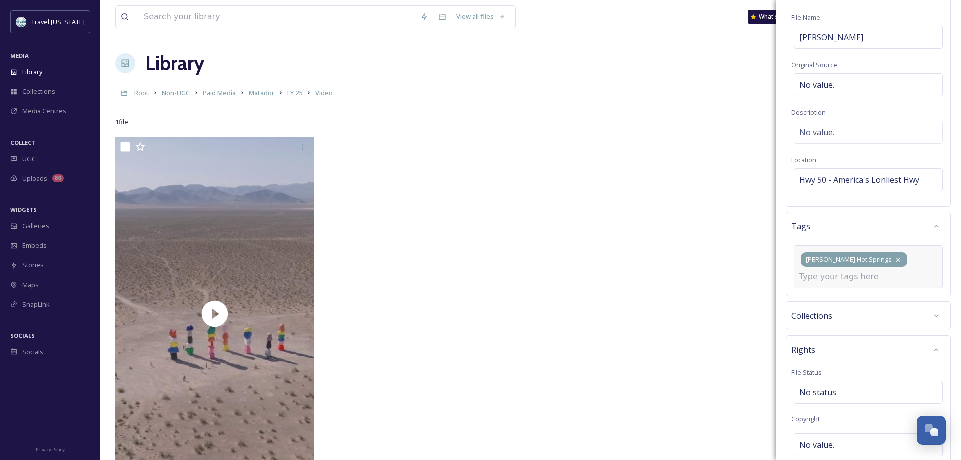
click at [894, 259] on icon at bounding box center [898, 260] width 8 height 8
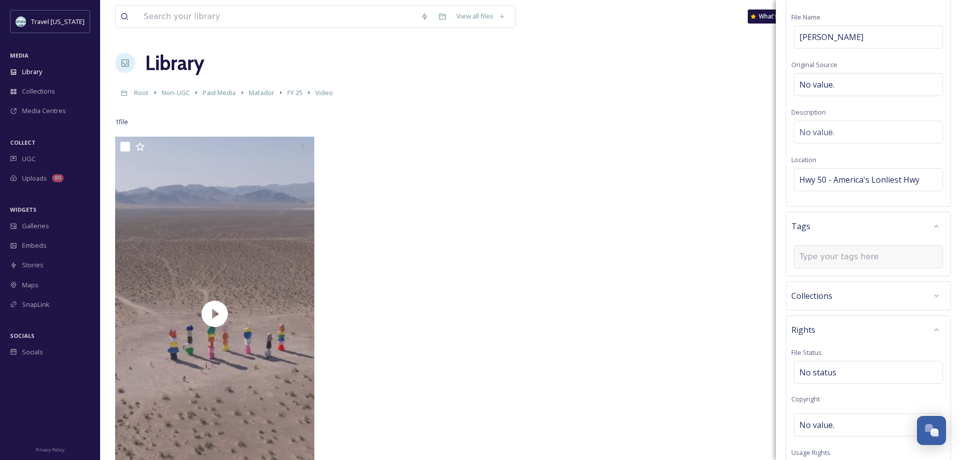
click at [842, 261] on input at bounding box center [849, 257] width 100 height 12
type input "Stilllwater Refuge"
click at [836, 282] on span "Create " Stilllwater Refuge "" at bounding box center [840, 281] width 80 height 10
click at [820, 284] on div "Stilllwater Refuge" at bounding box center [868, 266] width 149 height 43
click at [814, 279] on input at bounding box center [849, 277] width 100 height 12
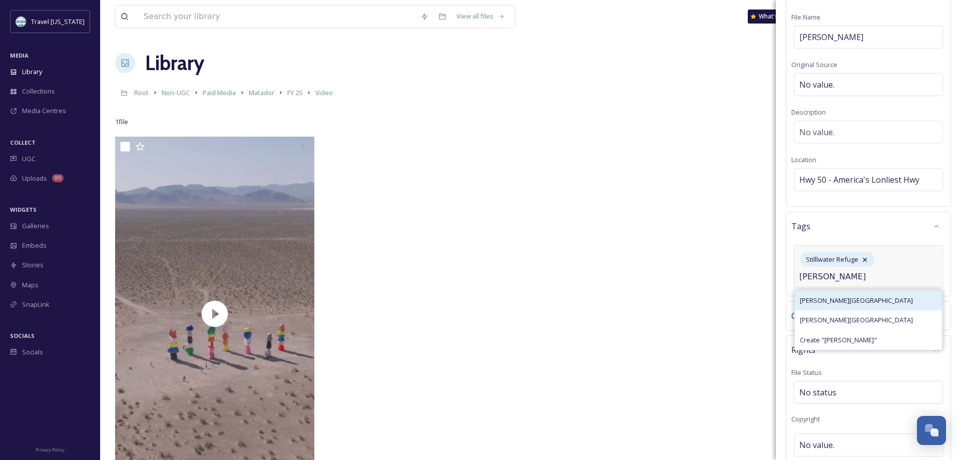
type input "Stokes"
click at [830, 298] on span "Stokes Castle" at bounding box center [856, 301] width 113 height 10
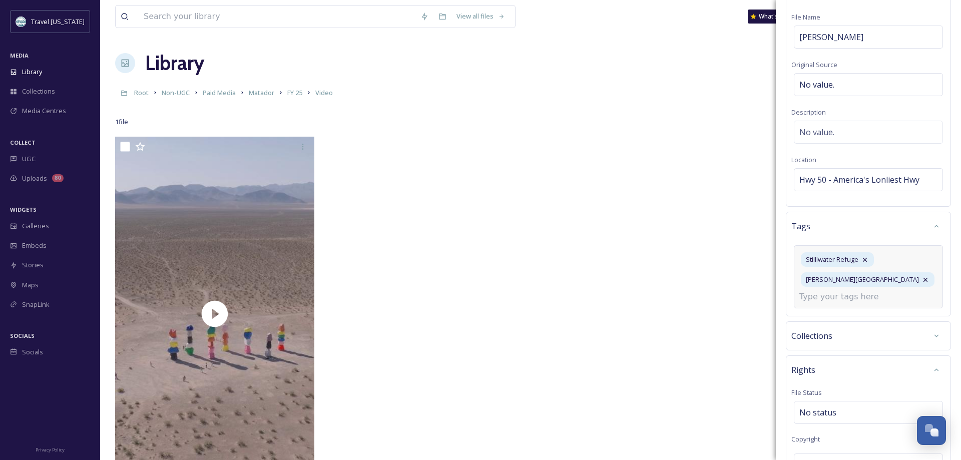
click at [823, 299] on input at bounding box center [849, 297] width 100 height 12
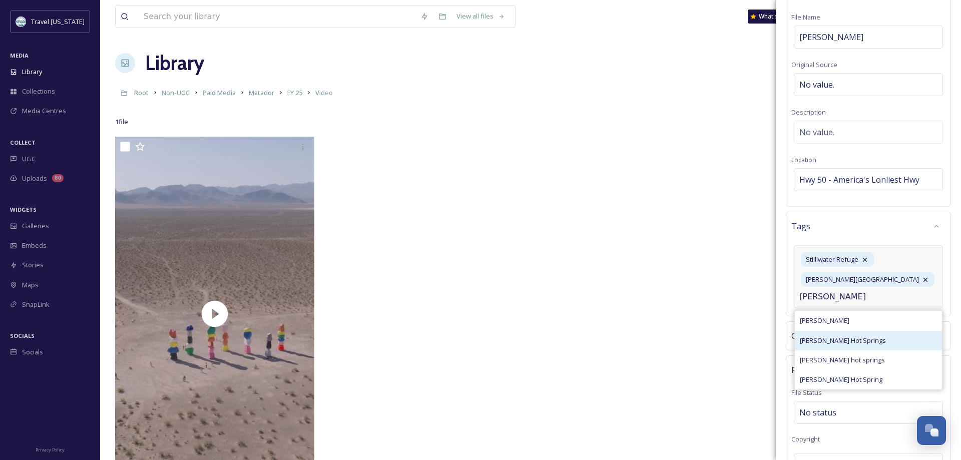
type input "Spencer"
click at [833, 340] on span "Spencer Hot Springs" at bounding box center [843, 341] width 86 height 10
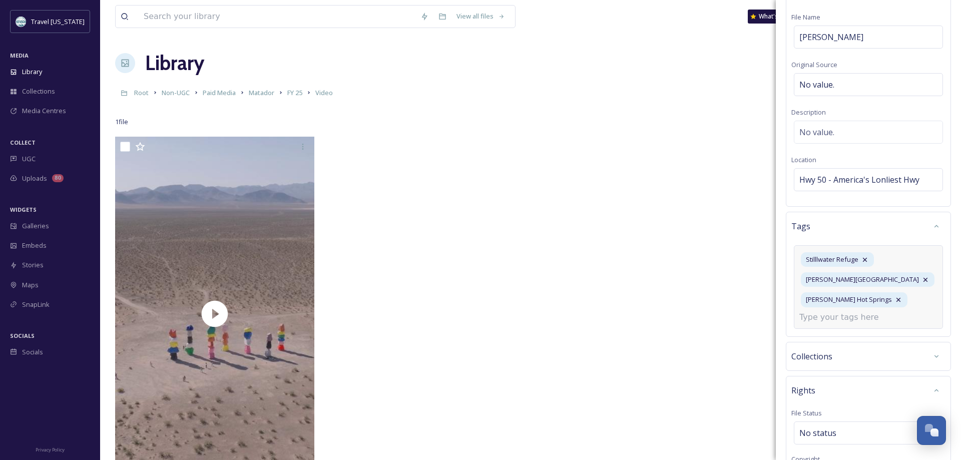
click at [828, 320] on input at bounding box center [849, 317] width 100 height 12
click at [814, 321] on input "HJwy 50" at bounding box center [849, 317] width 100 height 12
click at [814, 320] on input "HJwy 50" at bounding box center [849, 317] width 100 height 12
type input "Hwy 50"
click at [817, 343] on span "Create " Hwy 50 "" at bounding box center [824, 341] width 49 height 10
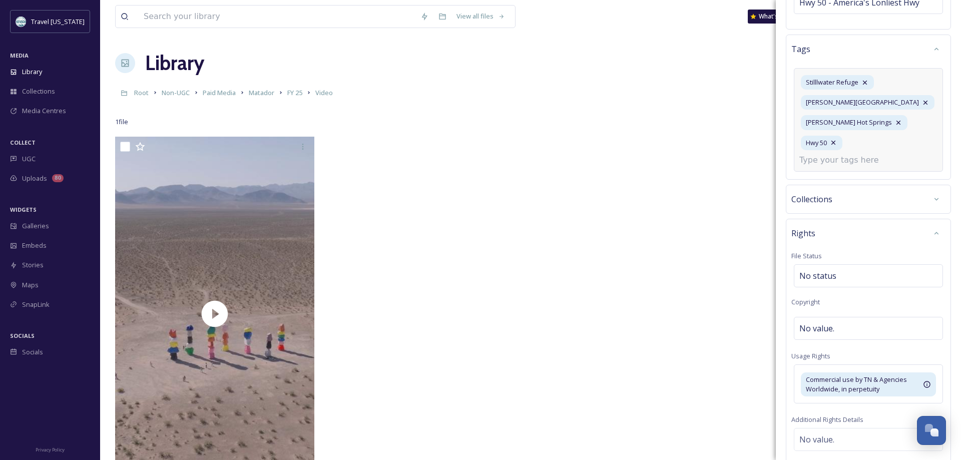
scroll to position [252, 0]
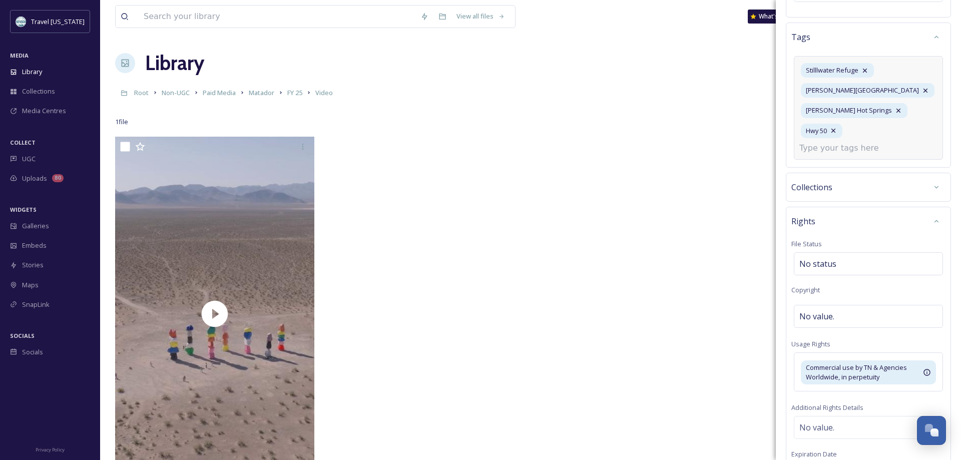
click at [887, 142] on input at bounding box center [849, 148] width 100 height 12
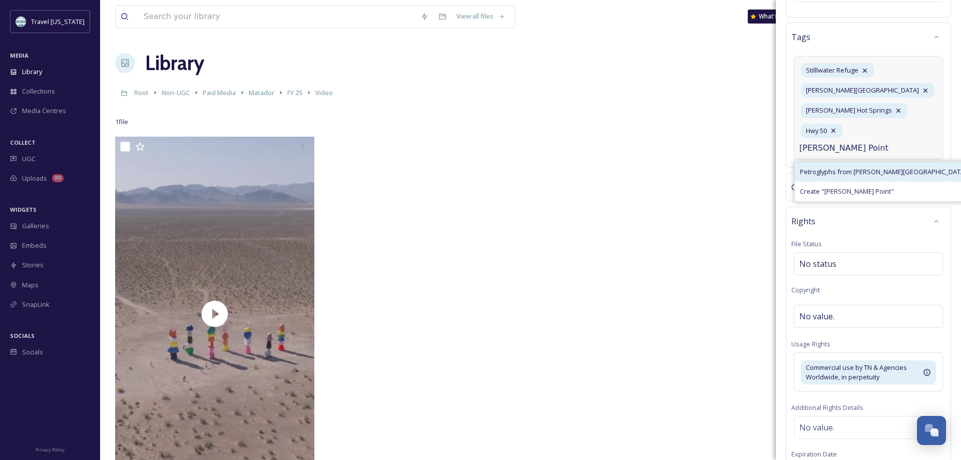
type input "Grimes Point"
click at [870, 162] on div "Petroglyphs from Grimes Point" at bounding box center [883, 172] width 177 height 20
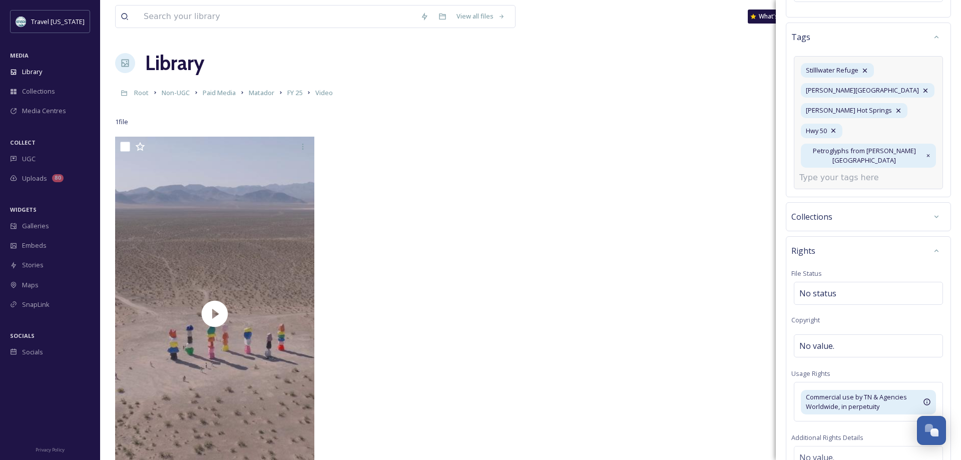
click at [833, 172] on input at bounding box center [849, 178] width 100 height 12
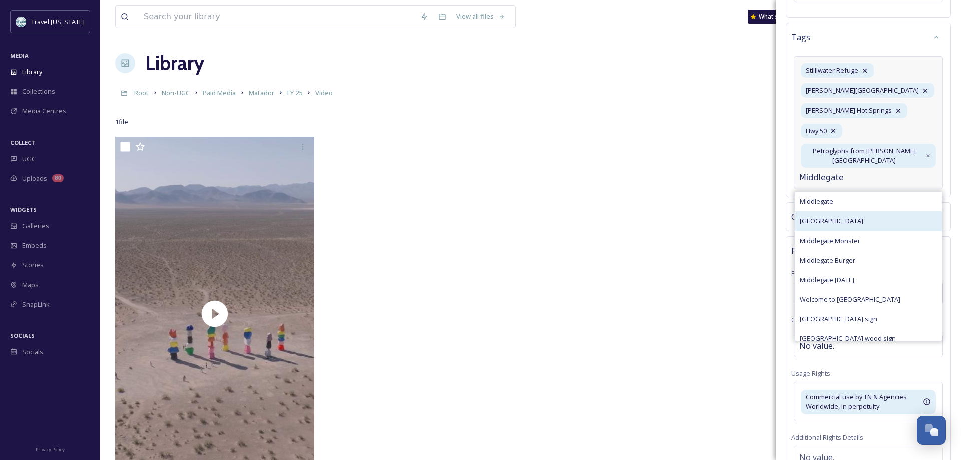
type input "Middlegate"
click at [834, 216] on span "Middlegate Station" at bounding box center [832, 221] width 64 height 10
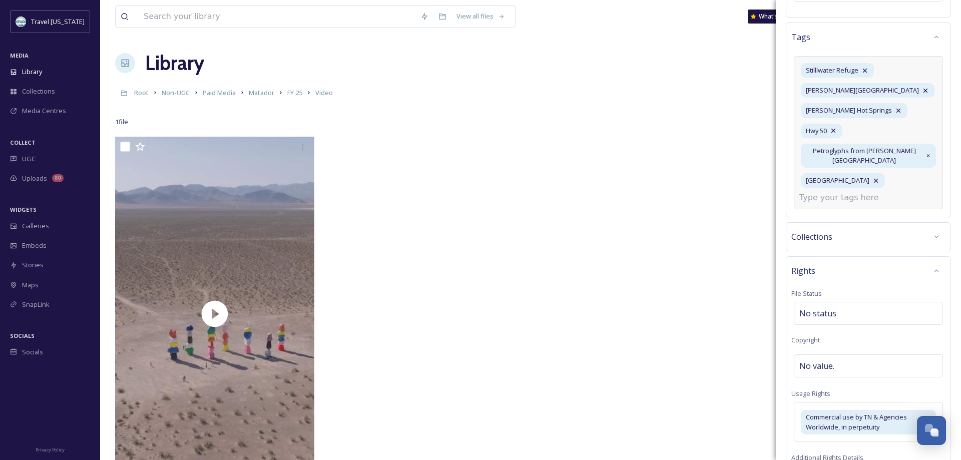
click at [815, 192] on input at bounding box center [849, 198] width 100 height 12
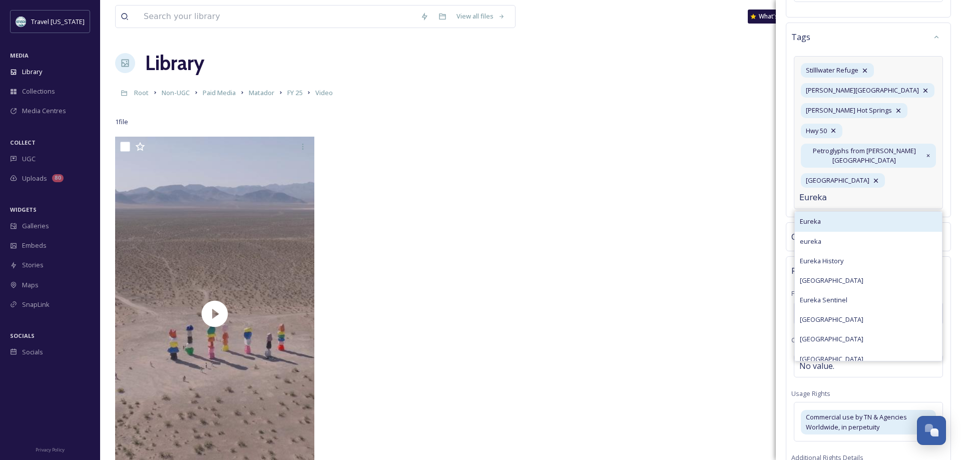
type input "Eureka"
click at [826, 212] on div "Eureka" at bounding box center [868, 222] width 147 height 20
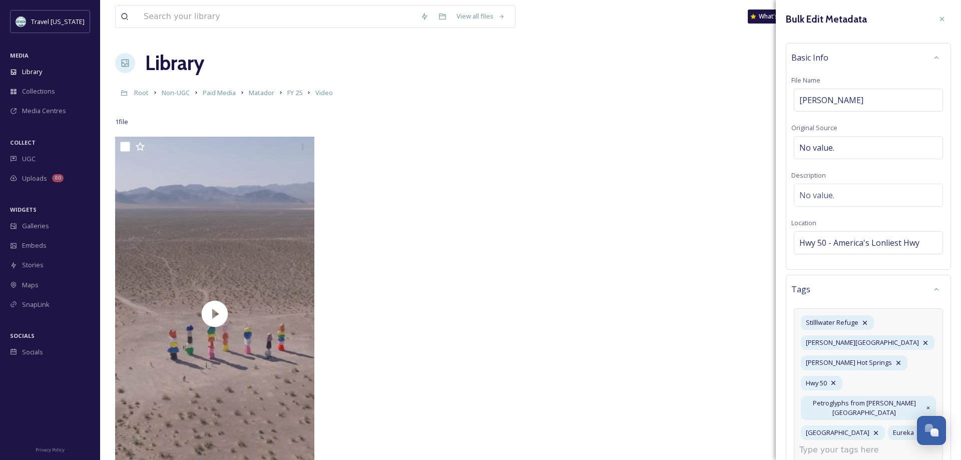
scroll to position [315, 0]
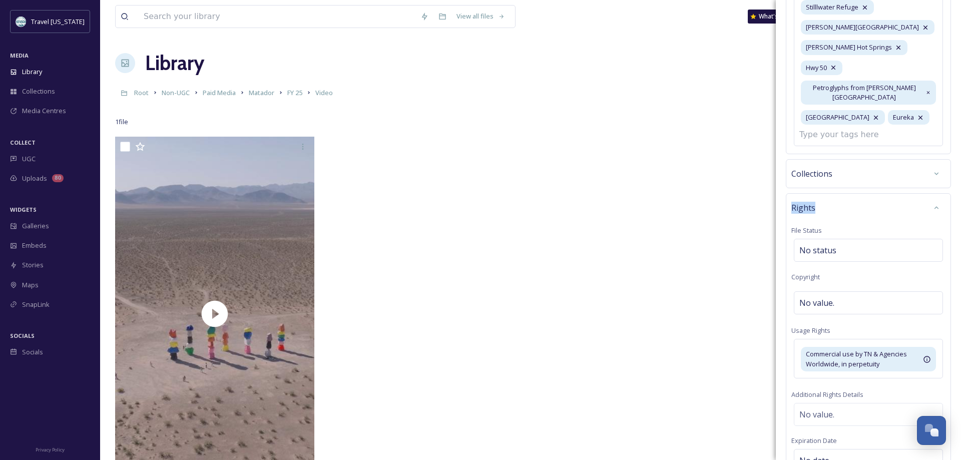
click at [843, 150] on div "Bulk Edit Metadata Basic Info File Name Frank Coronado Broll Original Source No…" at bounding box center [868, 140] width 185 height 911
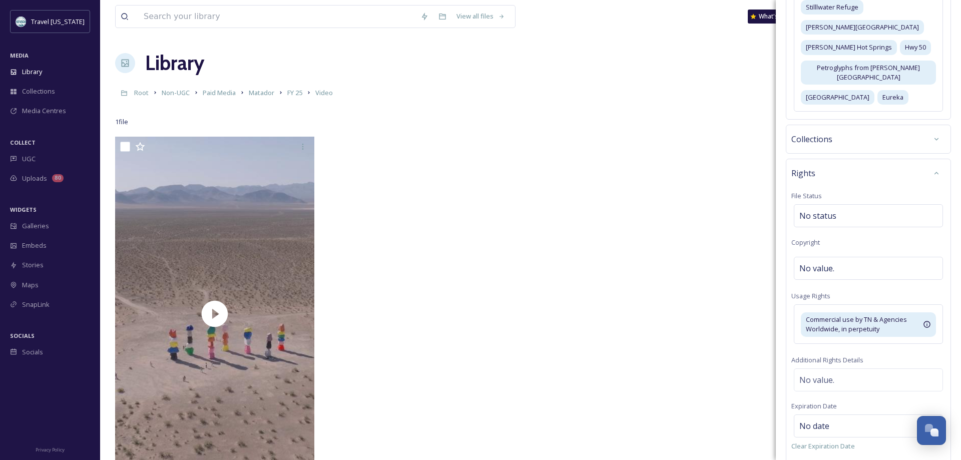
click at [861, 130] on div "Collections" at bounding box center [868, 139] width 154 height 18
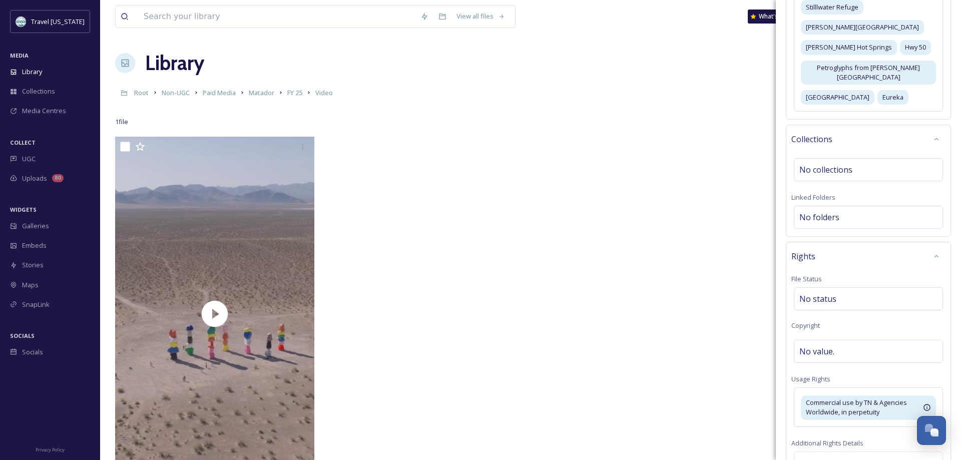
click at [861, 130] on div "Collections" at bounding box center [868, 139] width 154 height 18
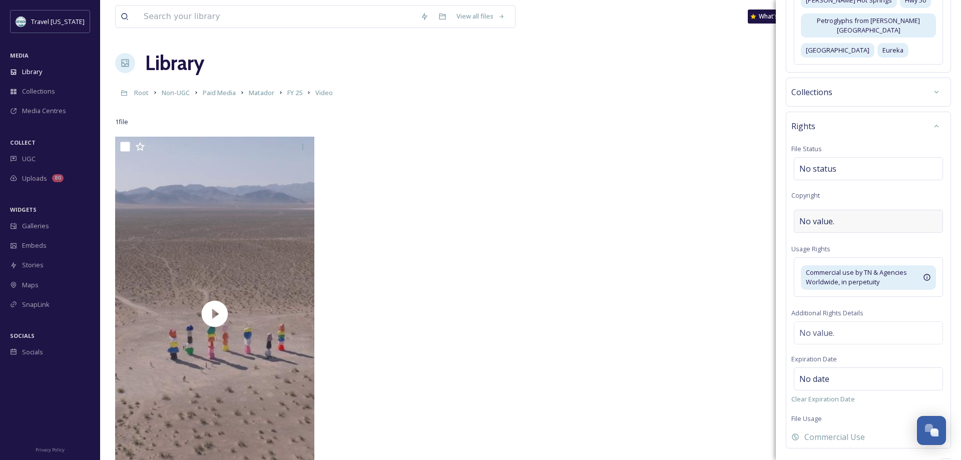
scroll to position [386, 0]
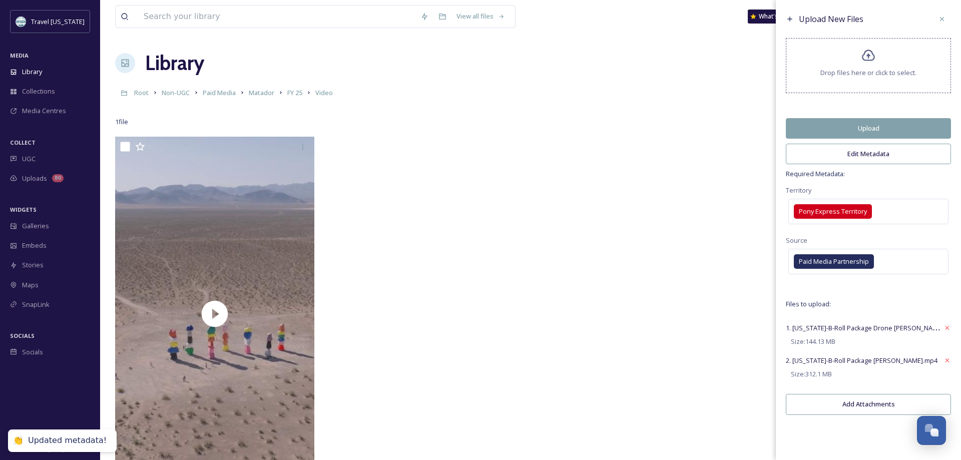
click at [825, 124] on button "Upload" at bounding box center [868, 128] width 165 height 21
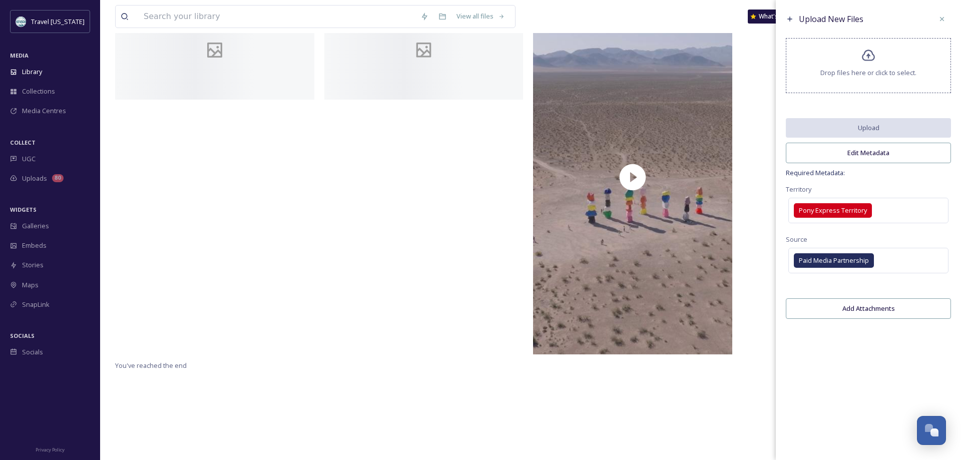
scroll to position [0, 0]
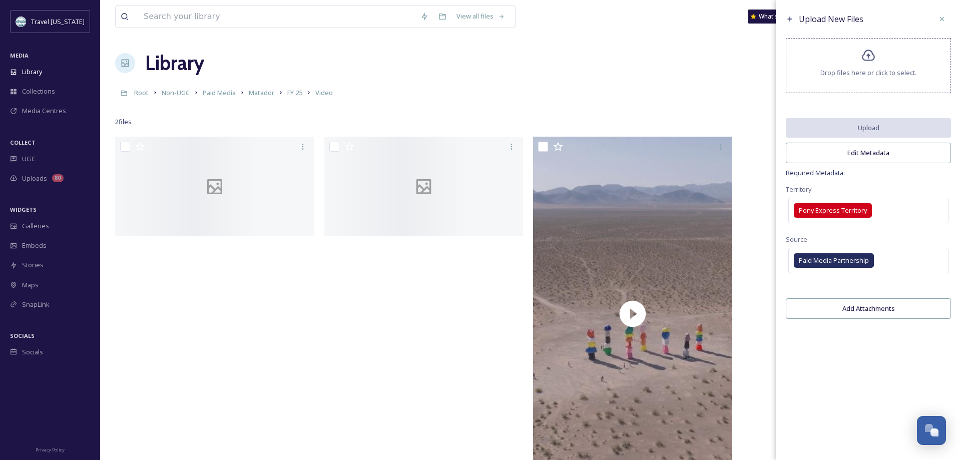
click at [407, 73] on div "Library Organise New" at bounding box center [530, 63] width 831 height 30
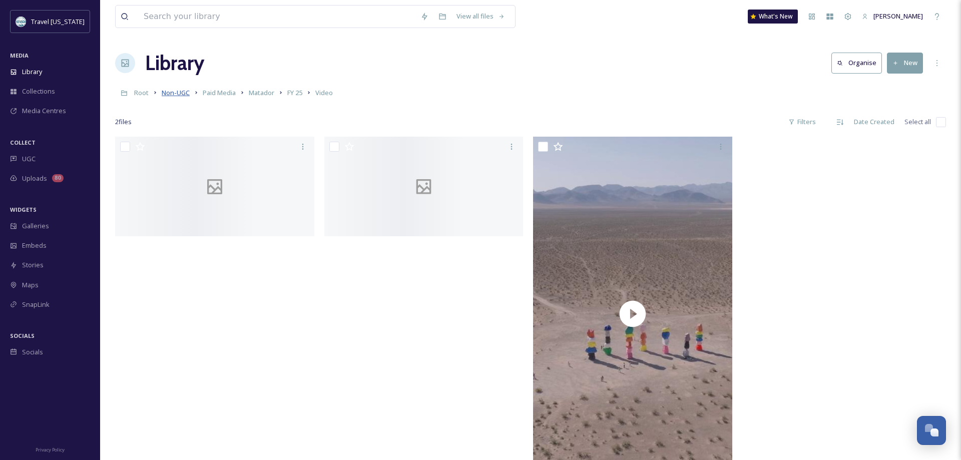
click at [175, 93] on span "Non-UGC" at bounding box center [176, 92] width 28 height 9
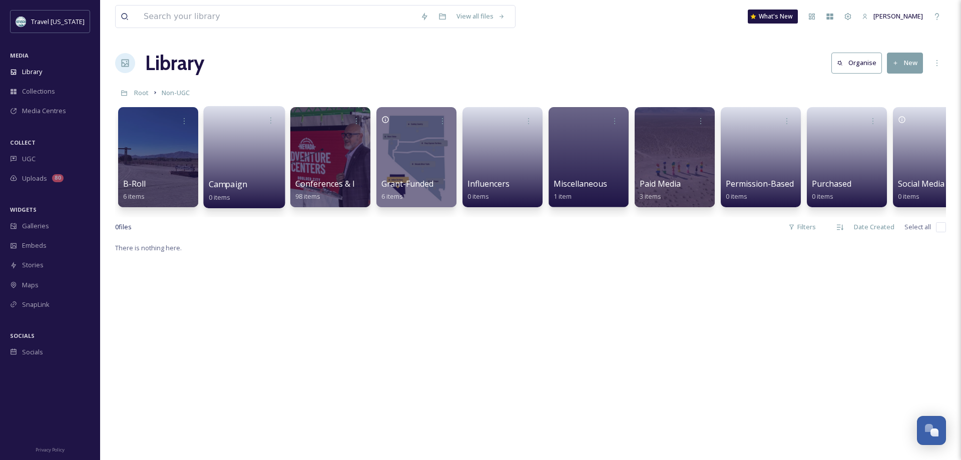
click at [251, 161] on link at bounding box center [245, 154] width 72 height 49
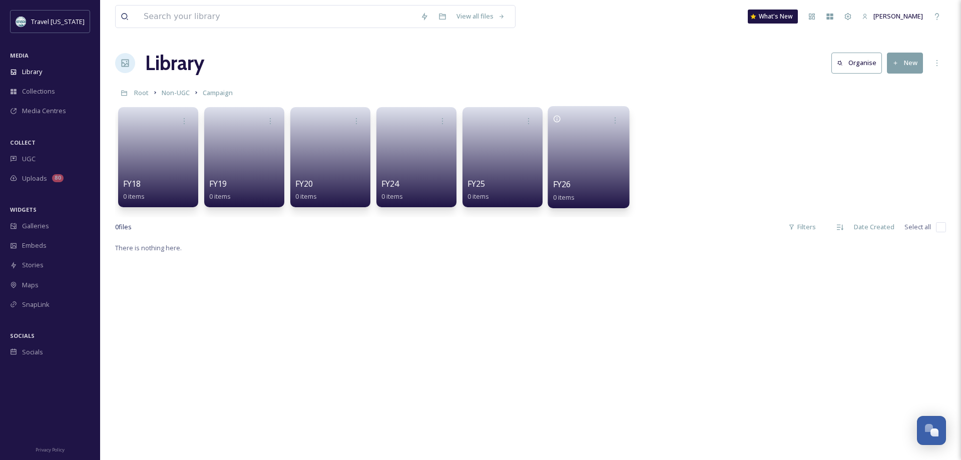
click at [618, 163] on link at bounding box center [589, 154] width 72 height 49
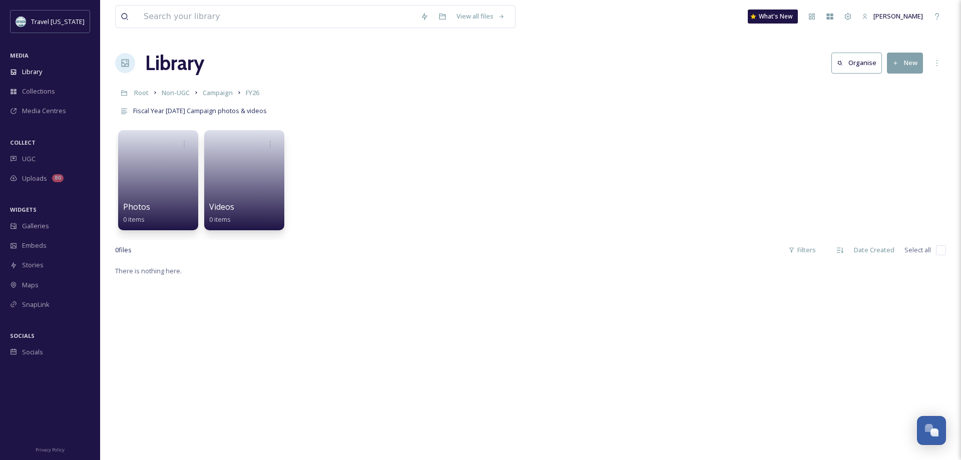
click at [899, 59] on button "New" at bounding box center [905, 63] width 36 height 21
click at [885, 125] on span "Folder" at bounding box center [893, 126] width 19 height 10
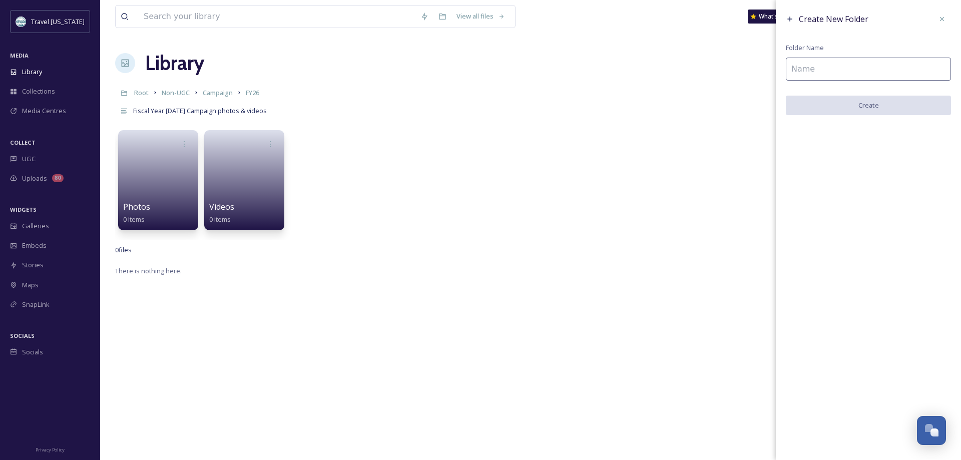
click at [855, 69] on input at bounding box center [868, 69] width 165 height 23
type input "Audio"
click at [835, 100] on button "Create" at bounding box center [868, 106] width 165 height 21
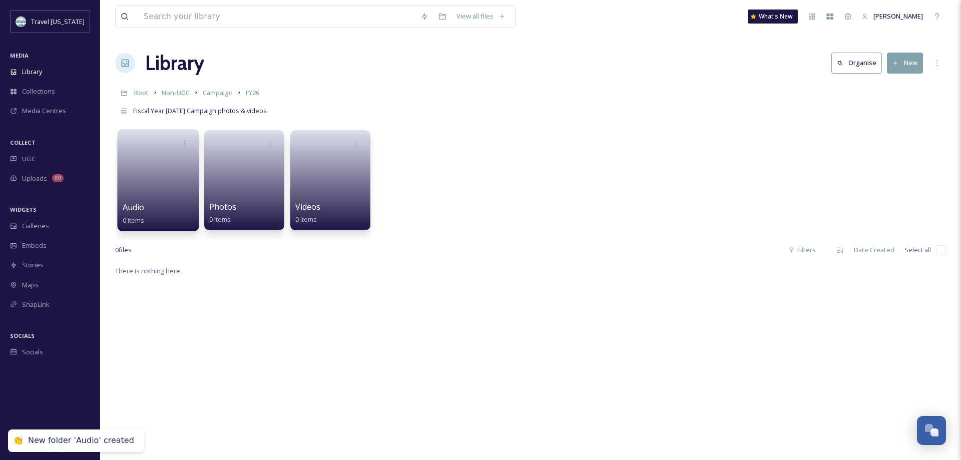
click at [168, 192] on link at bounding box center [159, 177] width 72 height 49
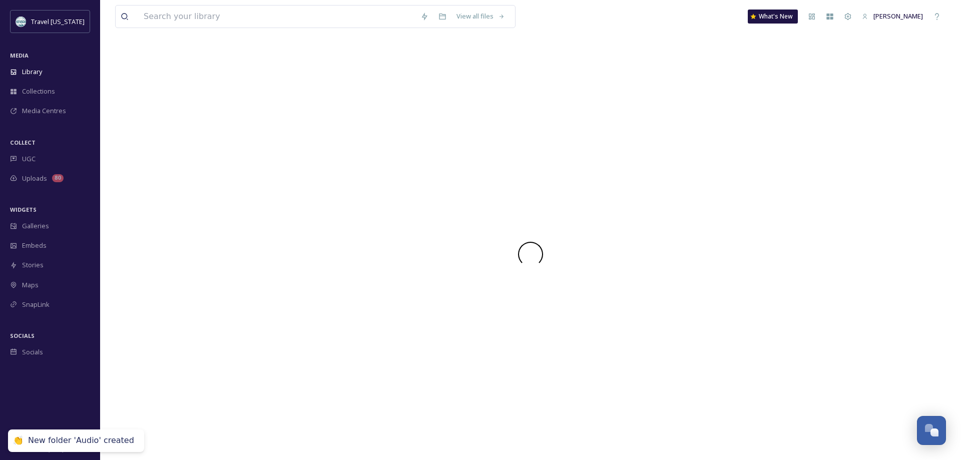
click at [168, 192] on div at bounding box center [530, 254] width 831 height 412
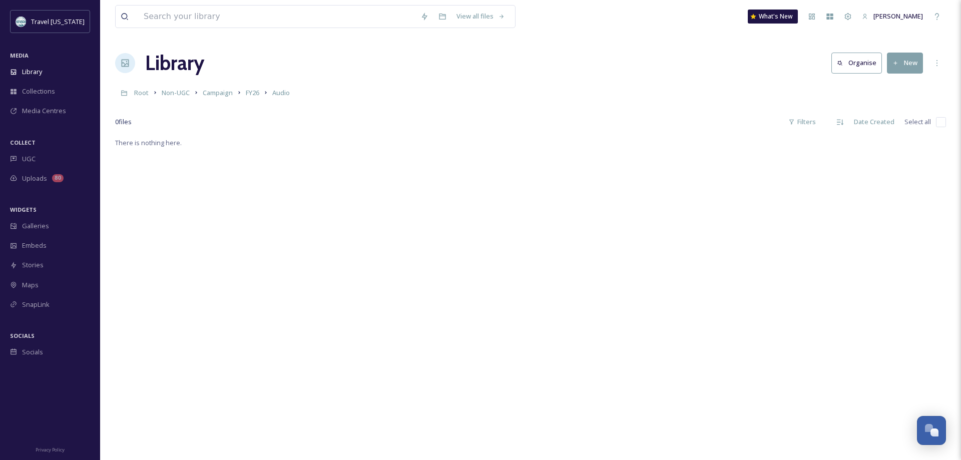
click at [903, 68] on button "New" at bounding box center [905, 63] width 36 height 21
click at [890, 106] on span ".zip Upload" at bounding box center [901, 106] width 34 height 10
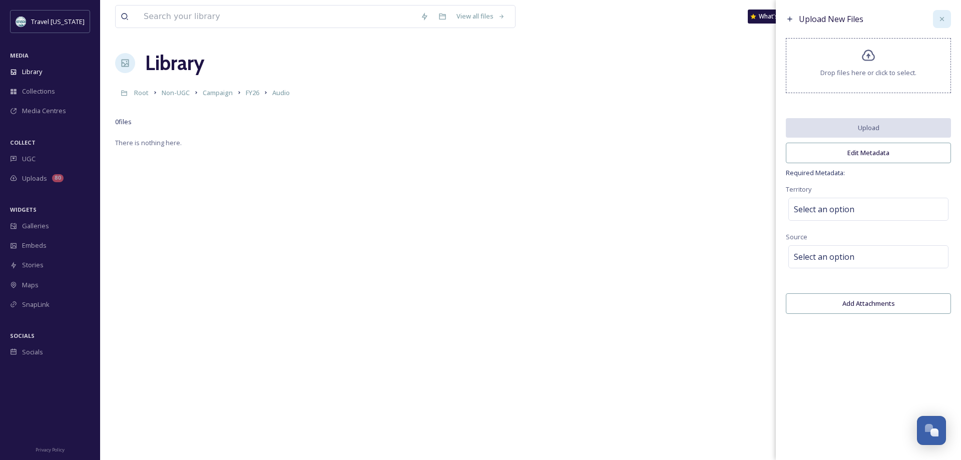
click at [942, 22] on icon at bounding box center [942, 19] width 8 height 8
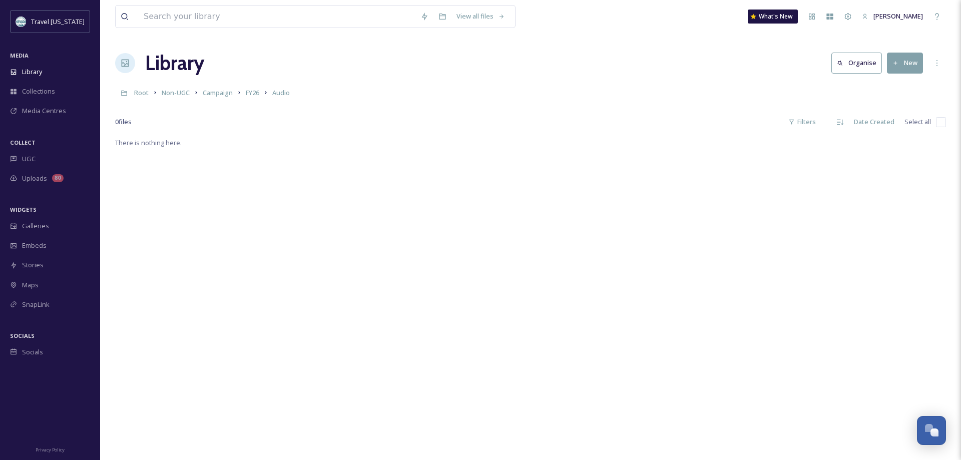
click at [897, 64] on icon at bounding box center [895, 63] width 7 height 7
click at [895, 87] on span "File Upload" at bounding box center [900, 87] width 33 height 10
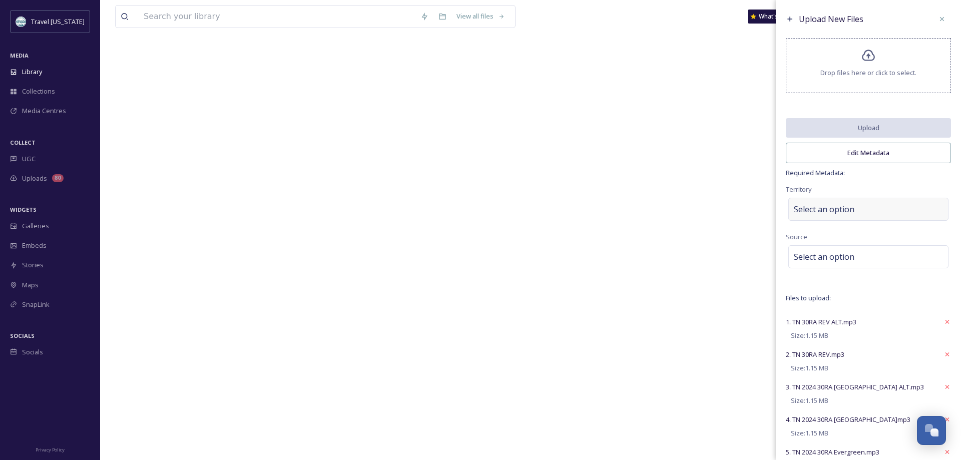
click at [820, 205] on span "Select an option" at bounding box center [824, 209] width 61 height 12
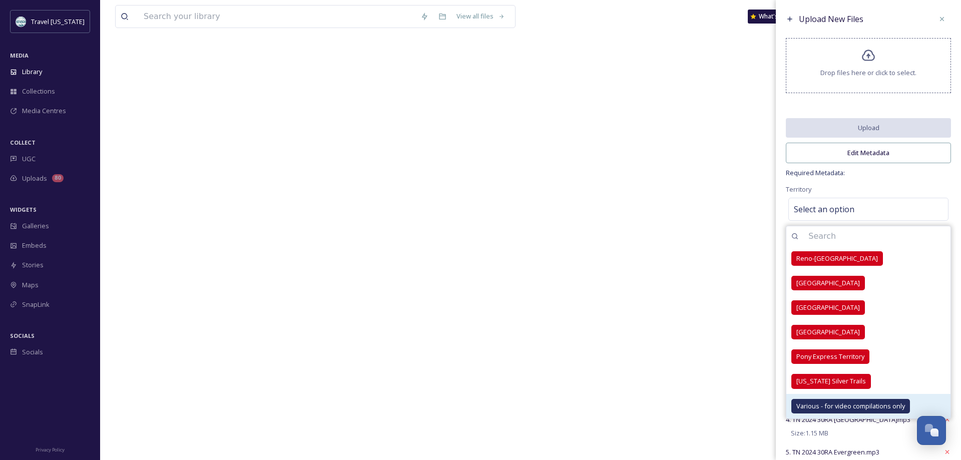
click at [843, 406] on span "Various - for video compilations only" at bounding box center [850, 406] width 109 height 10
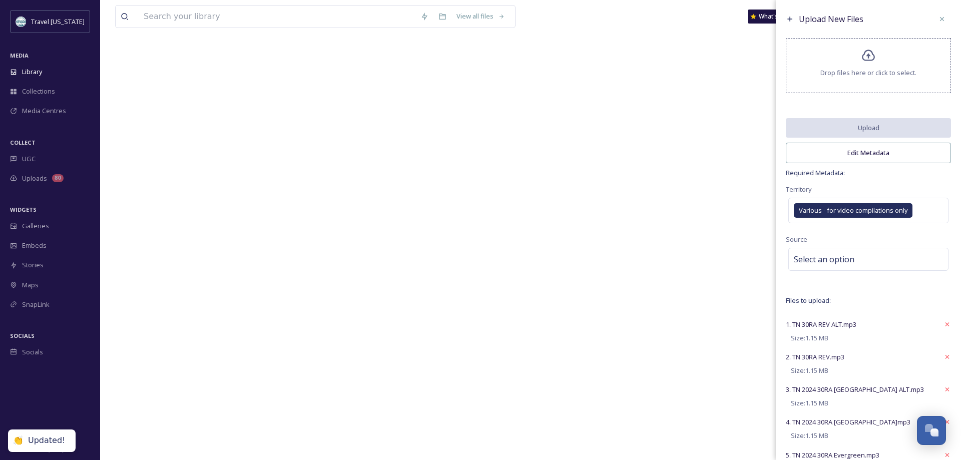
click at [890, 183] on div "Territory Various - for video compilations only" at bounding box center [868, 204] width 165 height 43
click at [819, 260] on span "Select an option" at bounding box center [824, 259] width 61 height 12
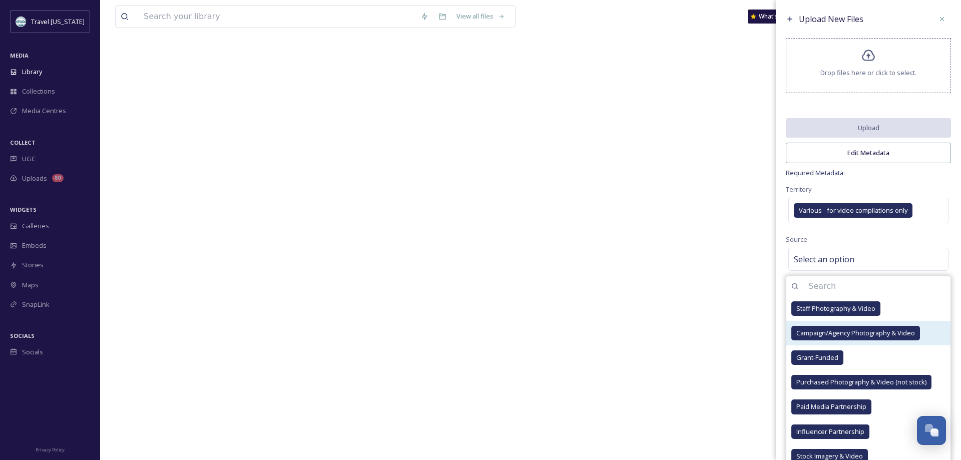
click at [806, 332] on span "Campaign/Agency Photography & Video" at bounding box center [855, 333] width 119 height 10
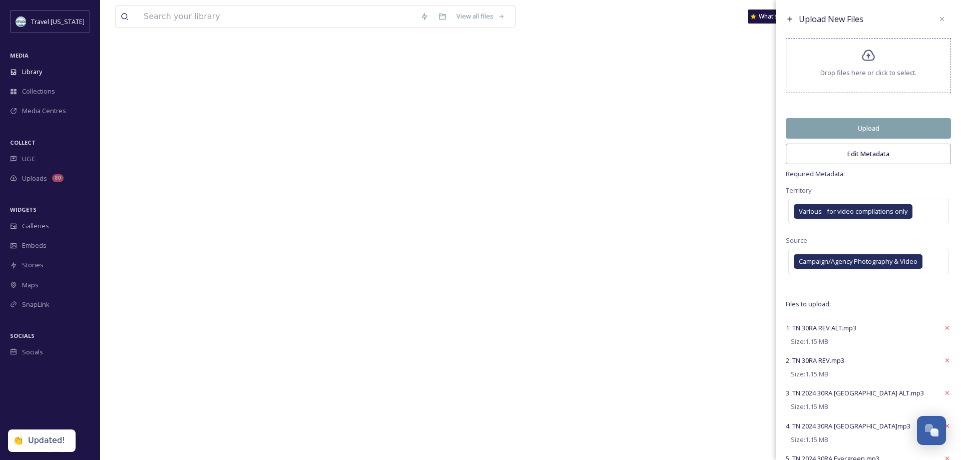
click at [824, 239] on div "Source Campaign/Agency Photography & Video" at bounding box center [868, 255] width 165 height 43
click at [816, 154] on button "Edit Metadata" at bounding box center [868, 154] width 165 height 21
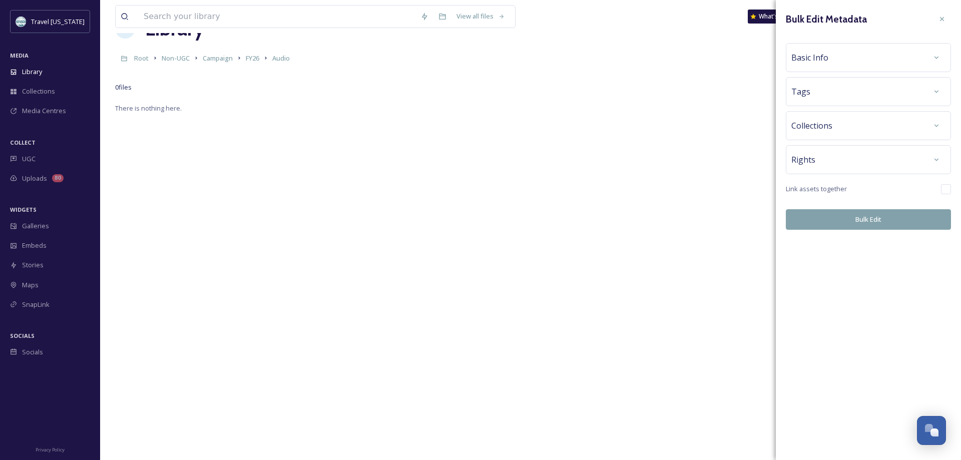
click at [845, 52] on div "Basic Info" at bounding box center [868, 58] width 154 height 18
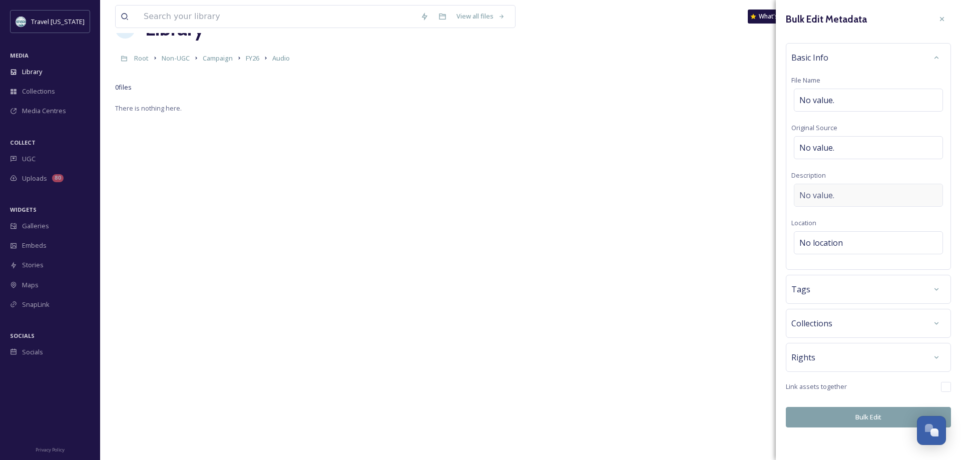
click at [856, 199] on div "No value." at bounding box center [868, 195] width 149 height 23
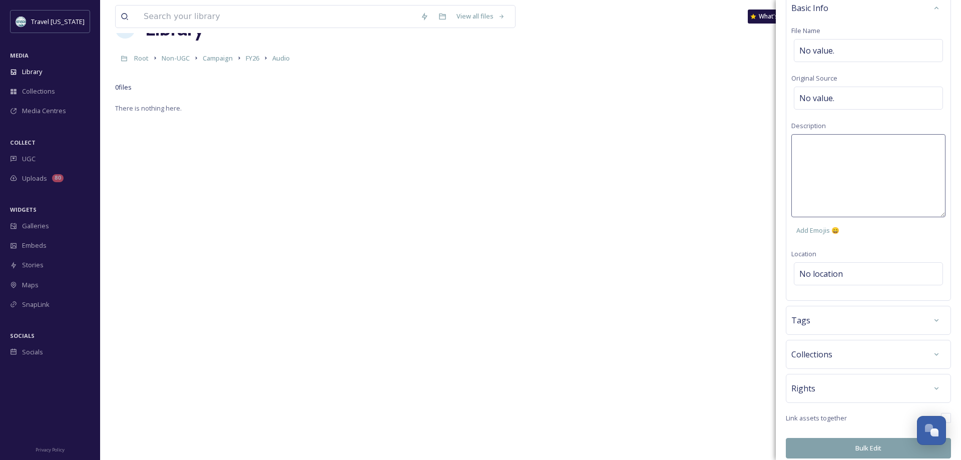
scroll to position [56, 0]
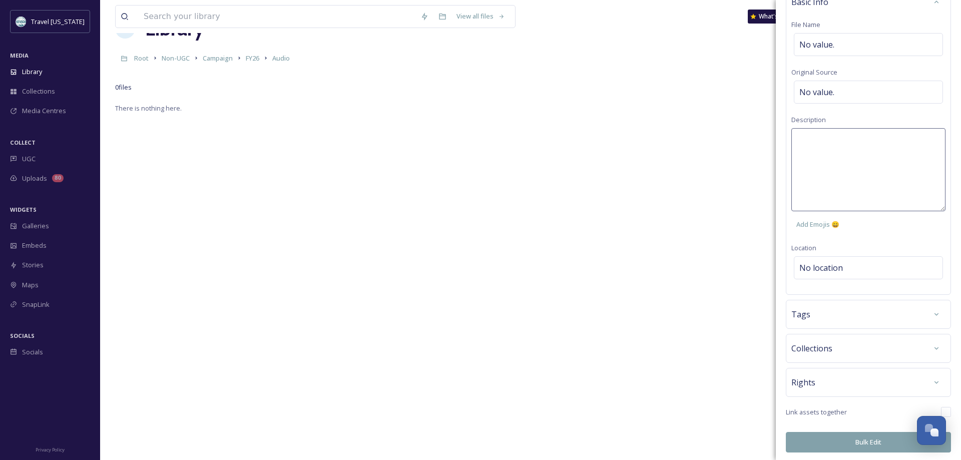
click at [856, 199] on textarea at bounding box center [868, 169] width 154 height 83
type textarea "Radio ads English, Spanish, and Chicago specific."
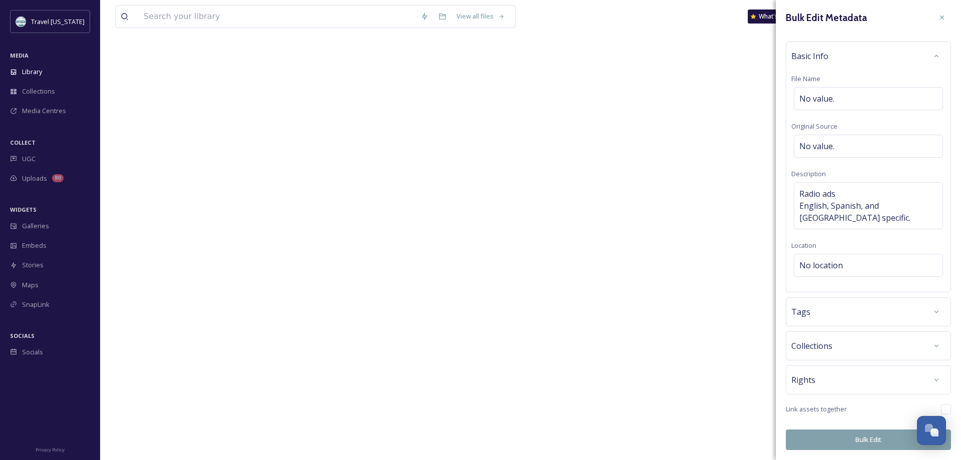
scroll to position [2, 0]
click at [853, 437] on button "Bulk Edit" at bounding box center [868, 439] width 165 height 21
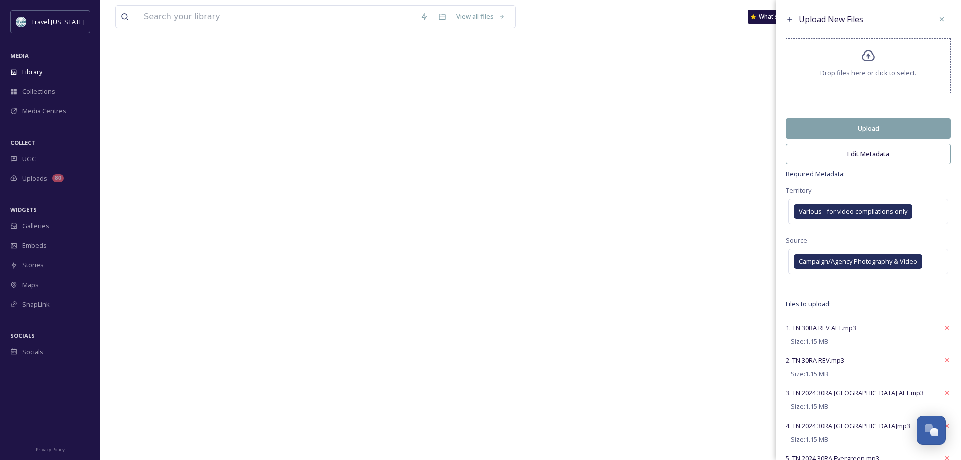
click at [836, 154] on button "Edit Metadata" at bounding box center [868, 154] width 165 height 21
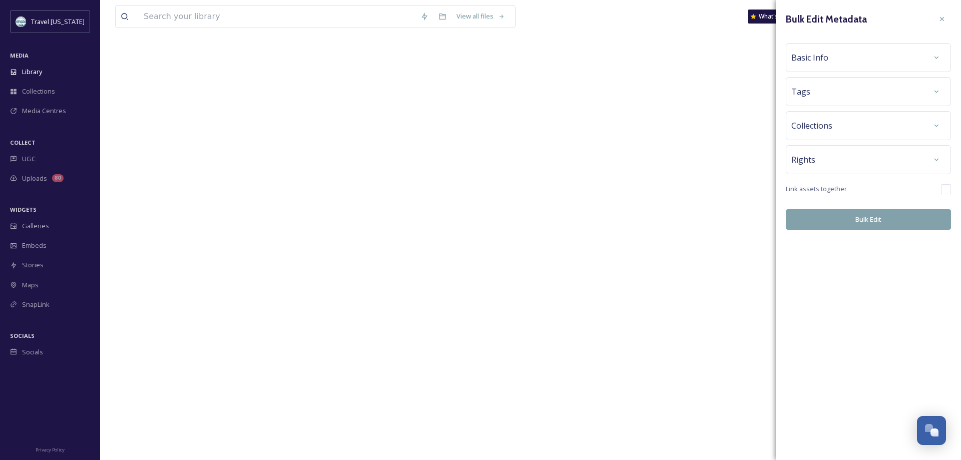
click at [833, 159] on div "Rights" at bounding box center [868, 160] width 154 height 18
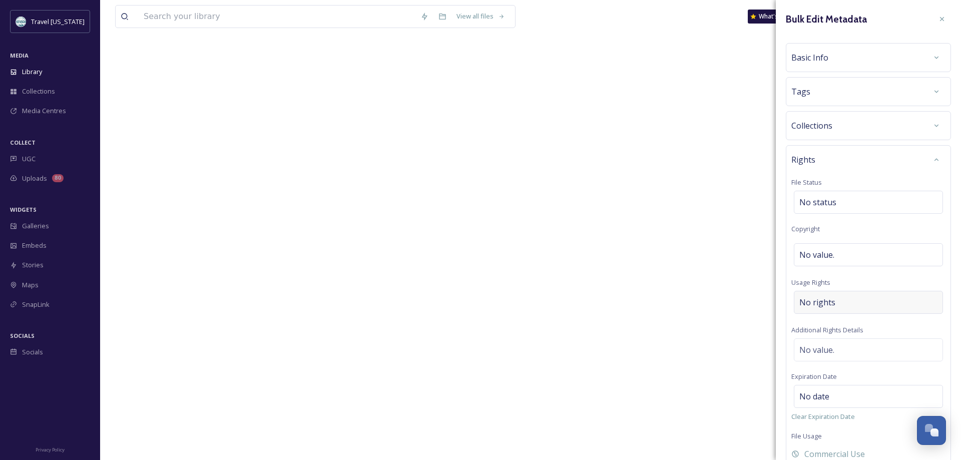
click at [846, 298] on div "No rights" at bounding box center [868, 302] width 149 height 23
click at [827, 302] on input at bounding box center [852, 305] width 110 height 22
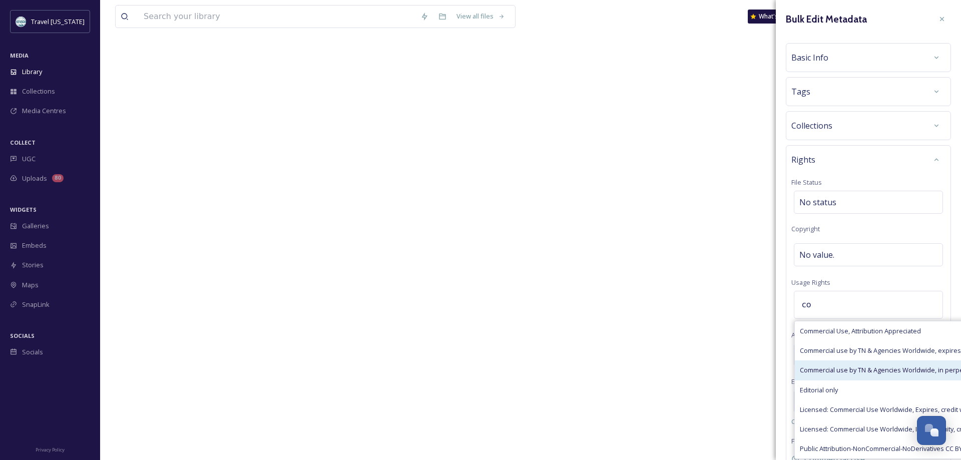
type input "co"
click at [805, 369] on span "Commercial use by TN & Agencies Worldwide, in perpetuity" at bounding box center [888, 370] width 176 height 10
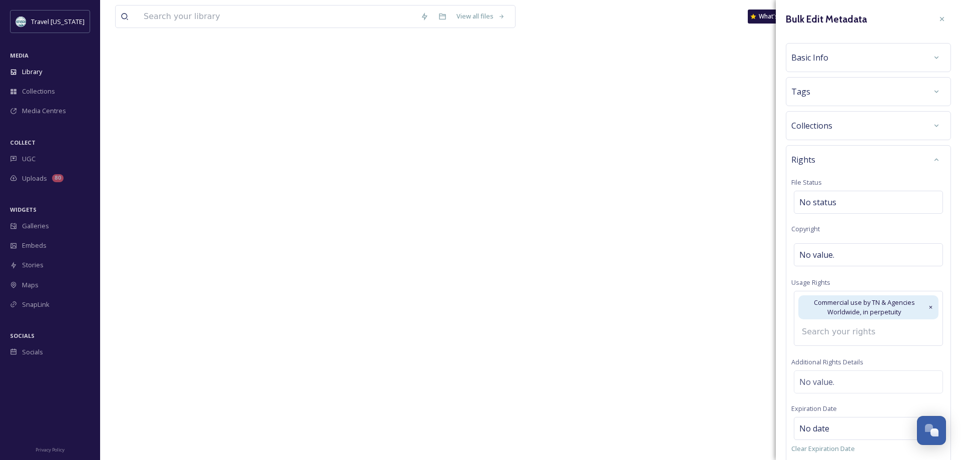
click at [778, 299] on div "Bulk Edit Metadata Basic Info Tags Collections Rights File Status No status Cop…" at bounding box center [868, 282] width 185 height 564
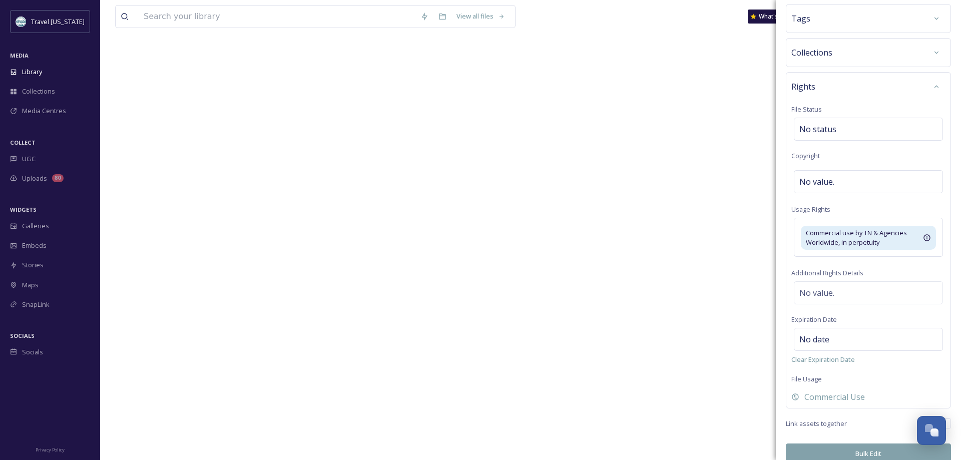
scroll to position [88, 0]
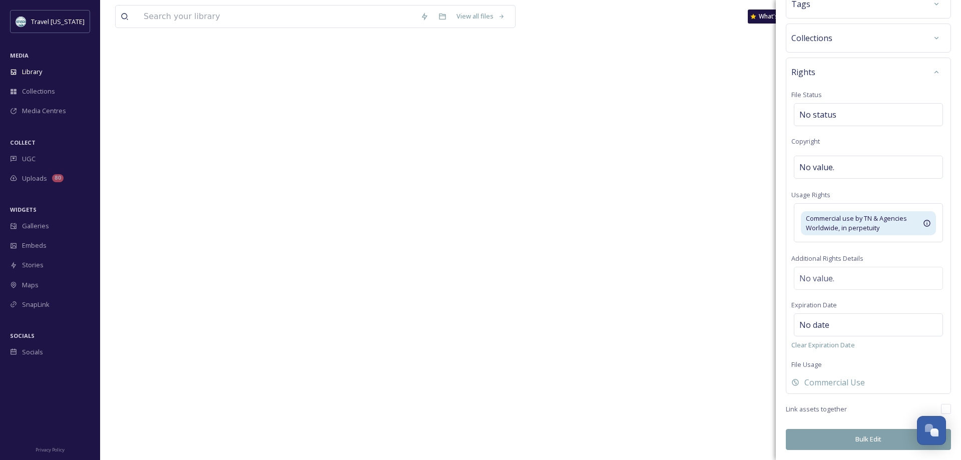
click at [813, 443] on button "Bulk Edit" at bounding box center [868, 439] width 165 height 21
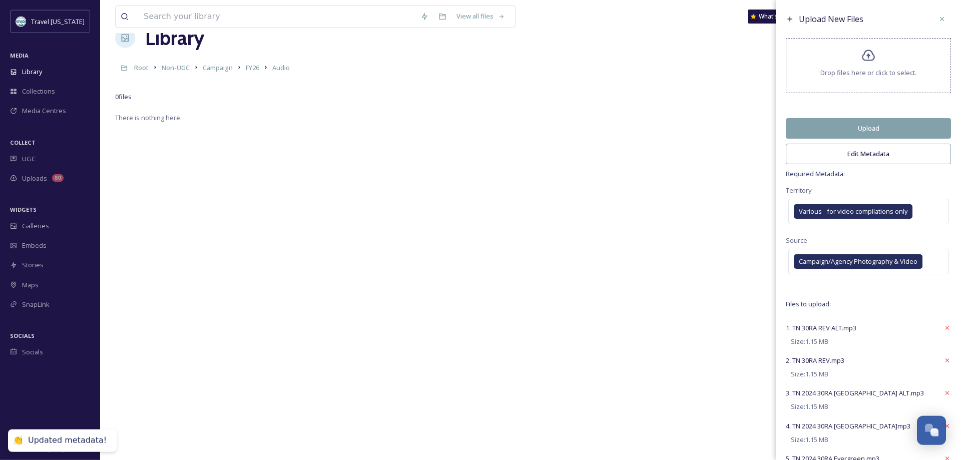
scroll to position [0, 0]
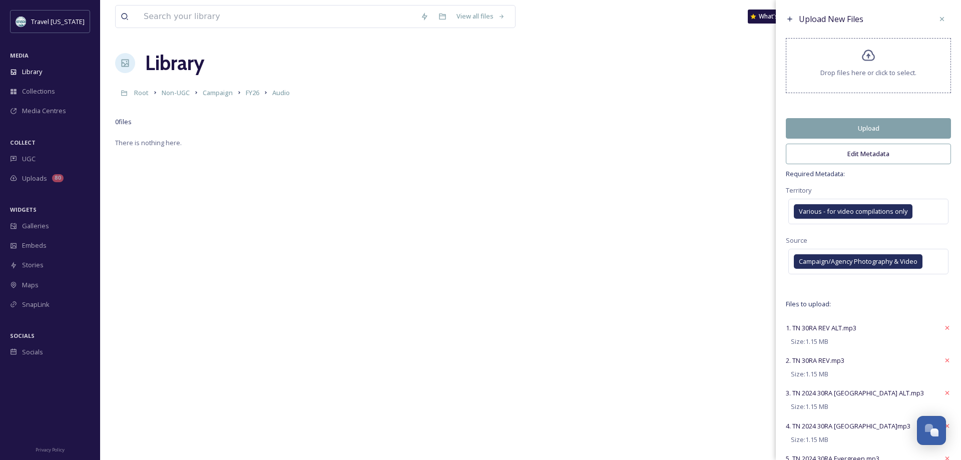
click at [873, 124] on button "Upload" at bounding box center [868, 128] width 165 height 21
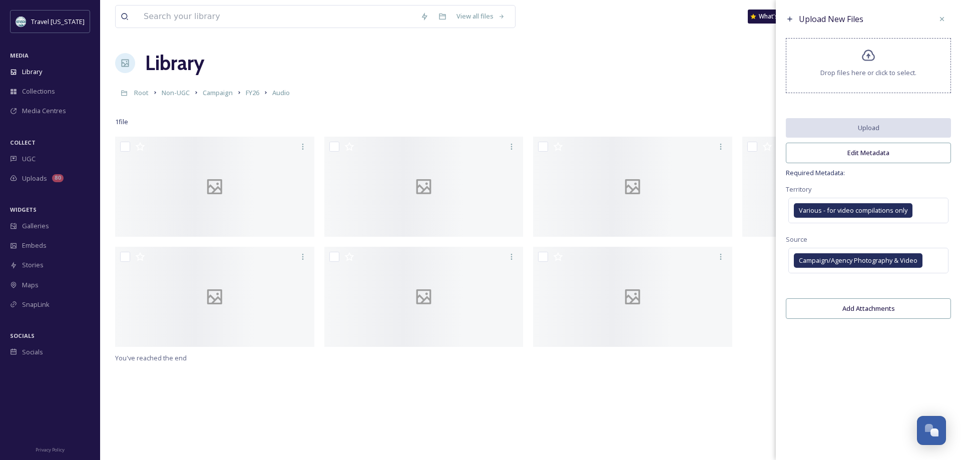
click at [392, 407] on div "No preview available for file of audio/wav . No preview available for file of a…" at bounding box center [530, 367] width 831 height 460
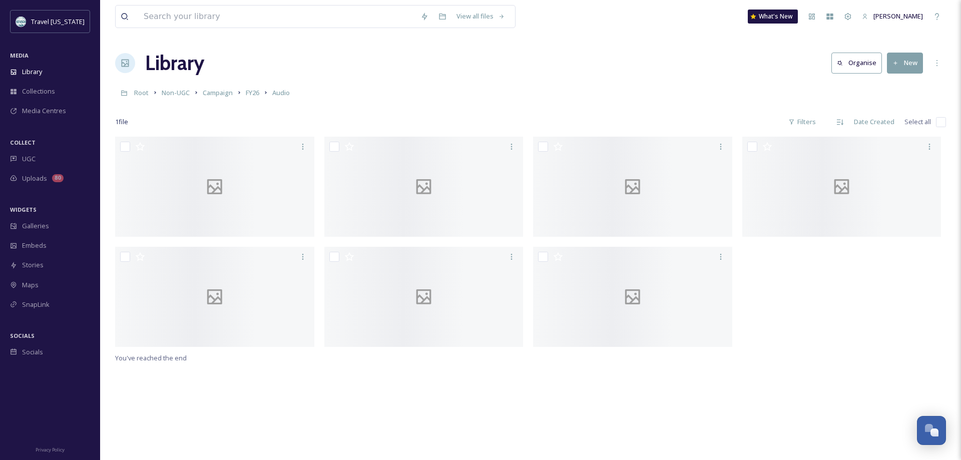
click at [544, 53] on div "Library Organise New" at bounding box center [530, 63] width 831 height 30
click at [254, 96] on span "FY26" at bounding box center [253, 92] width 14 height 9
